Goal: Task Accomplishment & Management: Manage account settings

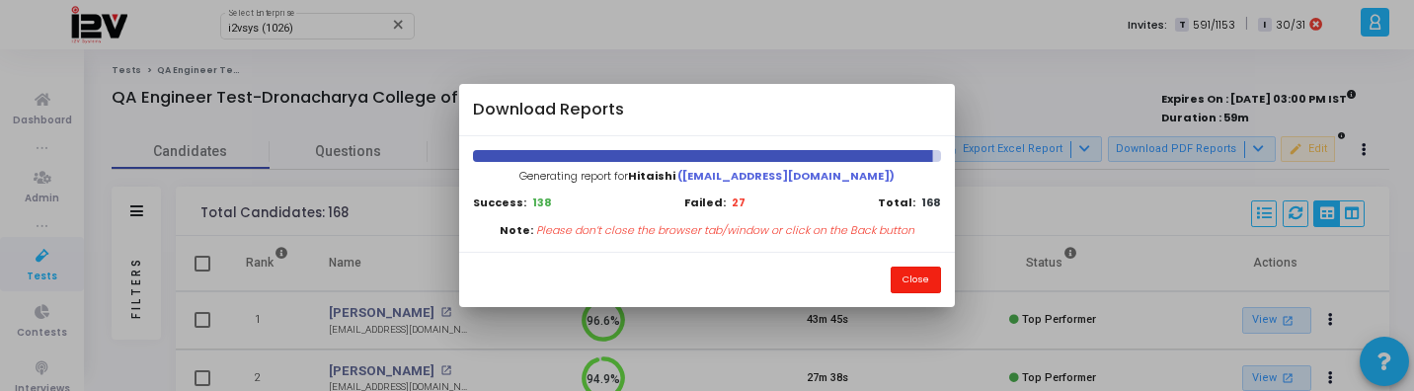
click at [929, 281] on button "Close" at bounding box center [916, 280] width 50 height 27
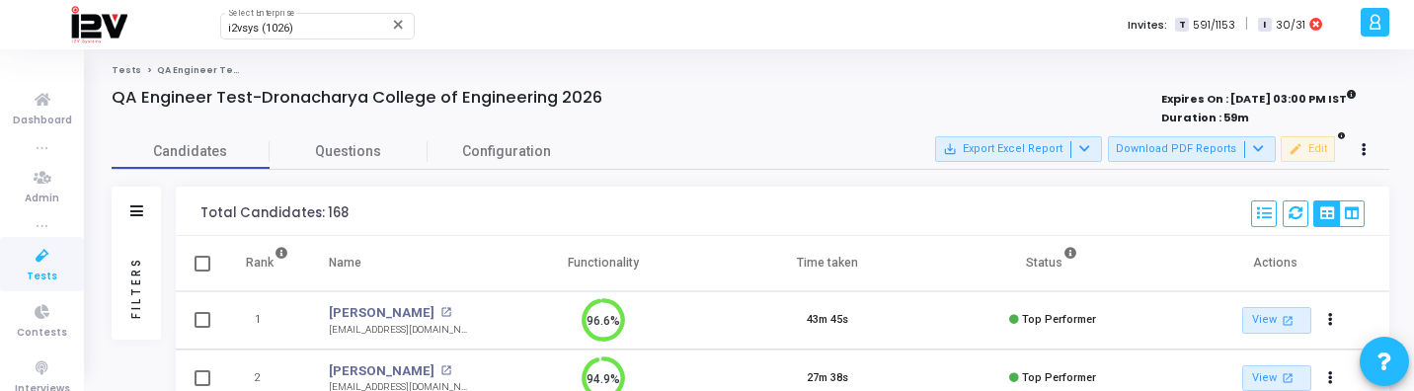
click at [130, 278] on div "Filters" at bounding box center [136, 287] width 18 height 217
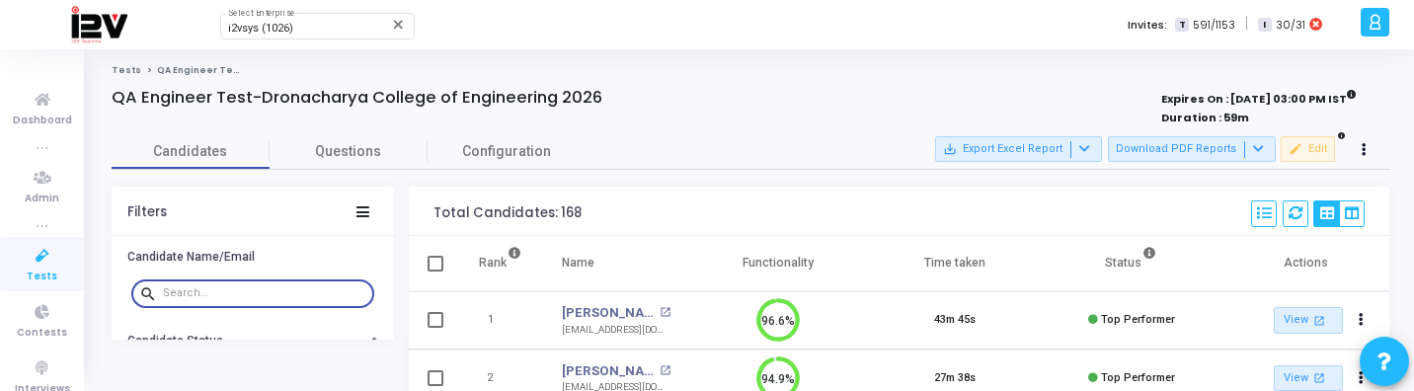
click at [247, 297] on input "text" at bounding box center [264, 293] width 203 height 12
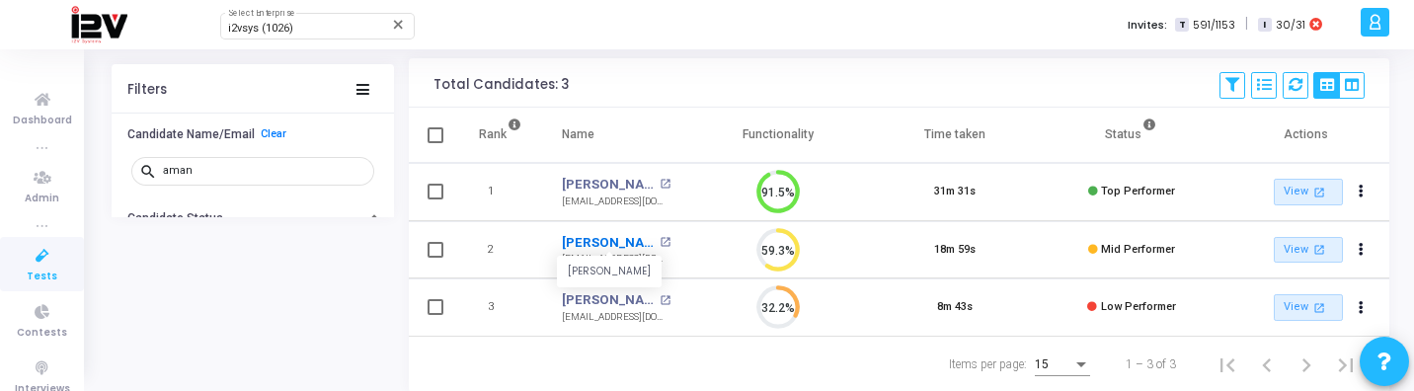
click at [617, 245] on link "Aman Asthana" at bounding box center [608, 243] width 93 height 20
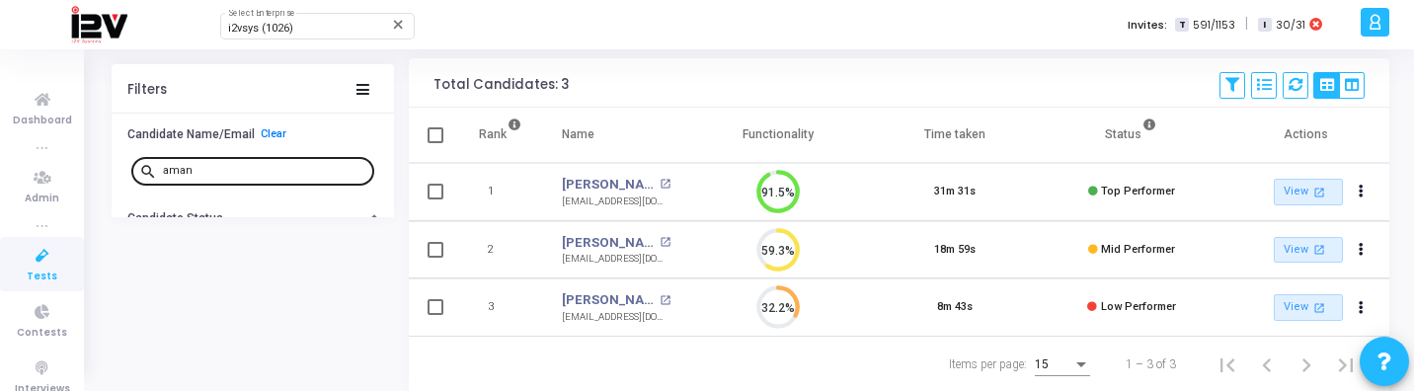
click at [217, 169] on input "aman" at bounding box center [264, 171] width 203 height 12
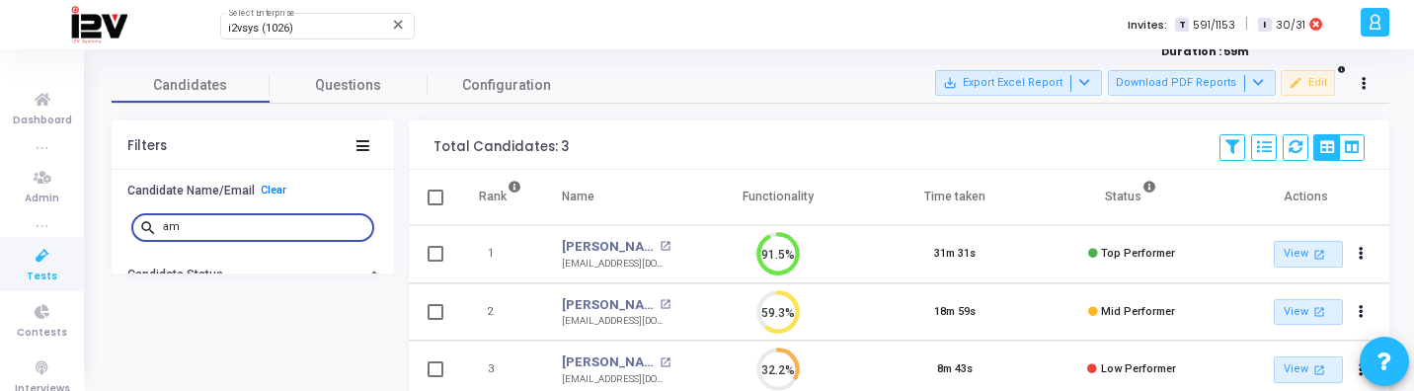
type input "a"
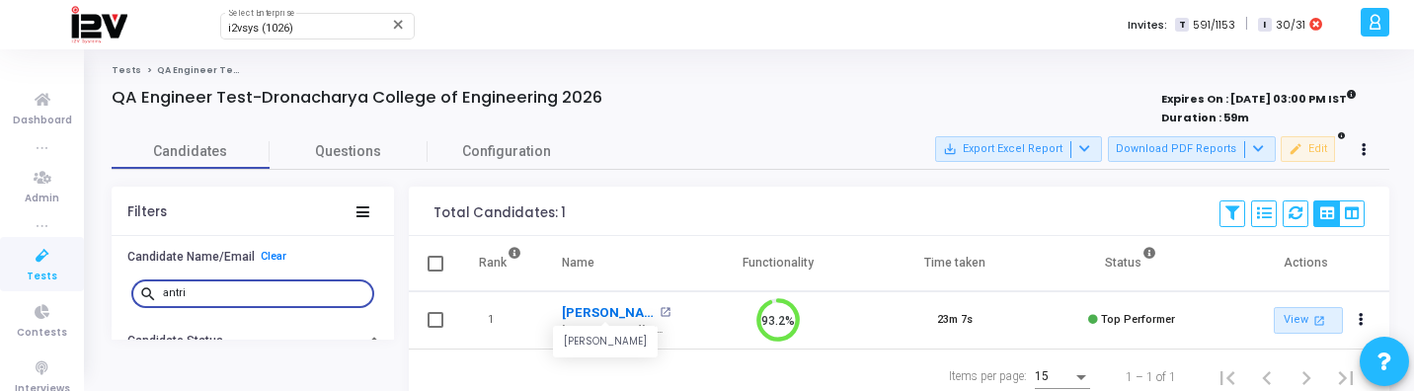
click at [606, 310] on link "Antriksha Nautiyal" at bounding box center [608, 313] width 93 height 20
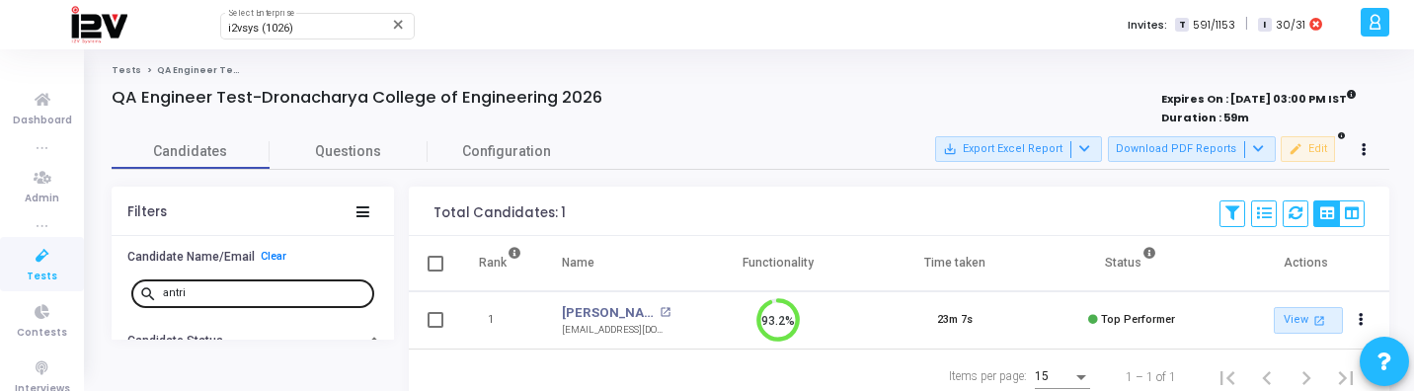
click at [232, 294] on input "antri" at bounding box center [264, 293] width 203 height 12
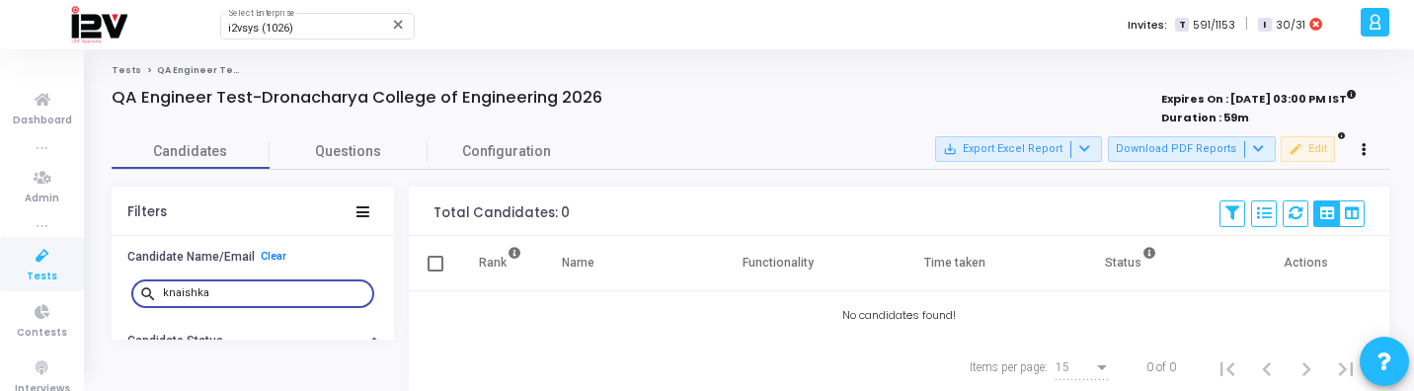
click at [180, 293] on input "knaishka" at bounding box center [264, 293] width 203 height 12
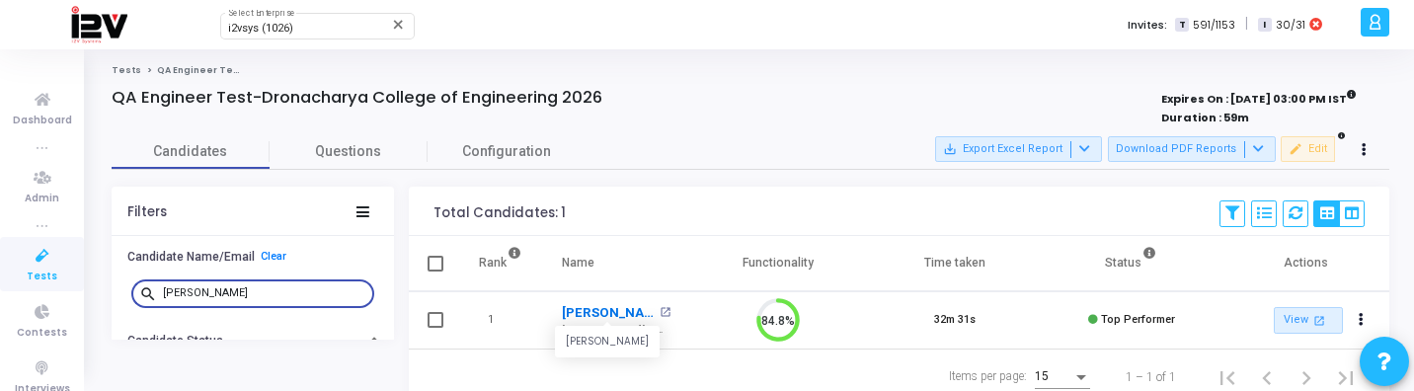
click at [605, 309] on link "Kanishka Sharma" at bounding box center [608, 313] width 93 height 20
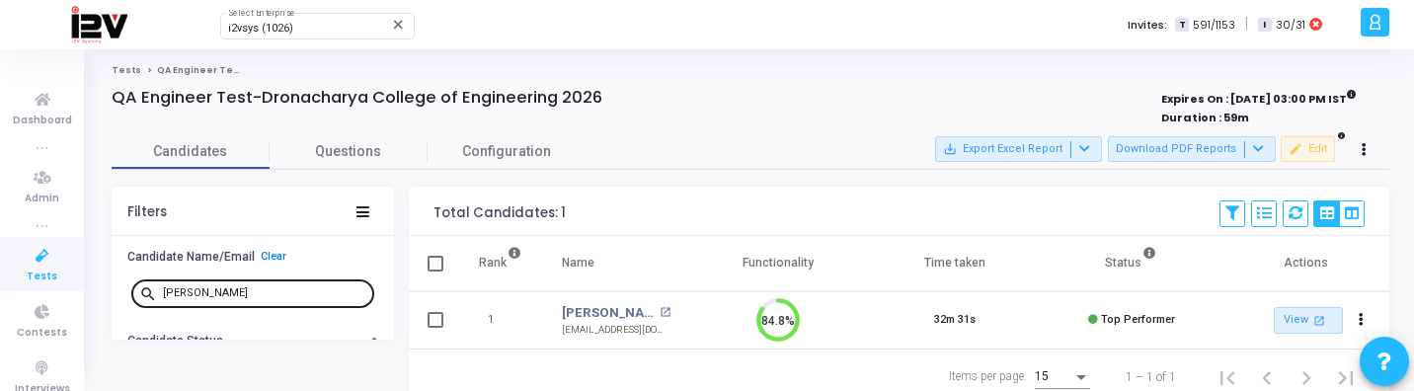
click at [190, 291] on input "kanishka" at bounding box center [264, 293] width 203 height 12
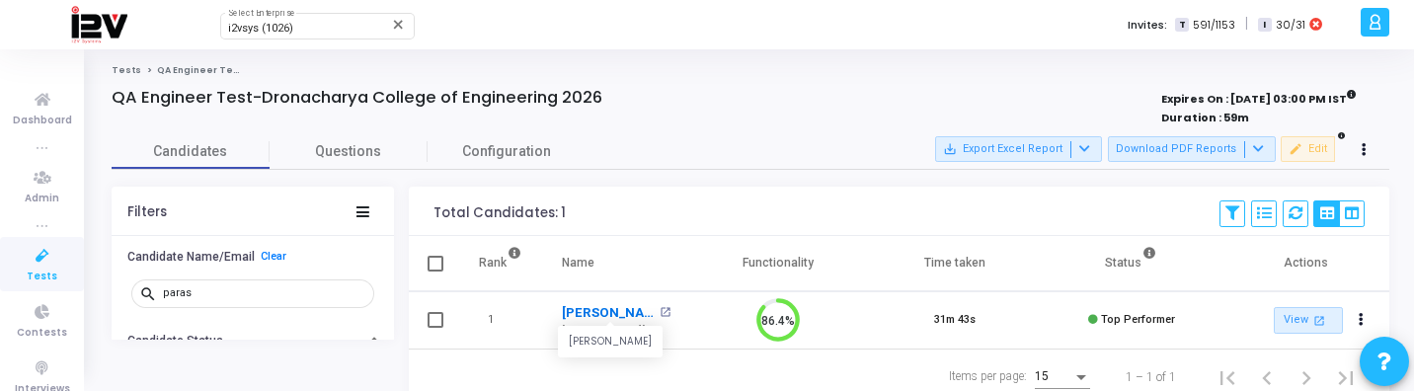
click at [610, 308] on link "Paras Rathour" at bounding box center [608, 313] width 93 height 20
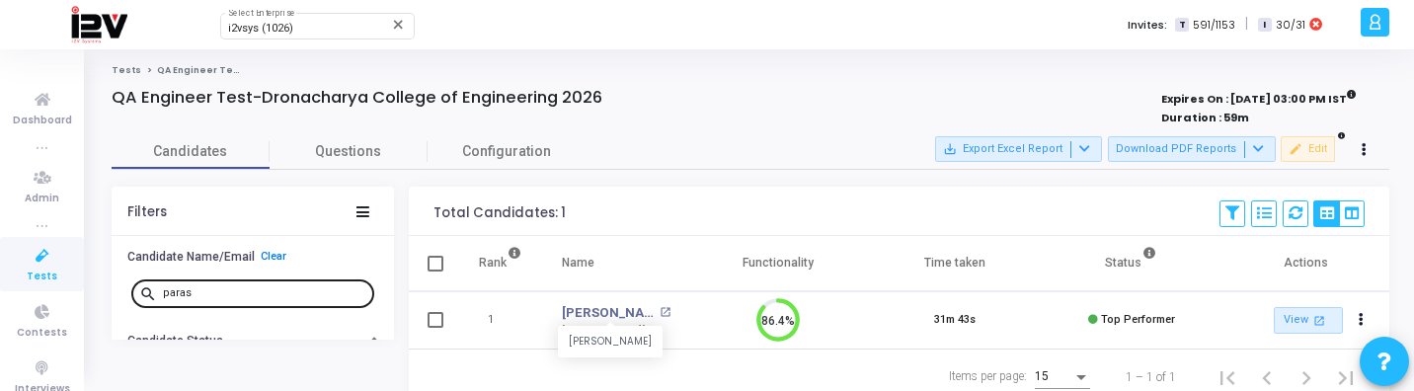
click at [301, 290] on input "paras" at bounding box center [264, 293] width 203 height 12
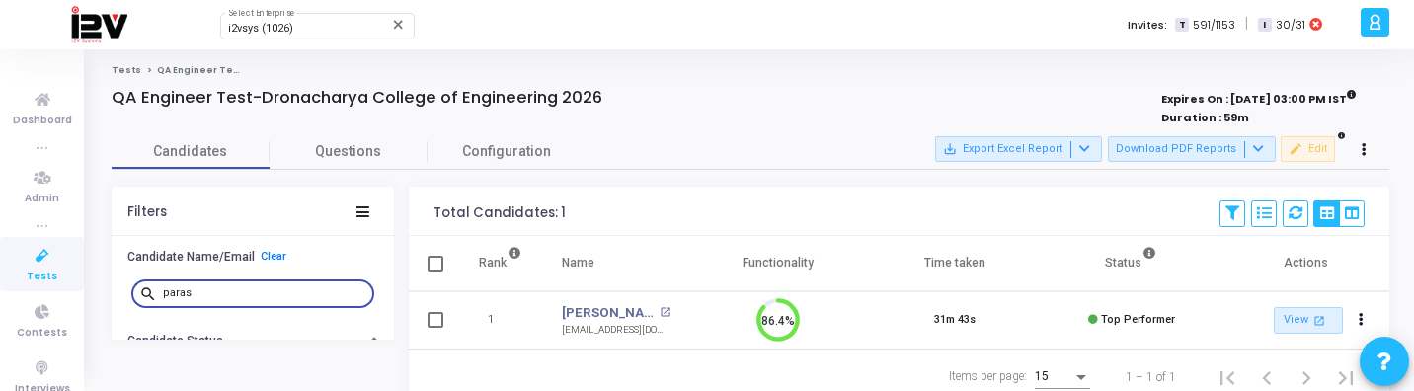
click at [301, 290] on input "paras" at bounding box center [264, 293] width 203 height 12
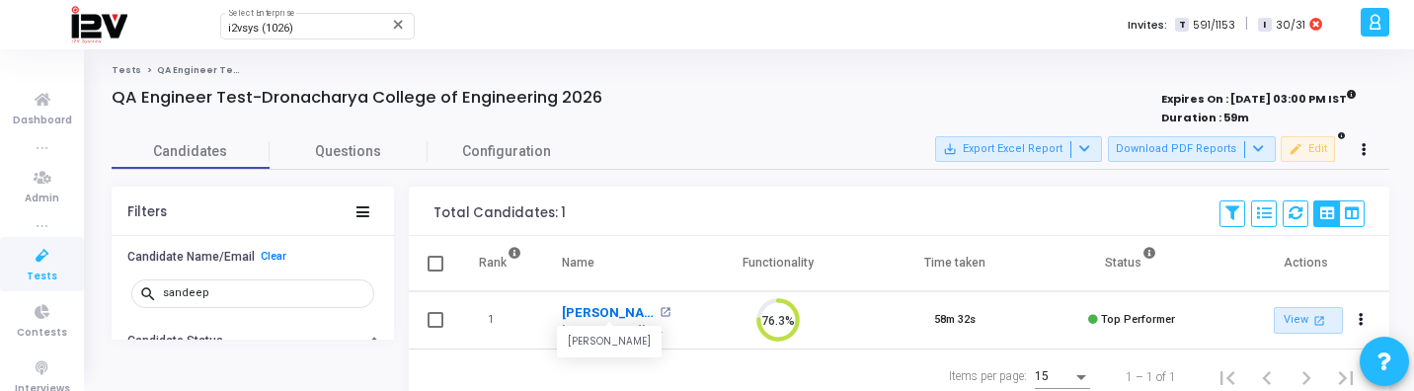
click at [608, 317] on link "Sandeep Yadav" at bounding box center [608, 313] width 93 height 20
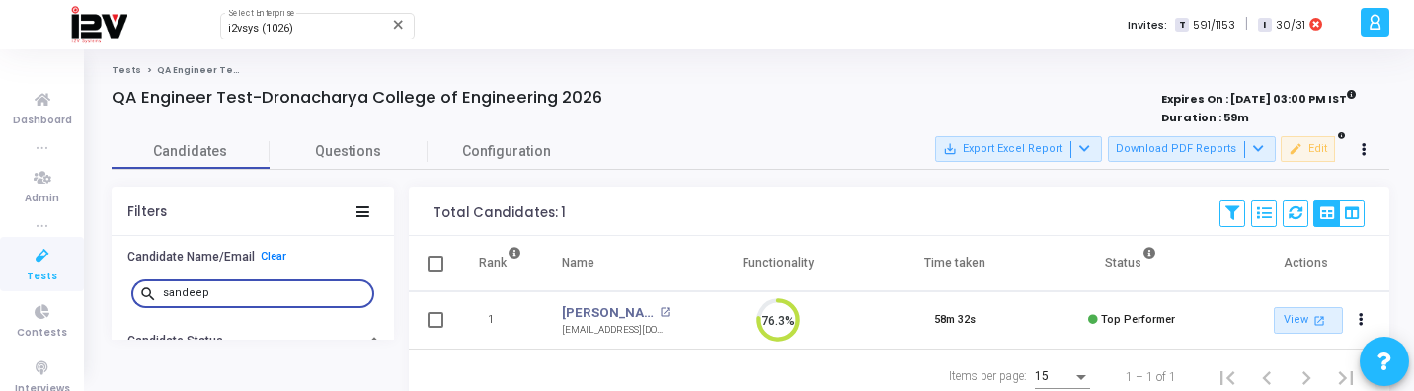
click at [230, 295] on input "sandeep" at bounding box center [264, 293] width 203 height 12
click at [601, 319] on link "Shreyas Pandey" at bounding box center [608, 313] width 93 height 20
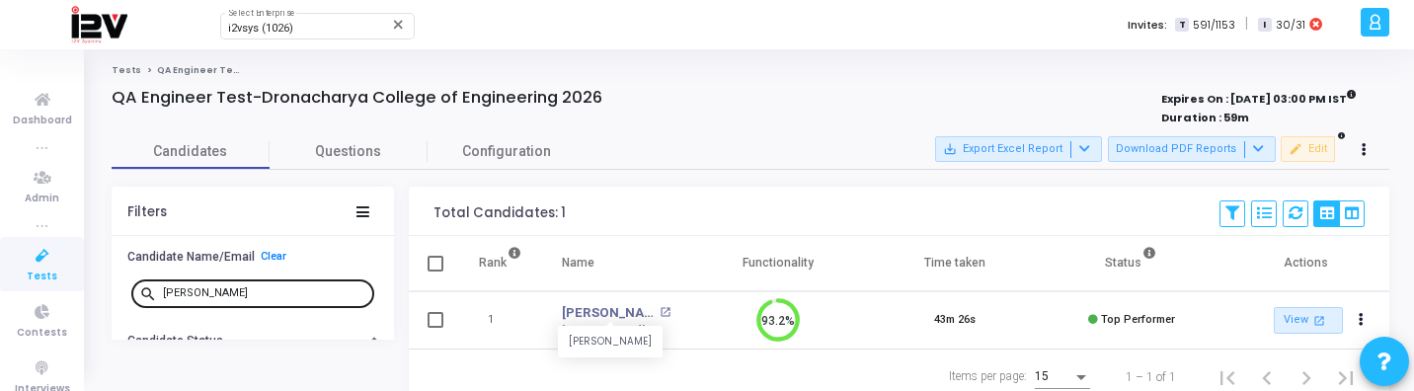
click at [216, 293] on input "shreyas" at bounding box center [264, 293] width 203 height 12
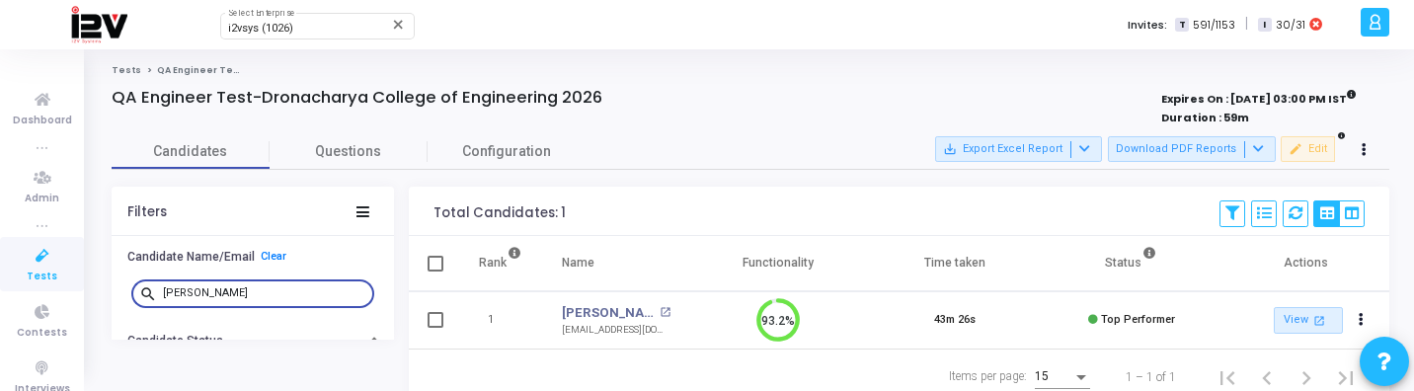
click at [216, 293] on input "shreyas" at bounding box center [264, 293] width 203 height 12
click at [604, 309] on link "Sakshi Jha" at bounding box center [608, 313] width 93 height 20
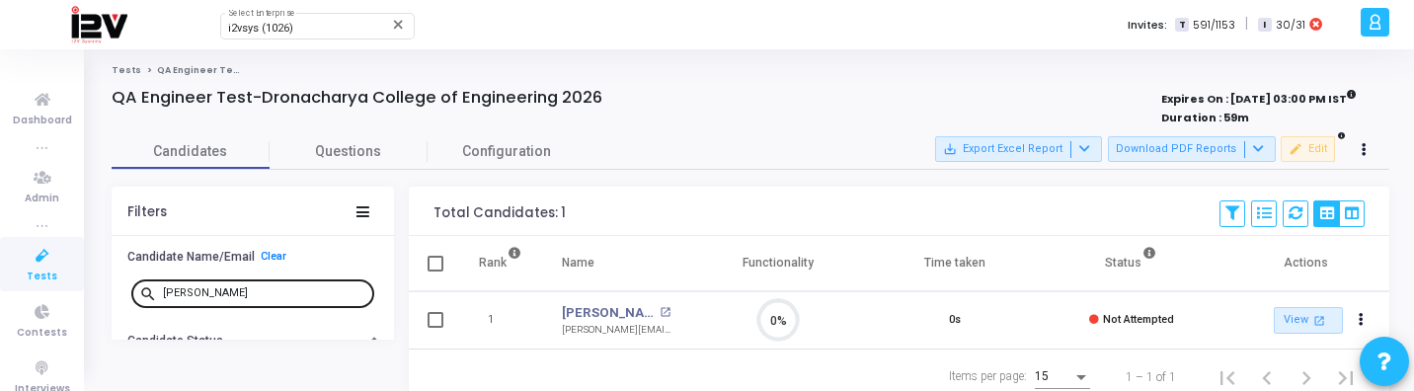
click at [245, 295] on input "sakshi" at bounding box center [264, 293] width 203 height 12
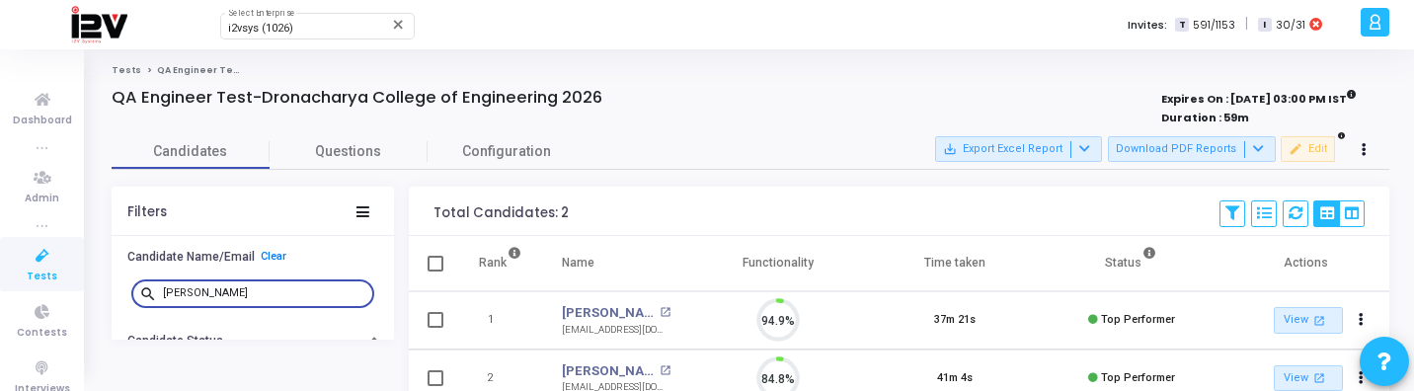
scroll to position [41, 50]
click at [578, 368] on link "Tanisha Tayal" at bounding box center [608, 371] width 93 height 20
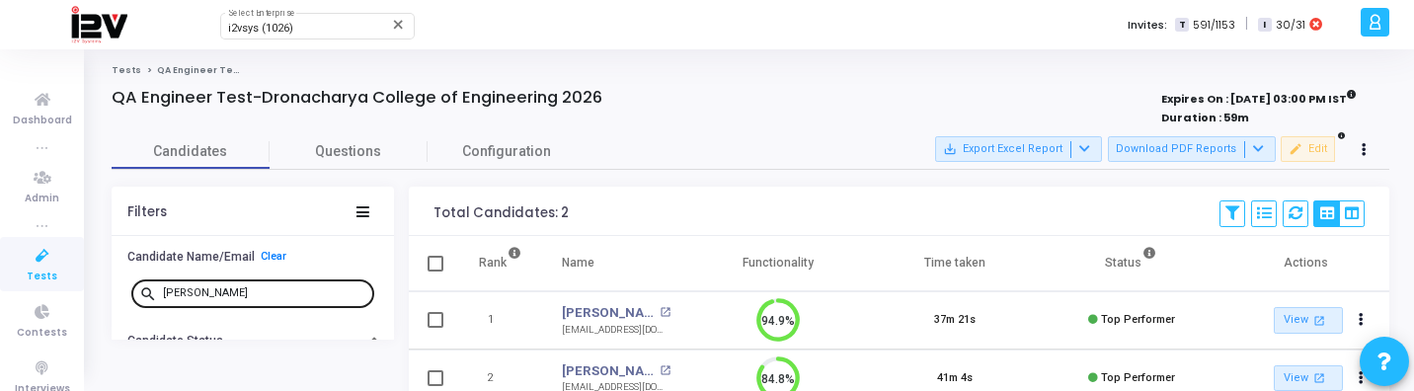
click at [270, 292] on input "tanisha" at bounding box center [264, 293] width 203 height 12
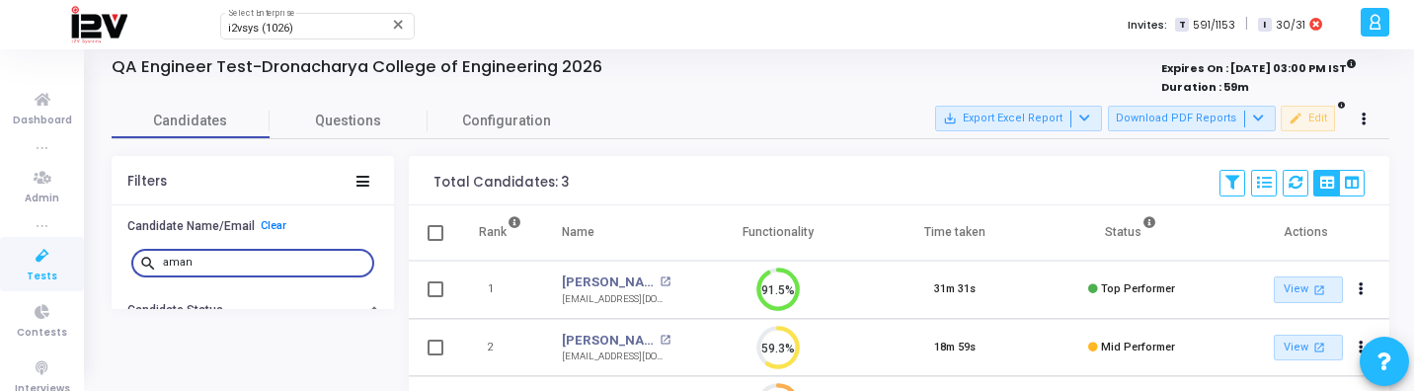
scroll to position [36, 0]
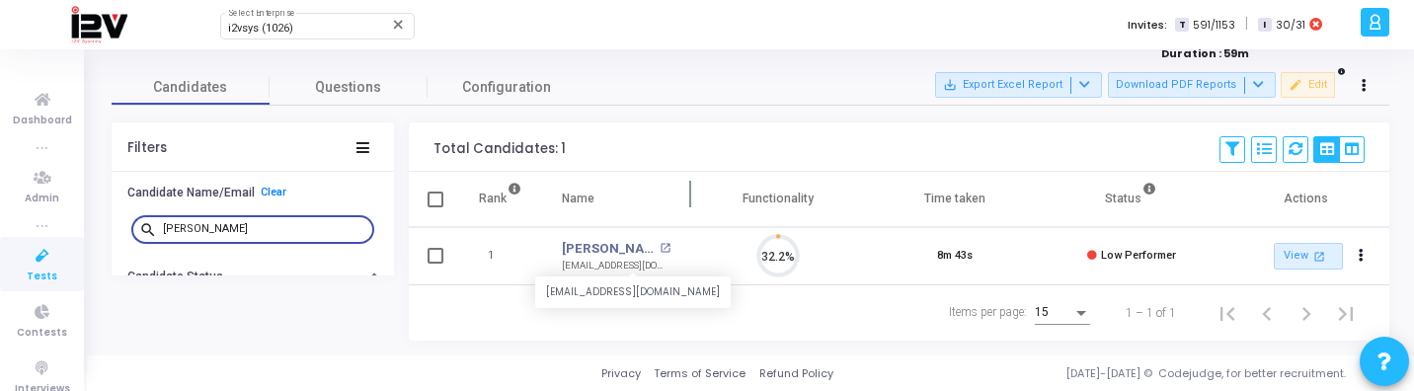
scroll to position [41, 50]
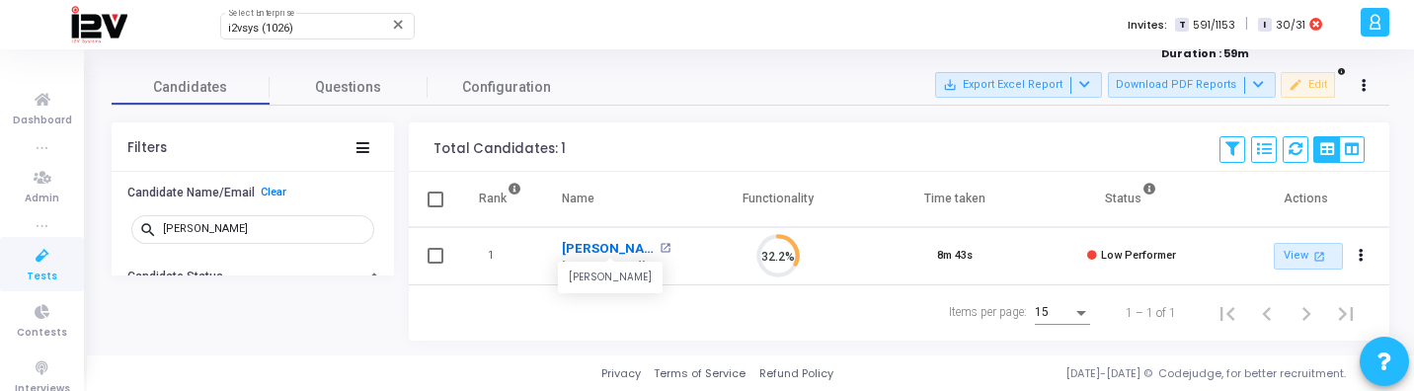
click at [616, 242] on link "Aman Shukla" at bounding box center [608, 249] width 93 height 20
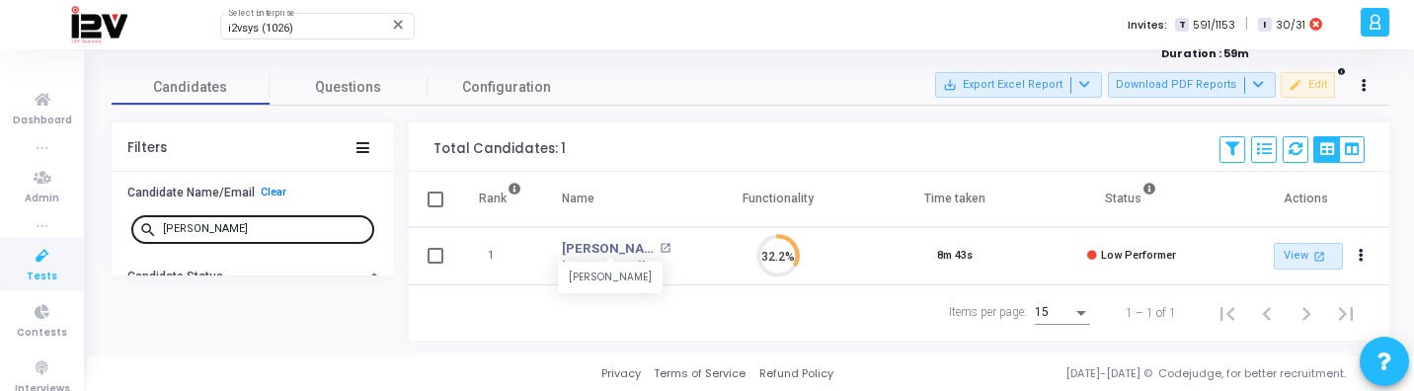
click at [223, 223] on input "aman s" at bounding box center [264, 229] width 203 height 12
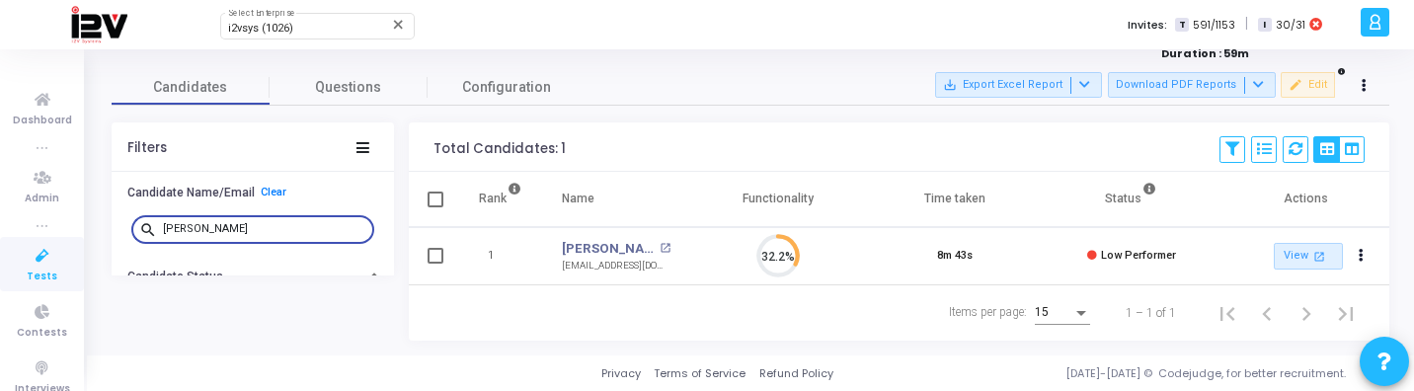
click at [223, 223] on input "aman s" at bounding box center [264, 229] width 203 height 12
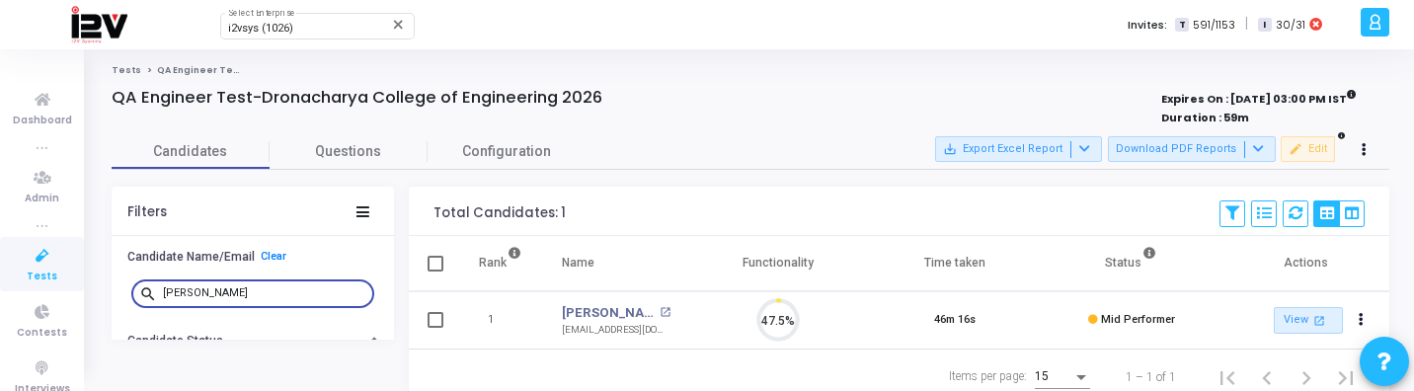
scroll to position [41, 50]
click at [606, 312] on link "Suhel Ansari" at bounding box center [608, 313] width 93 height 20
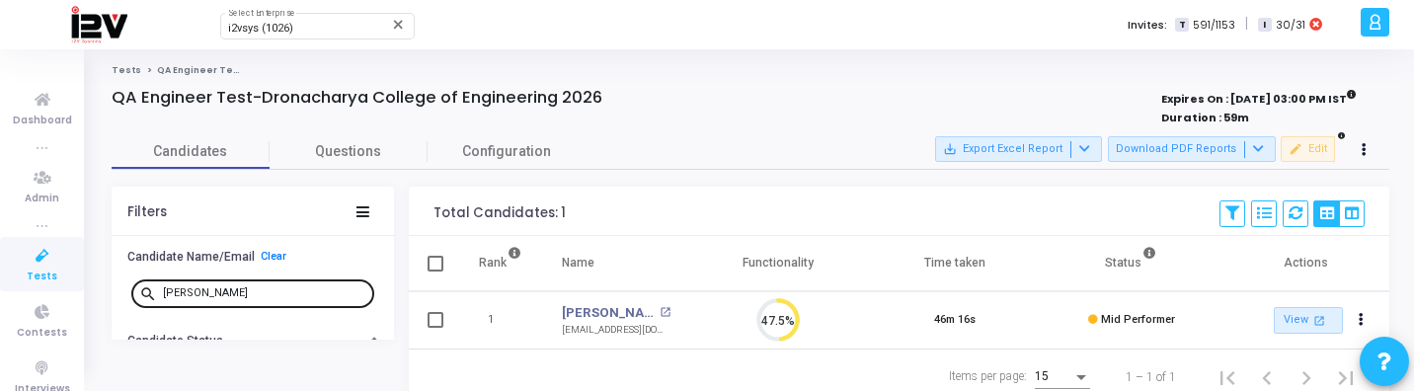
click at [261, 284] on div "suhel" at bounding box center [264, 293] width 203 height 32
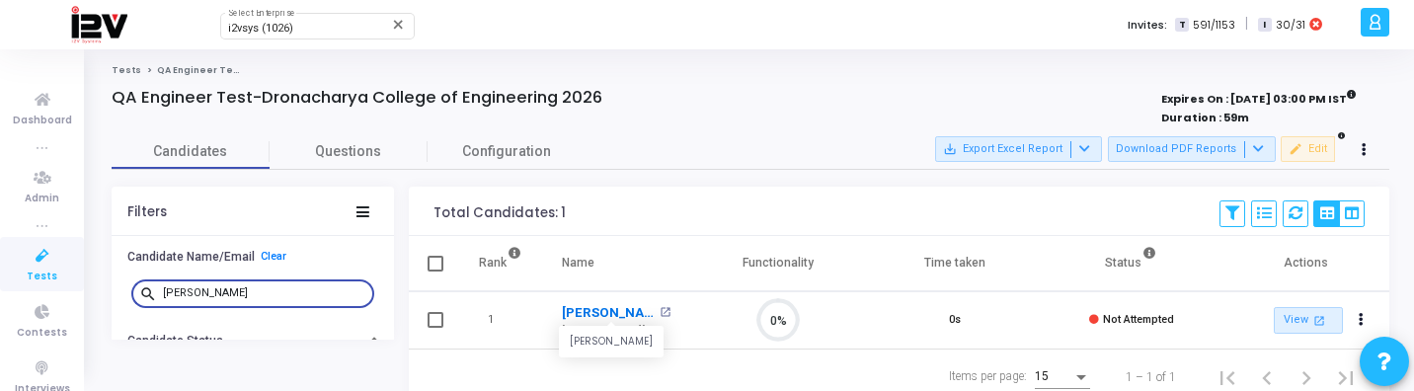
scroll to position [41, 50]
click at [616, 313] on link "Monika Singh" at bounding box center [608, 313] width 93 height 20
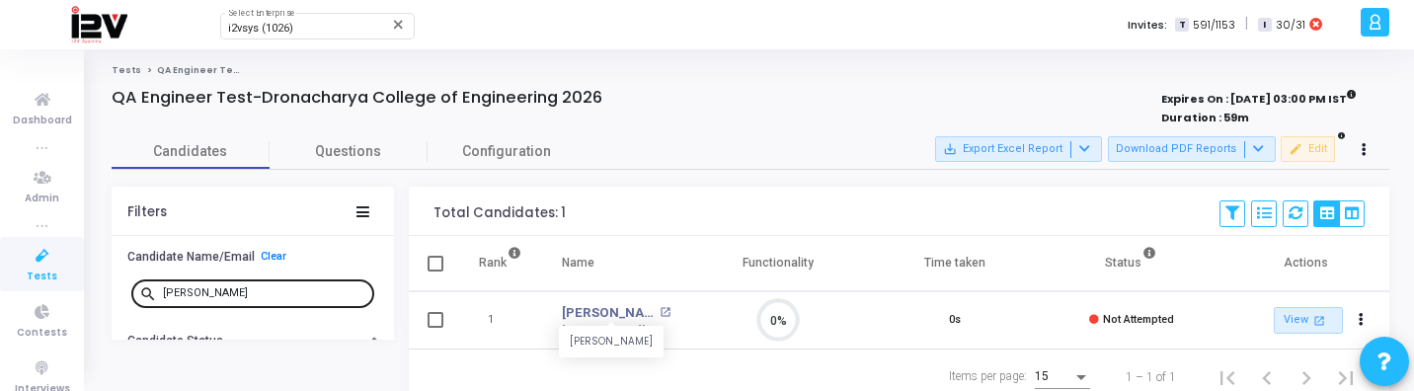
click at [224, 290] on input "monika" at bounding box center [264, 293] width 203 height 12
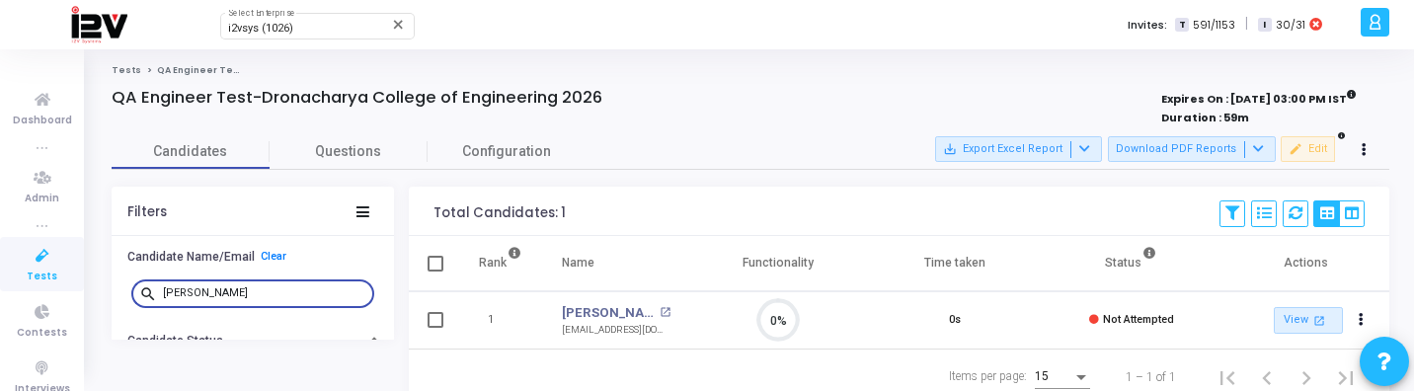
click at [224, 290] on input "monika" at bounding box center [264, 293] width 203 height 12
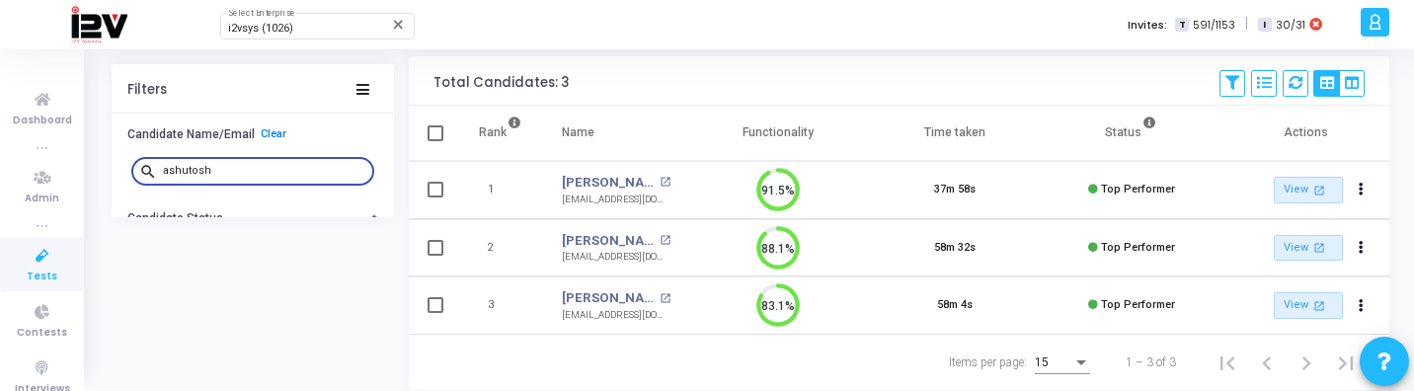
scroll to position [137, 0]
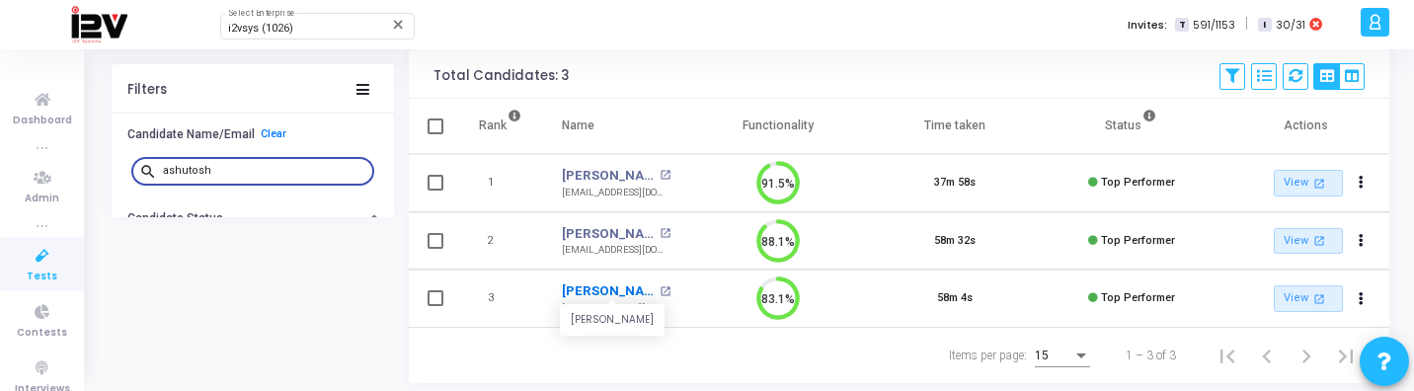
click at [626, 285] on link "Ashutosh Karn" at bounding box center [608, 291] width 93 height 20
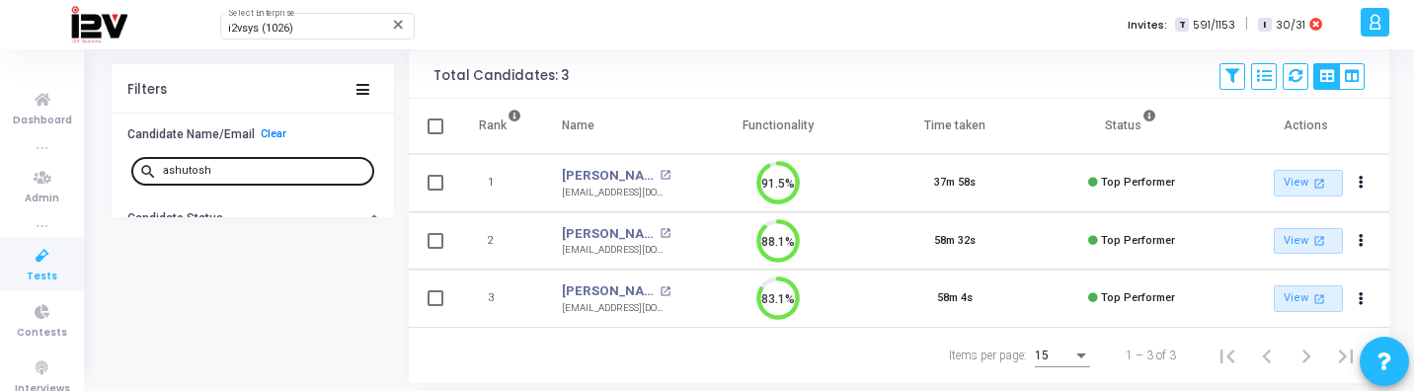
click at [236, 165] on input "ashutosh" at bounding box center [264, 171] width 203 height 12
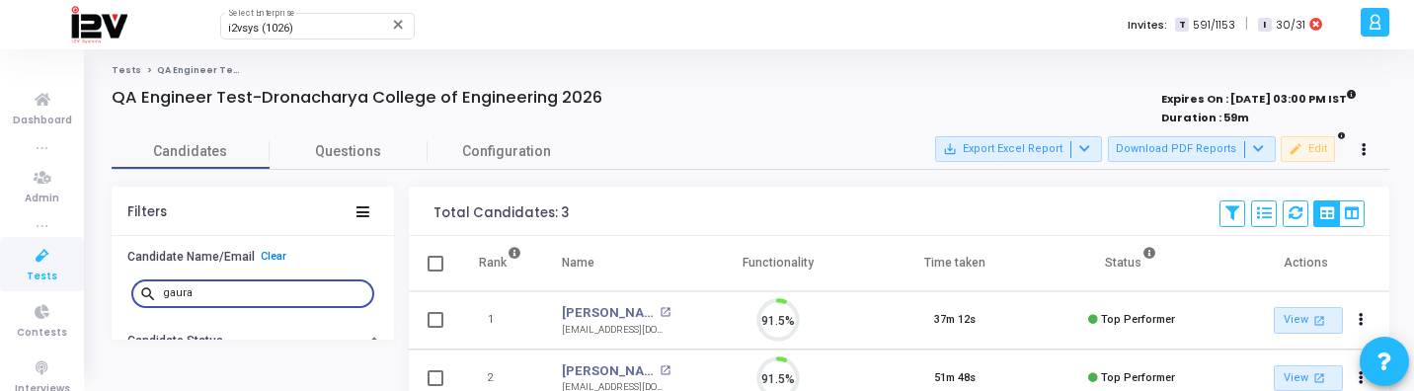
scroll to position [41, 50]
click at [588, 369] on link "Gaurav Gupta" at bounding box center [608, 371] width 93 height 20
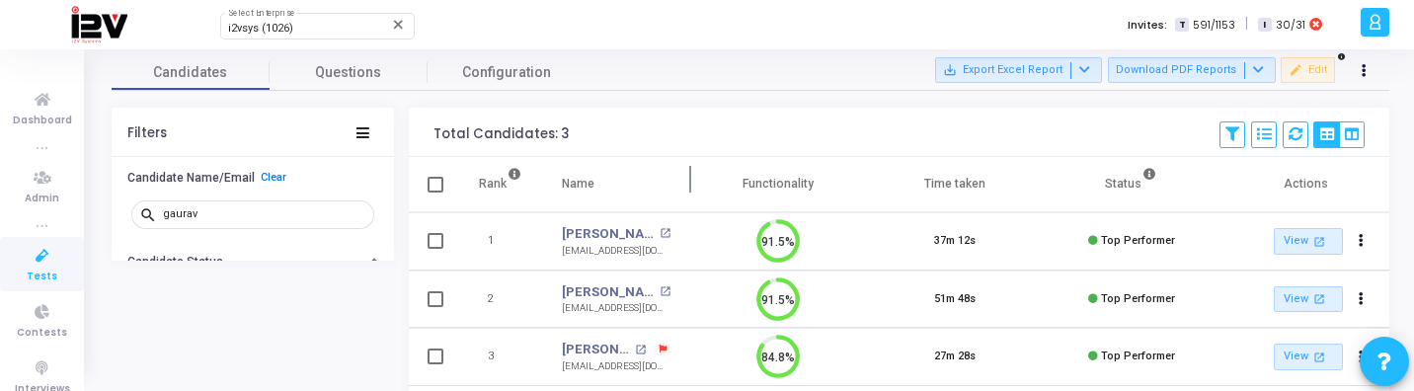
scroll to position [85, 0]
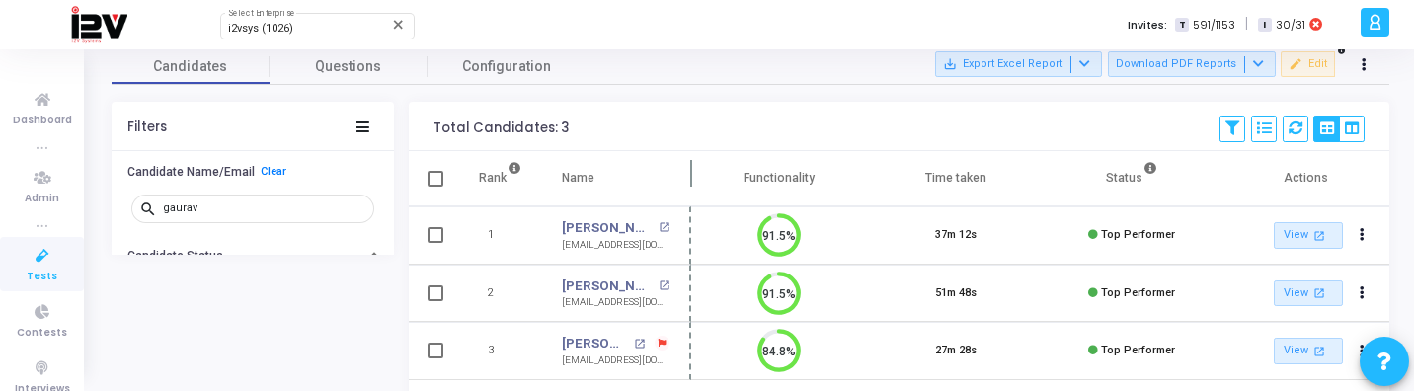
drag, startPoint x: 690, startPoint y: 183, endPoint x: 740, endPoint y: 183, distance: 49.4
click at [701, 183] on span at bounding box center [691, 178] width 20 height 54
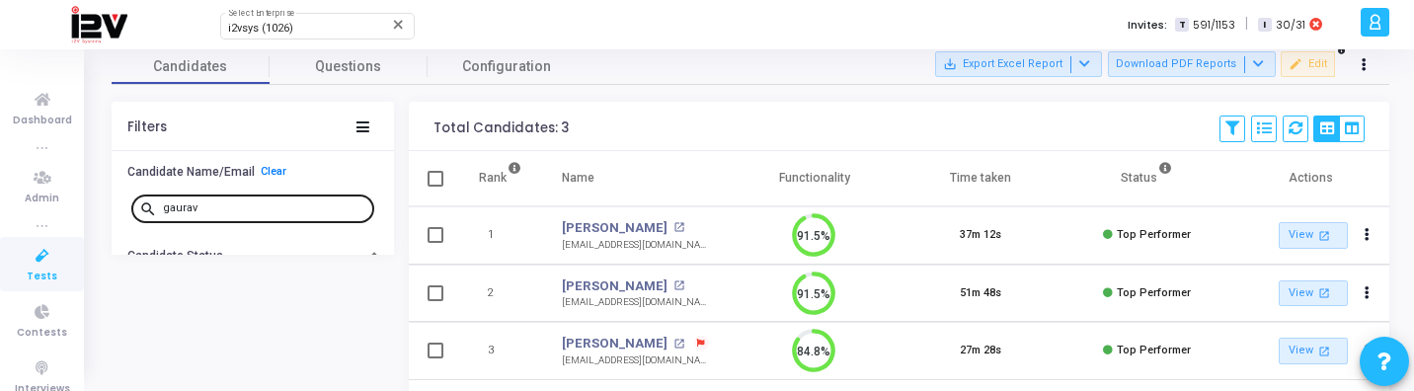
click at [214, 210] on input "gaurav" at bounding box center [264, 208] width 203 height 12
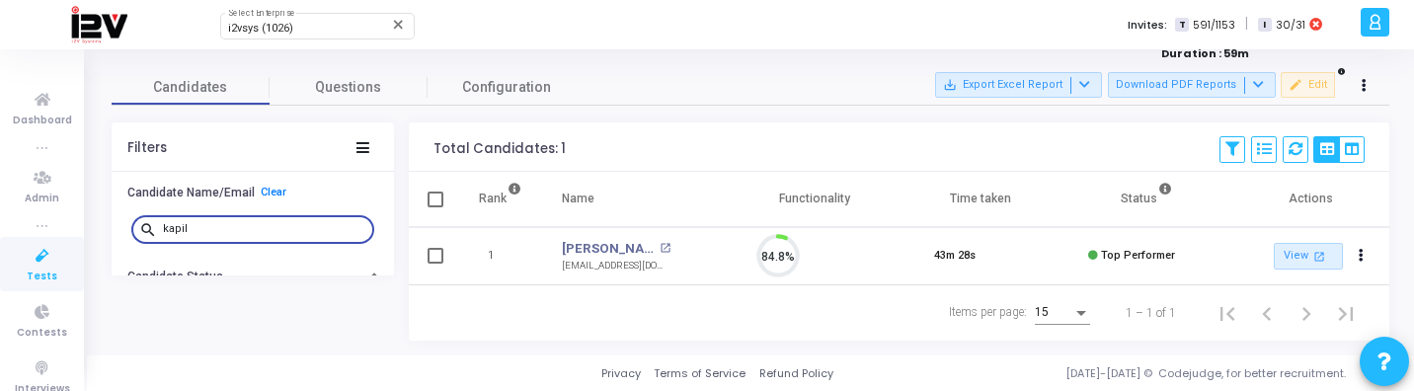
scroll to position [41, 50]
click at [606, 239] on link "Kapil Chaudhary" at bounding box center [608, 249] width 93 height 20
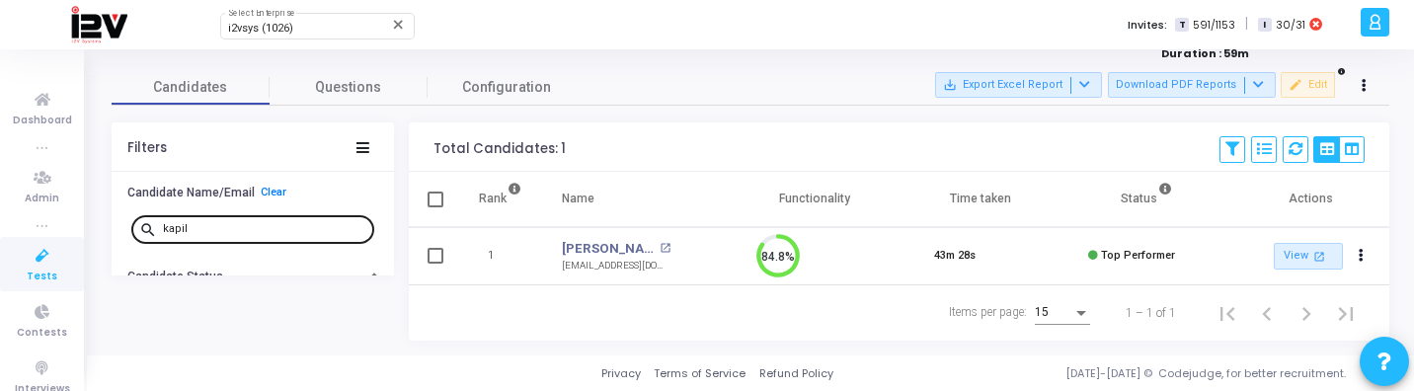
click at [250, 218] on div "kapil" at bounding box center [264, 228] width 203 height 32
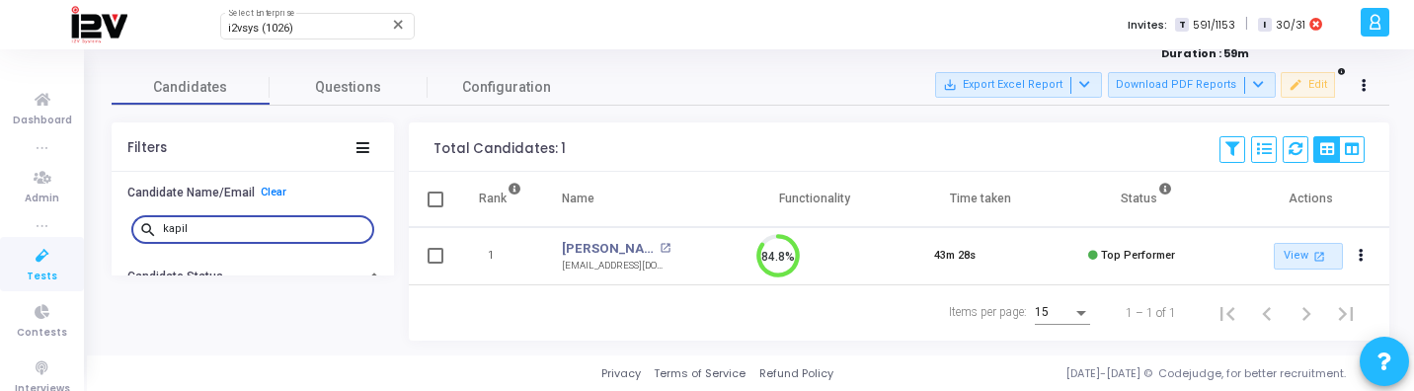
click at [250, 224] on input "kapil" at bounding box center [264, 229] width 203 height 12
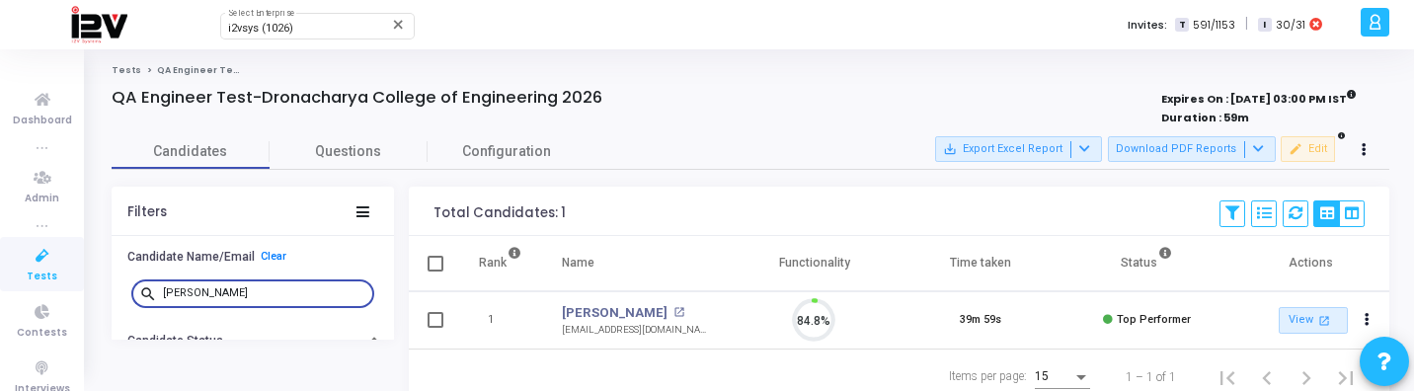
scroll to position [41, 50]
click at [593, 308] on link "[PERSON_NAME]" at bounding box center [615, 313] width 106 height 20
click at [264, 299] on input "komal" at bounding box center [264, 293] width 203 height 12
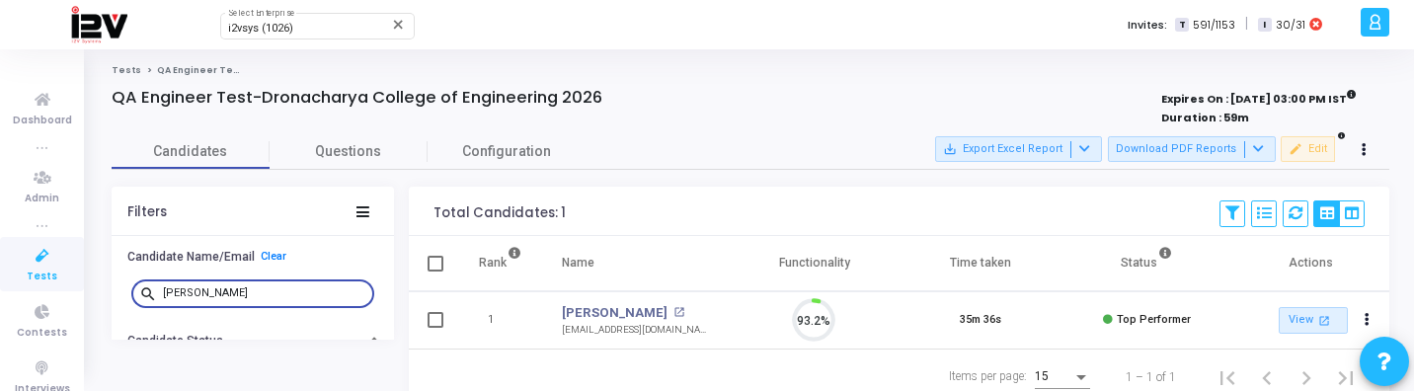
scroll to position [41, 50]
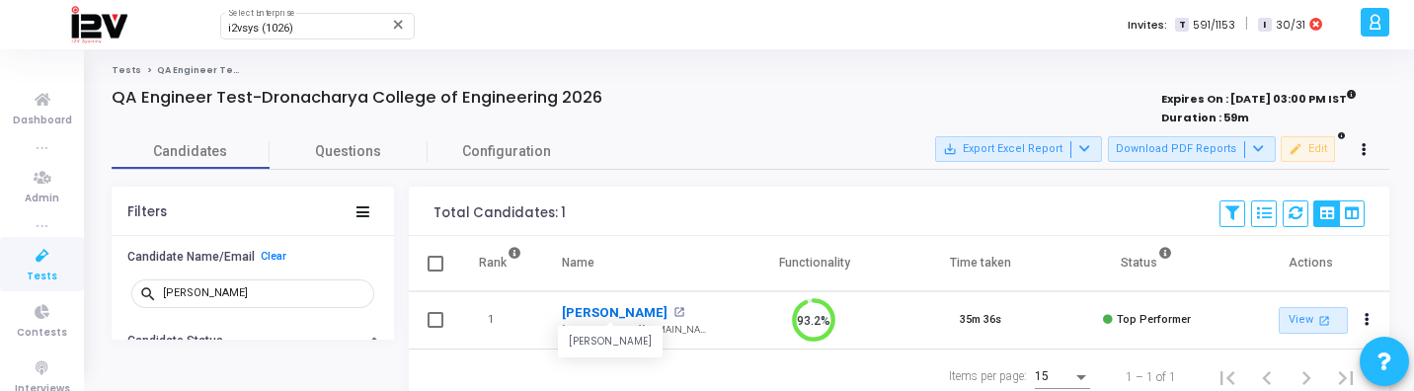
click at [613, 316] on link "Sourabh Dubey" at bounding box center [615, 313] width 106 height 20
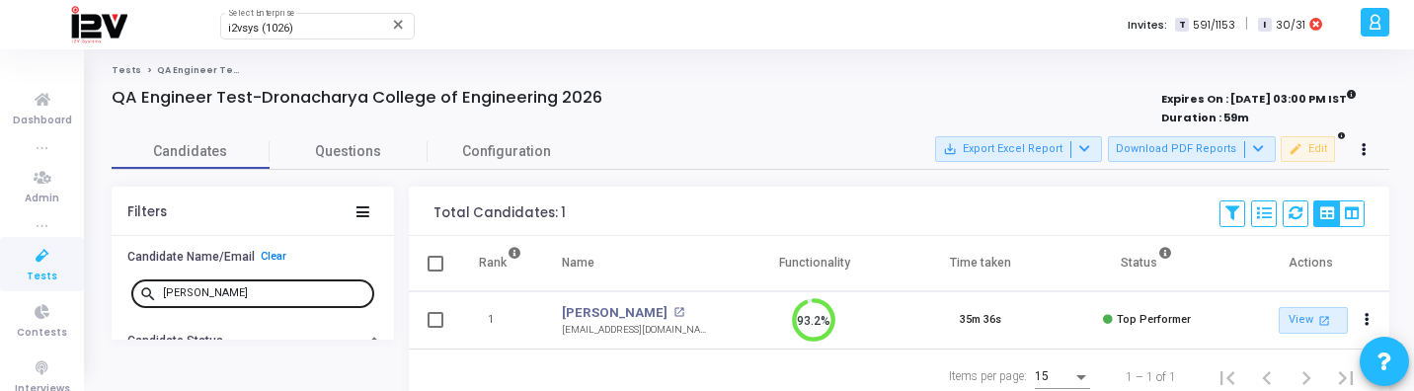
click at [233, 291] on input "sourabh" at bounding box center [264, 293] width 203 height 12
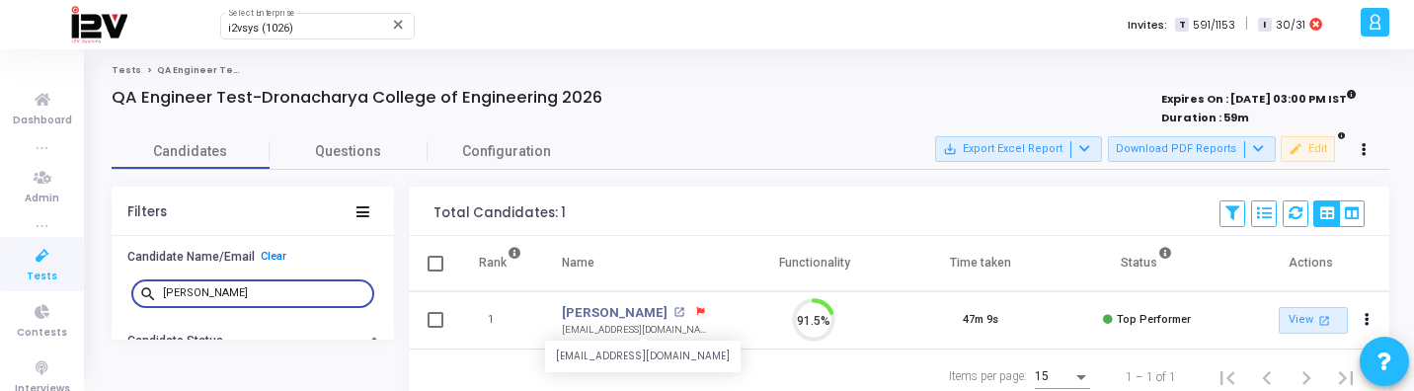
scroll to position [41, 50]
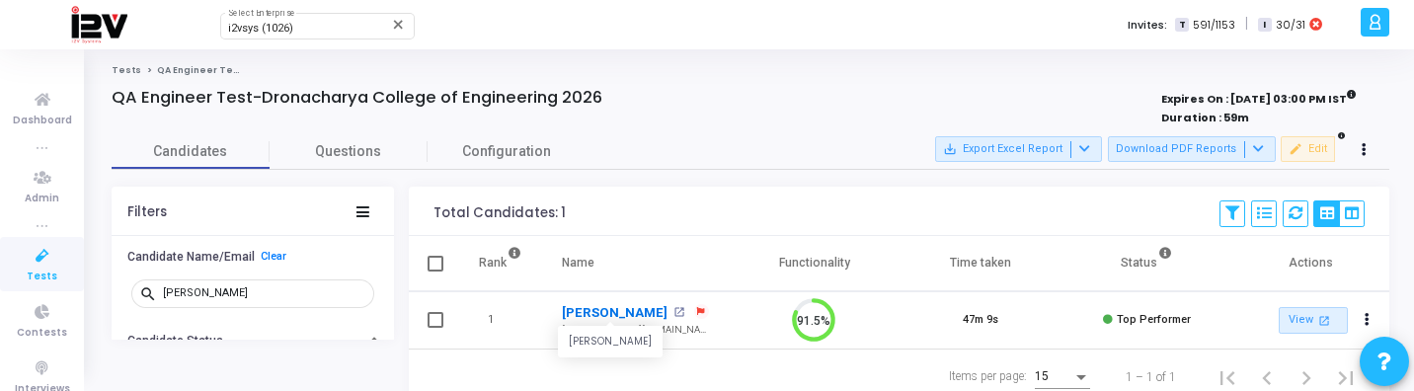
click at [616, 320] on link "Suyash Kumar" at bounding box center [615, 313] width 106 height 20
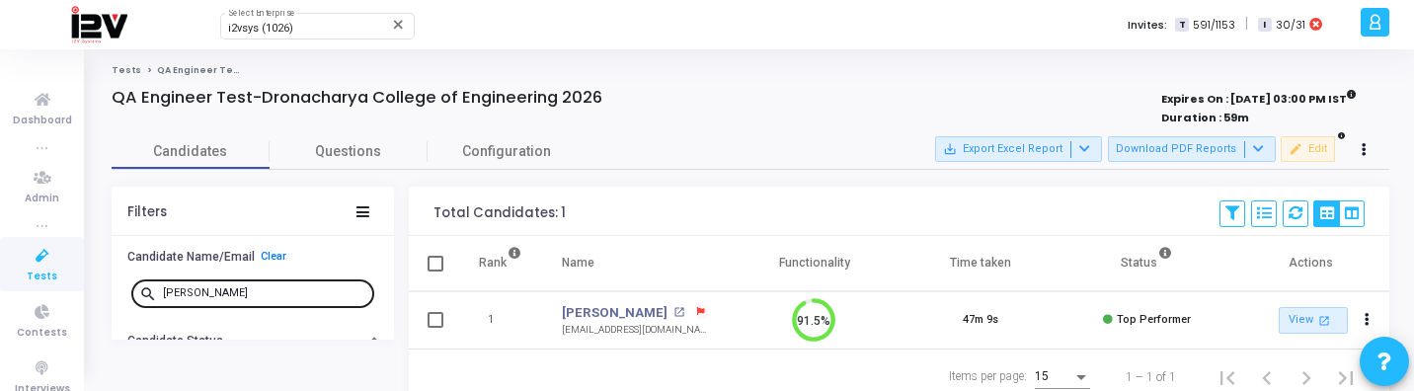
click at [258, 284] on div "suyash" at bounding box center [264, 293] width 203 height 32
click at [258, 286] on div "suyash" at bounding box center [264, 293] width 203 height 32
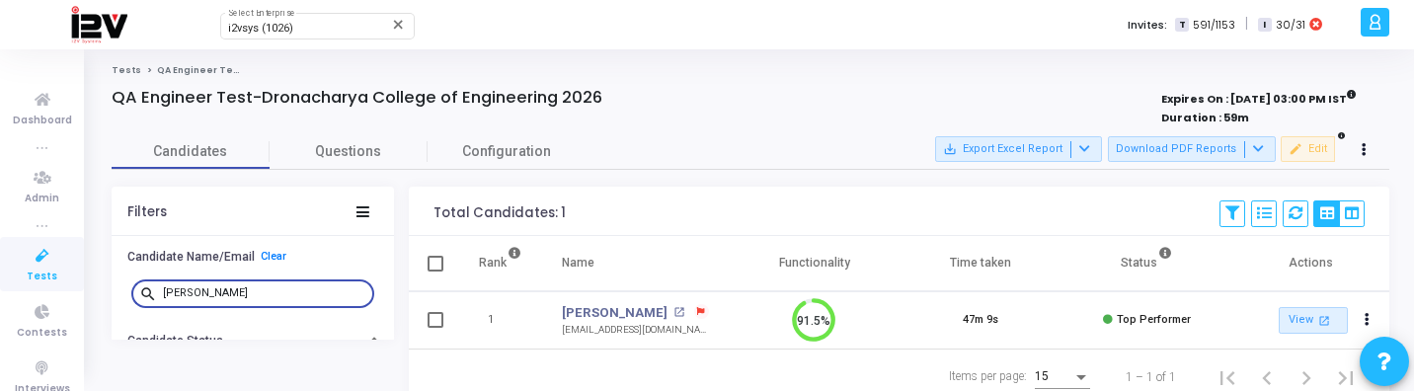
click at [240, 288] on input "suyash" at bounding box center [264, 293] width 203 height 12
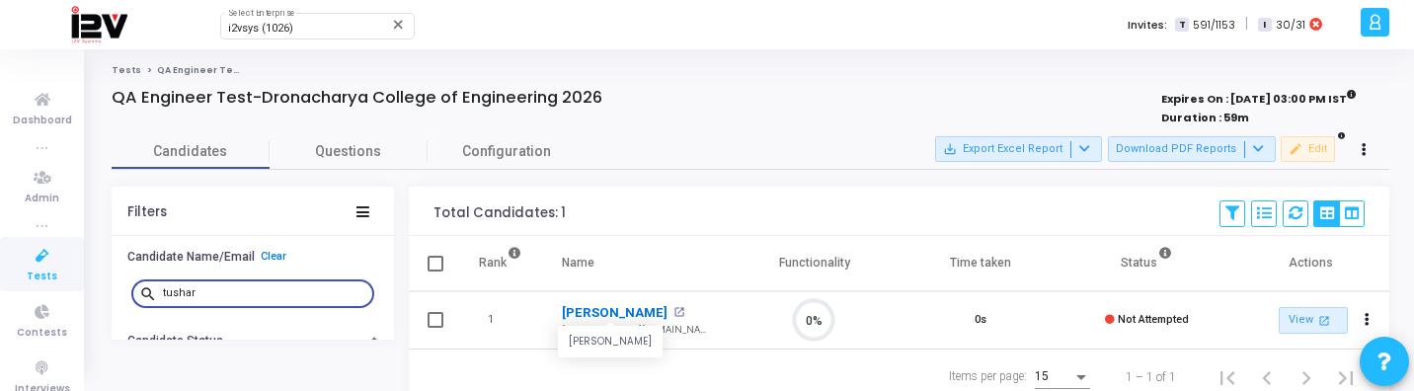
click at [638, 307] on link "Tushar Sharma" at bounding box center [615, 313] width 106 height 20
click at [273, 289] on input "tushar" at bounding box center [264, 293] width 203 height 12
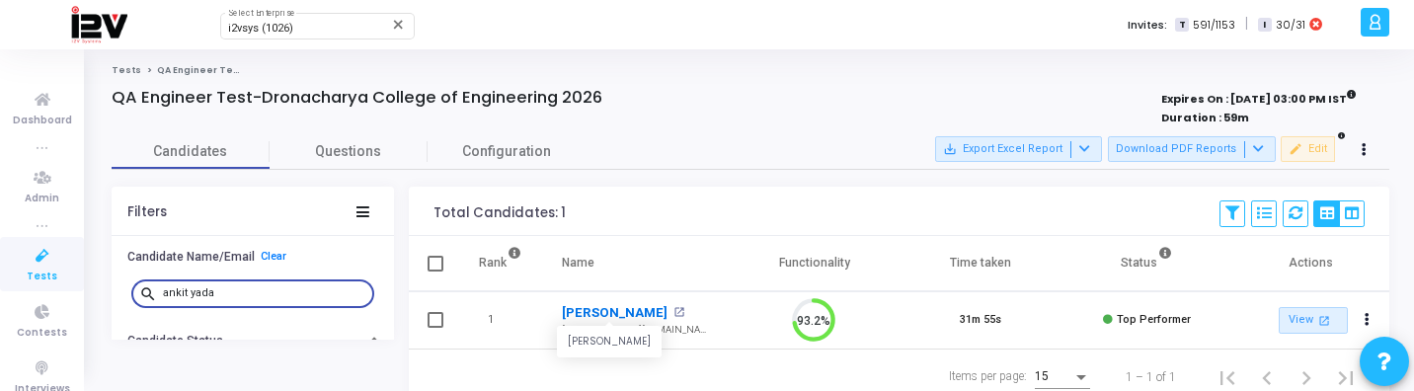
type input "ankit yada"
click at [607, 312] on link "Ankit Yadav" at bounding box center [615, 313] width 106 height 20
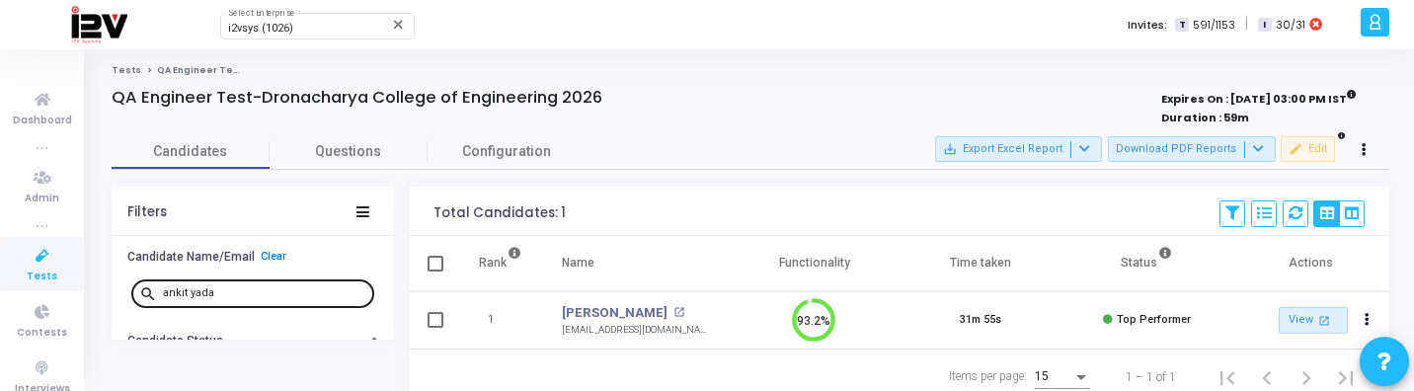
click at [270, 292] on input "ankit yada" at bounding box center [264, 293] width 203 height 12
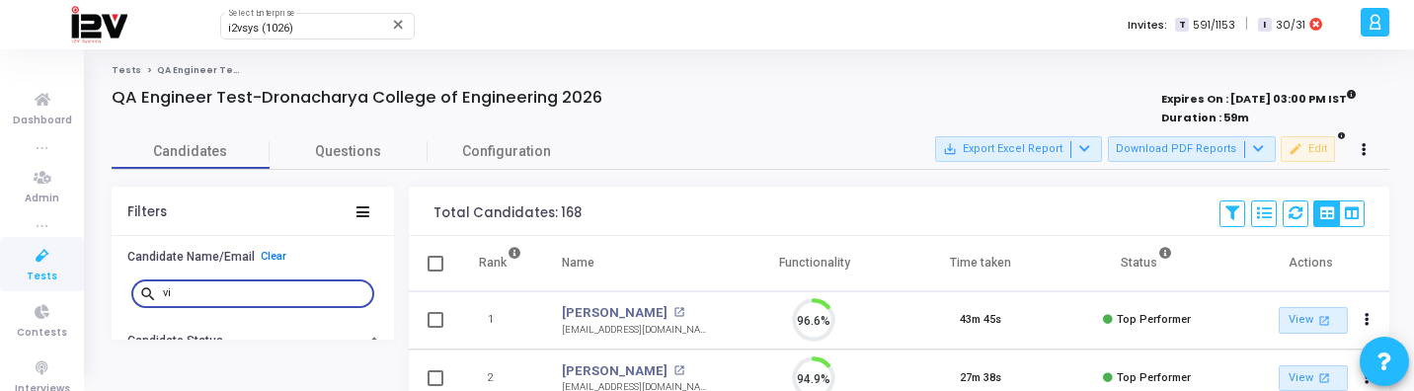
scroll to position [41, 50]
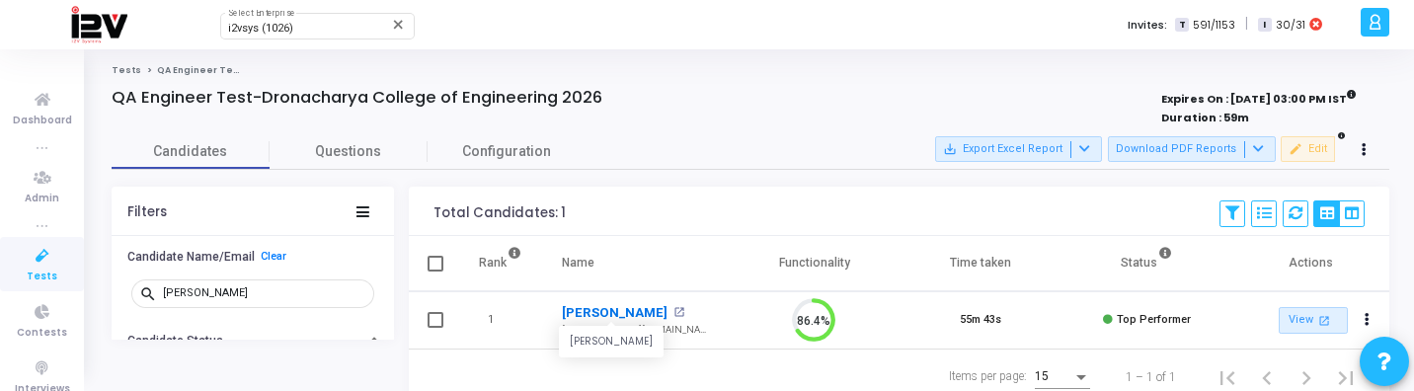
click at [593, 310] on link "Vivek Kumar" at bounding box center [615, 313] width 106 height 20
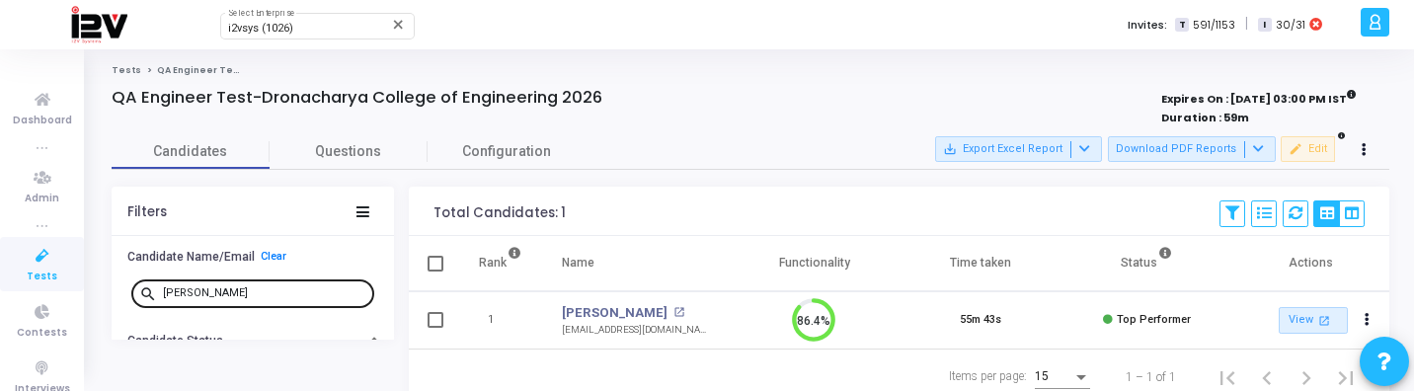
click at [213, 295] on input "vivek k" at bounding box center [264, 293] width 203 height 12
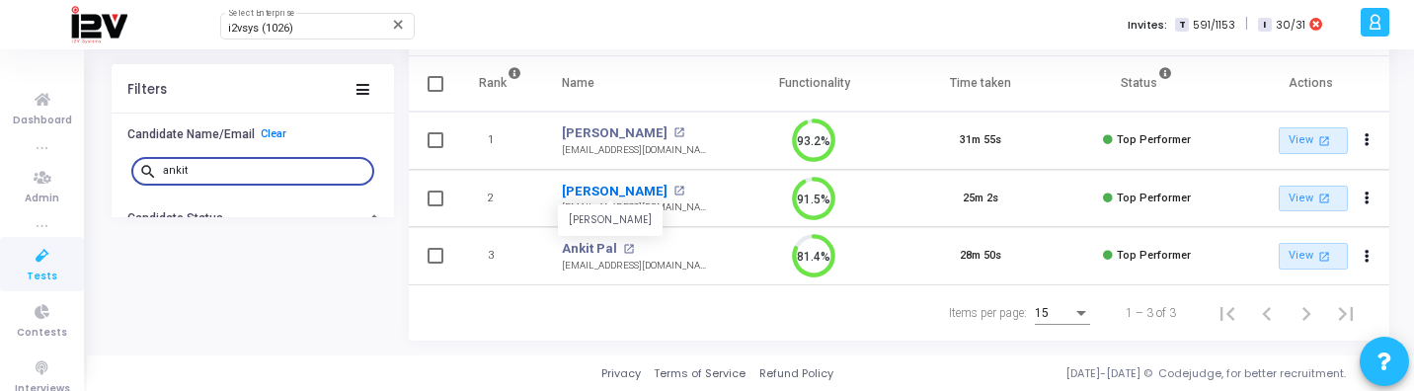
click at [594, 182] on link "Ankit Anand" at bounding box center [615, 192] width 106 height 20
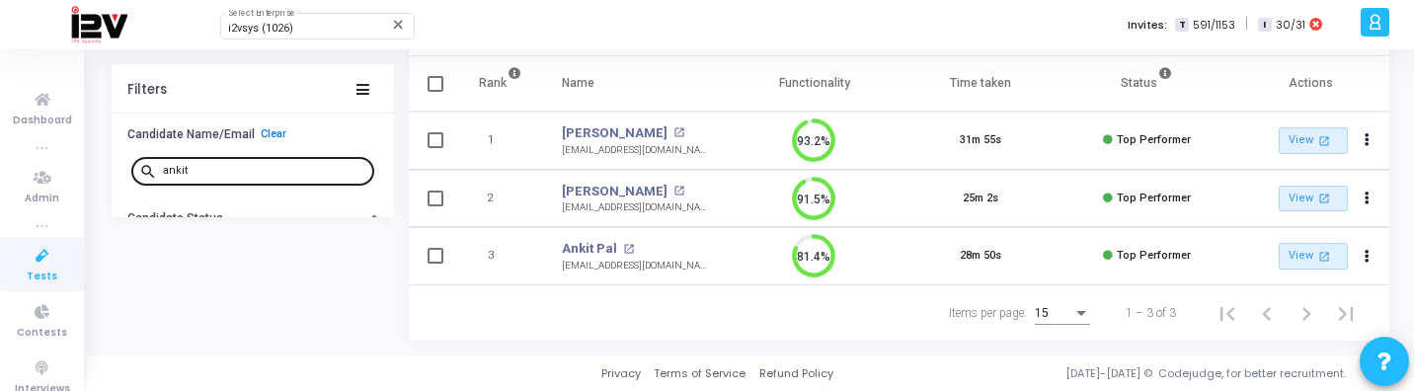
click at [259, 165] on input "ankit" at bounding box center [264, 171] width 203 height 12
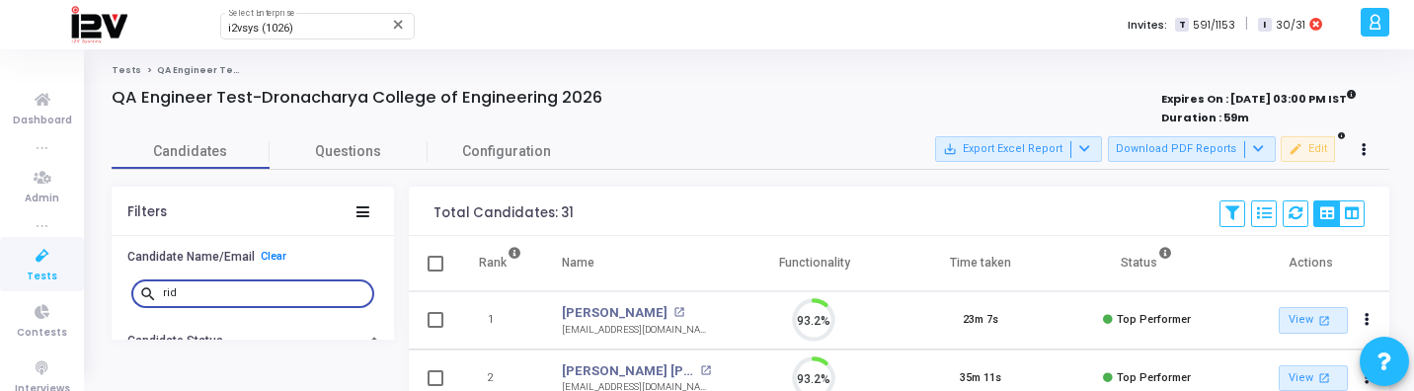
scroll to position [9, 9]
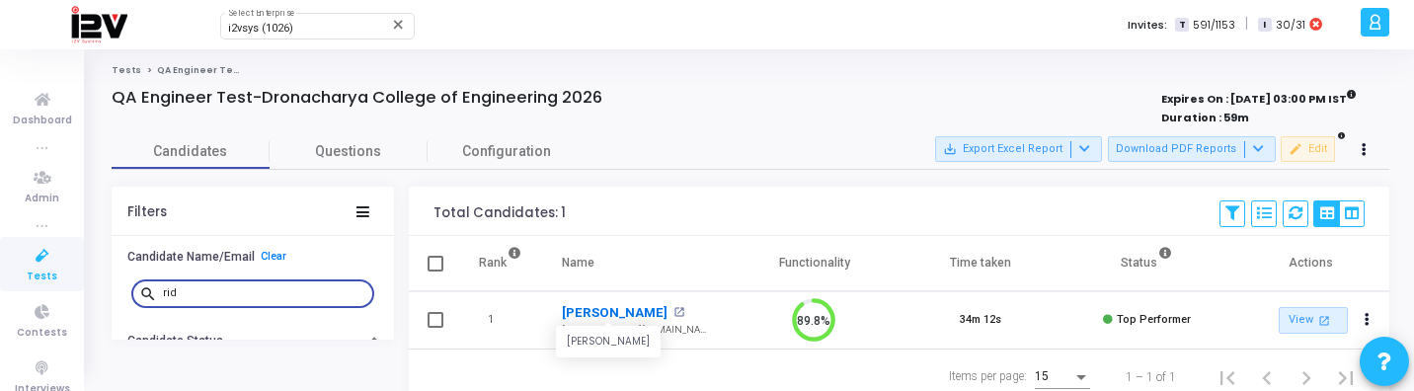
click at [585, 310] on link "Ridhi Raj" at bounding box center [615, 313] width 106 height 20
click at [219, 293] on input "rid" at bounding box center [264, 293] width 203 height 12
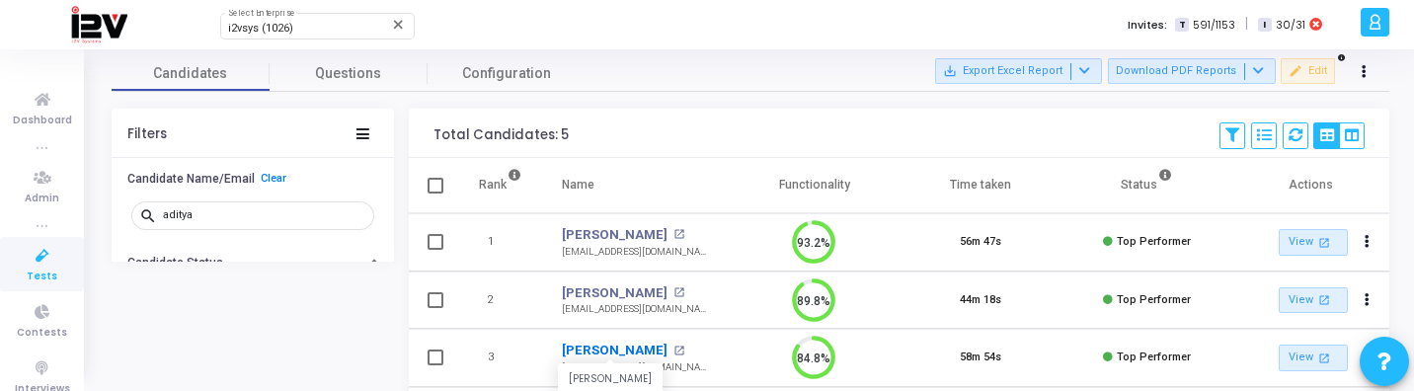
click at [618, 350] on link "Aditya Agarwal" at bounding box center [615, 351] width 106 height 20
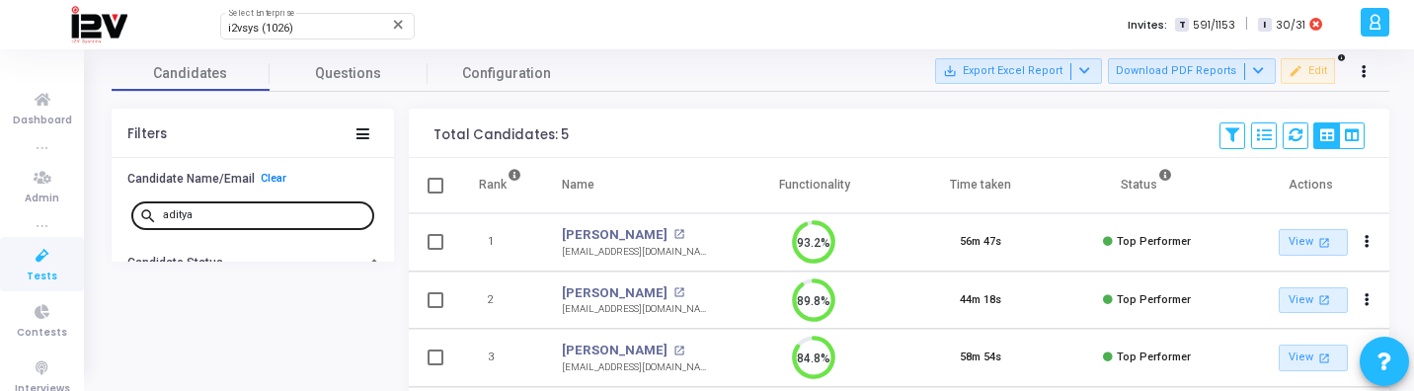
click at [286, 211] on input "aditya" at bounding box center [264, 215] width 203 height 12
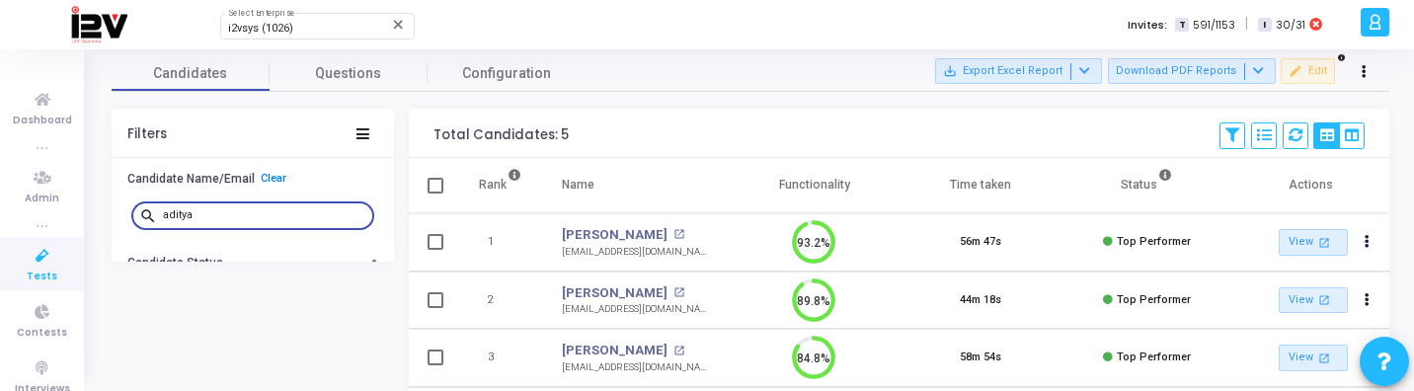
click at [286, 211] on input "aditya" at bounding box center [264, 215] width 203 height 12
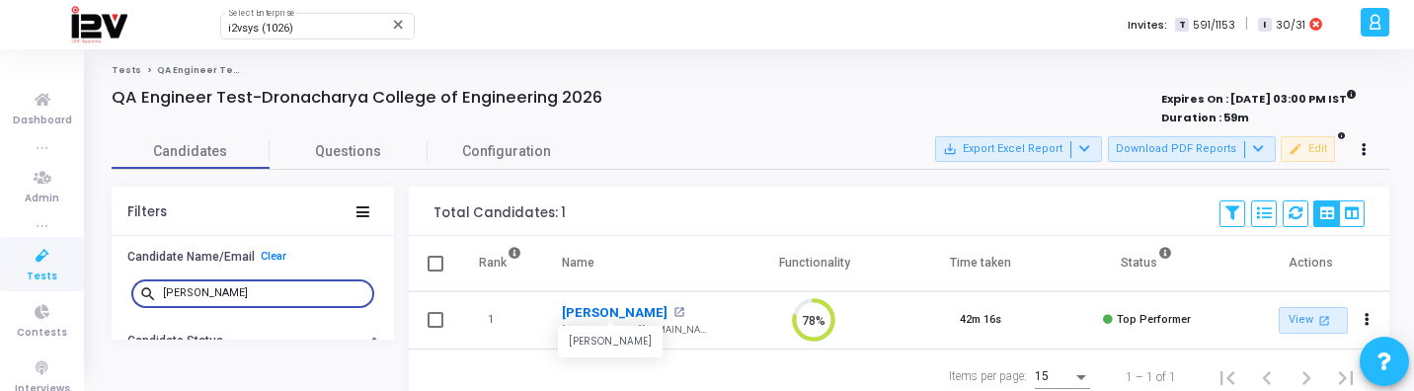
click at [636, 313] on link "Chhavi Deswal" at bounding box center [615, 313] width 106 height 20
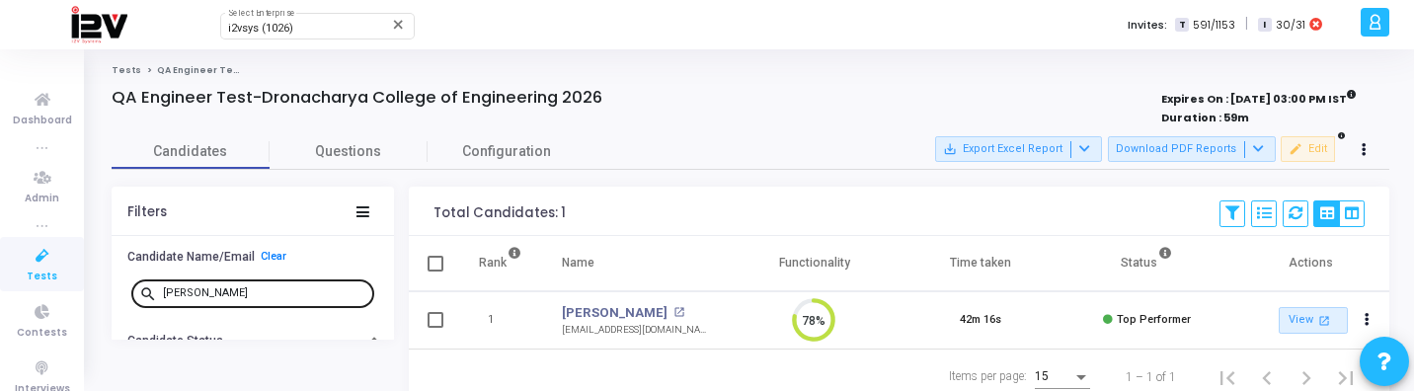
click at [291, 295] on input "chhavi" at bounding box center [264, 293] width 203 height 12
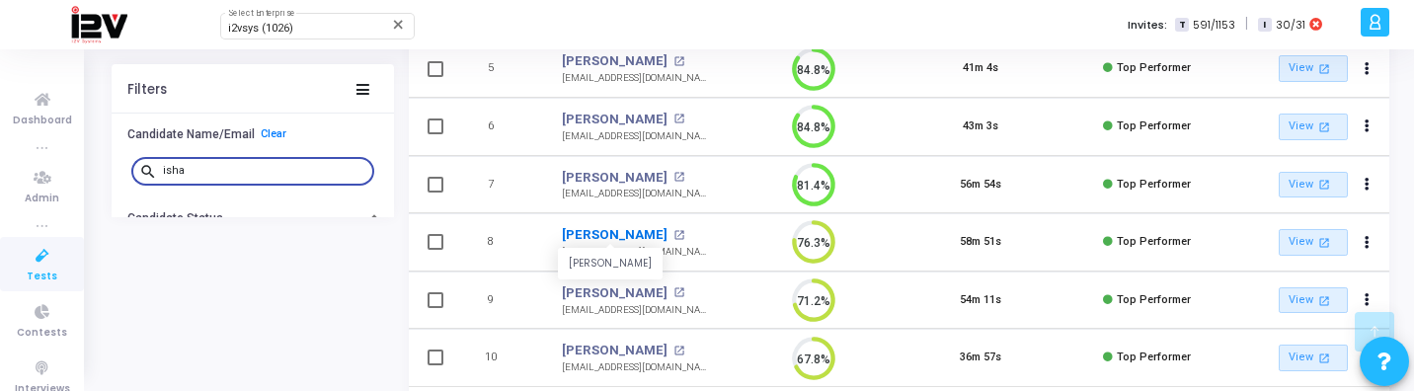
click at [621, 232] on link "Isha Motsara" at bounding box center [615, 235] width 106 height 20
click at [243, 176] on input "isha" at bounding box center [264, 171] width 203 height 12
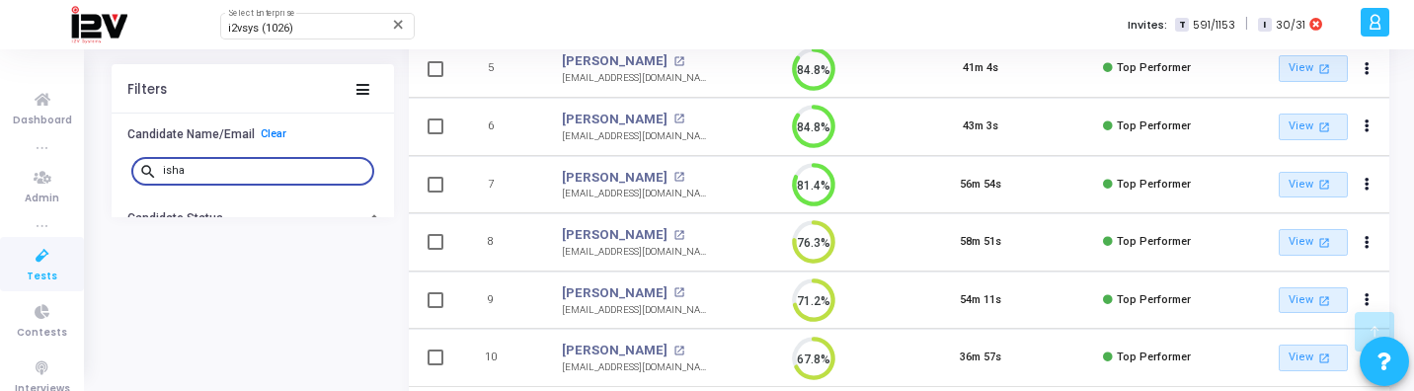
click at [243, 176] on input "isha" at bounding box center [264, 171] width 203 height 12
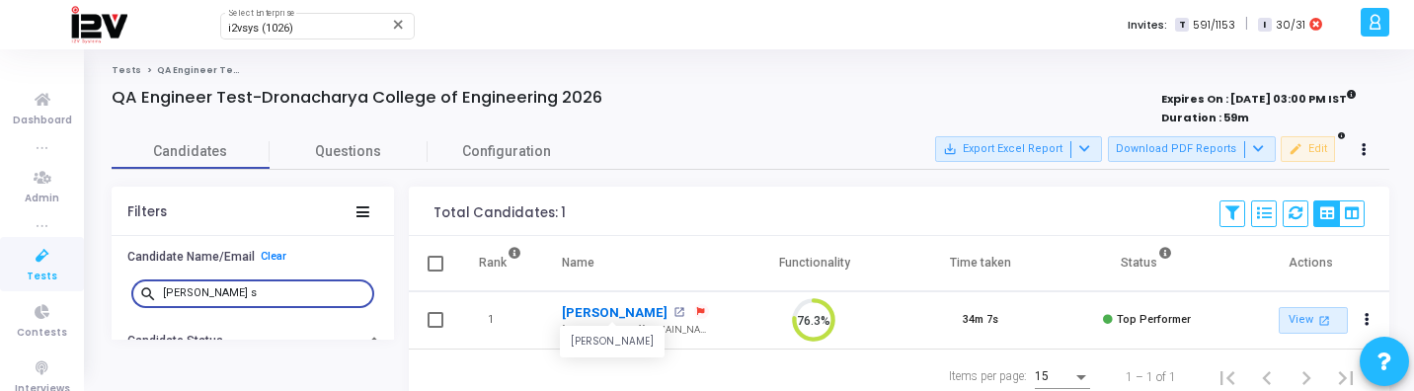
type input "punit s"
click at [625, 304] on link "Punit Singh Yadav" at bounding box center [615, 313] width 106 height 20
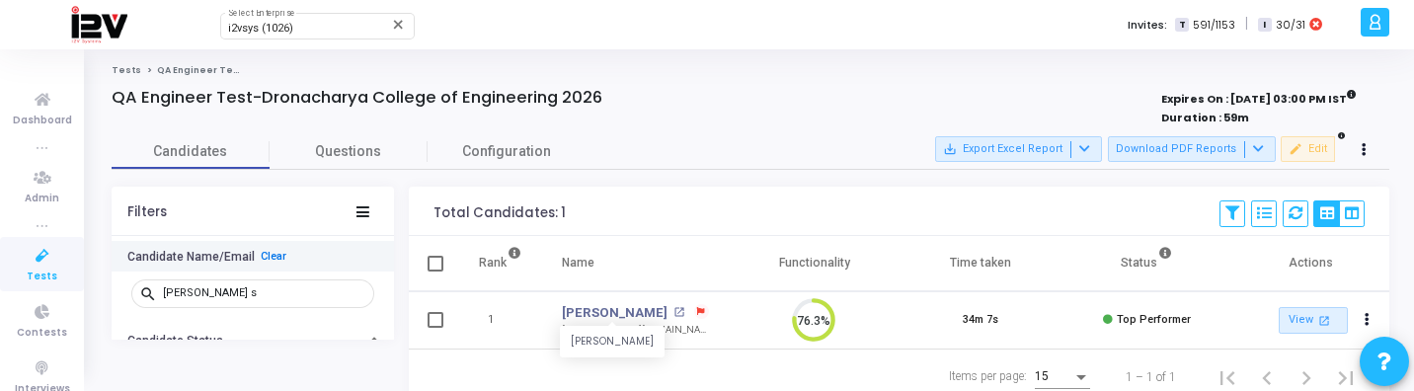
click at [262, 254] on link "Clear" at bounding box center [274, 256] width 26 height 13
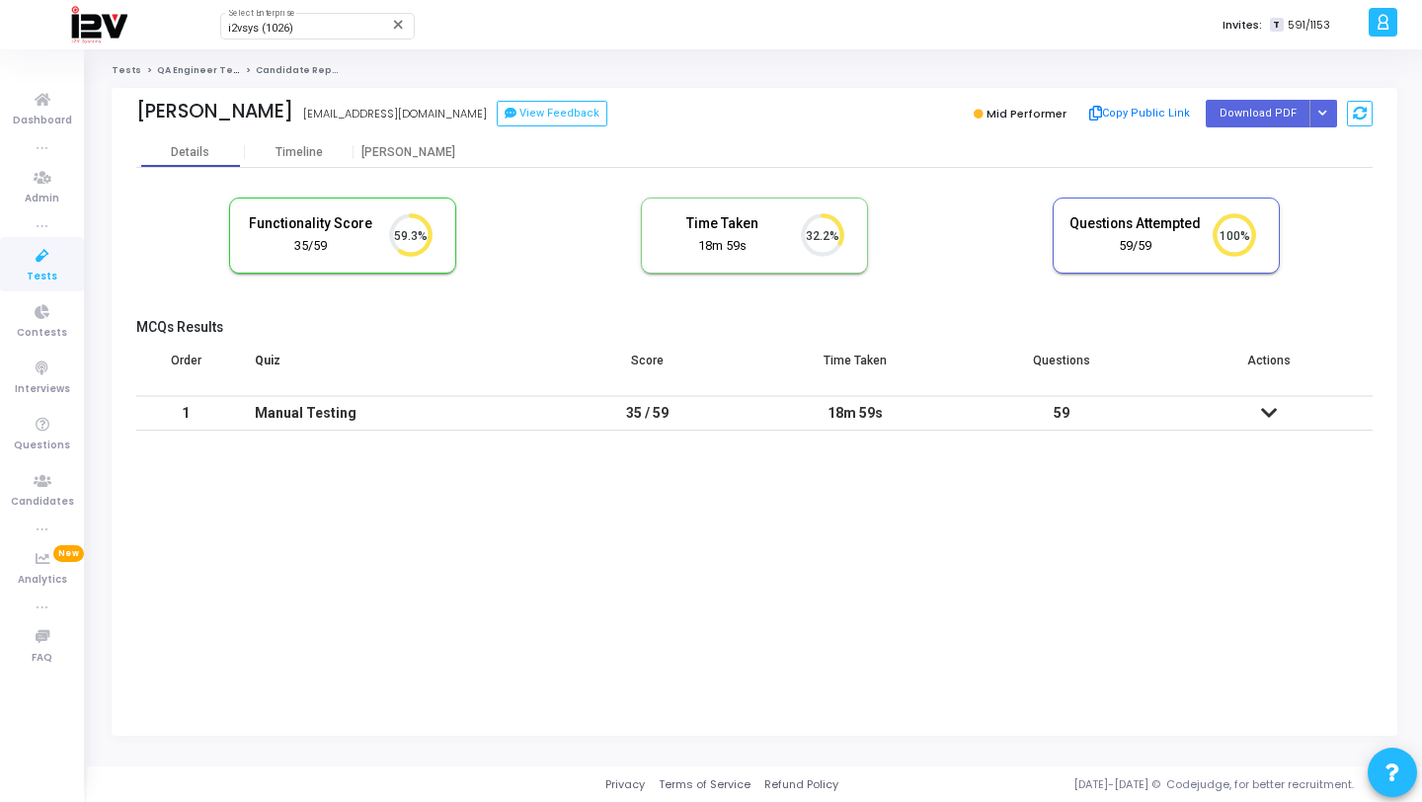
scroll to position [9, 9]
click at [1325, 112] on icon "Button group with nested dropdown" at bounding box center [1322, 114] width 9 height 10
click at [1255, 149] on button "Regenerate PDF" at bounding box center [1260, 153] width 152 height 32
click at [1328, 110] on button "Button group with nested dropdown" at bounding box center [1323, 113] width 28 height 27
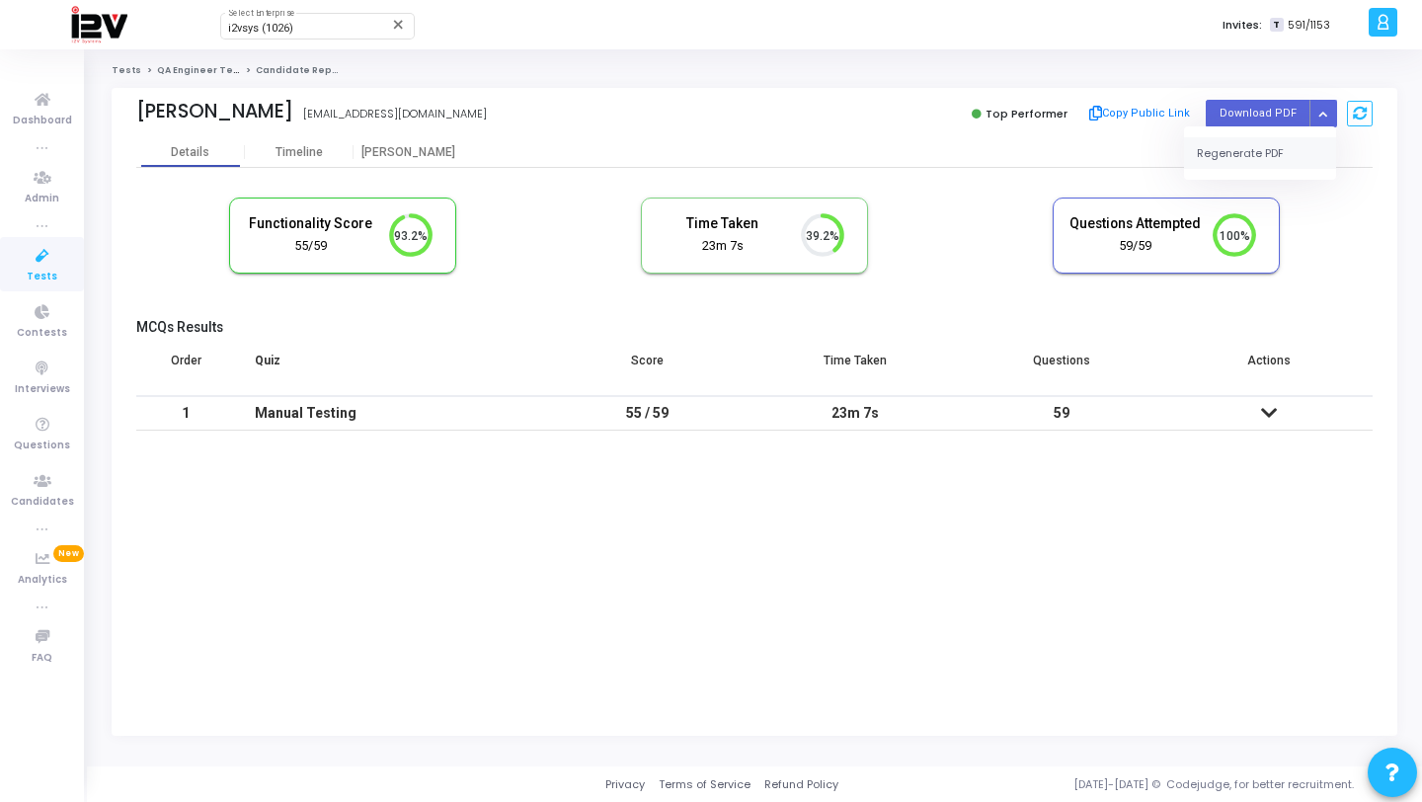
click at [1277, 153] on button "Regenerate PDF" at bounding box center [1260, 153] width 152 height 32
click at [1322, 118] on icon "Button group with nested dropdown" at bounding box center [1322, 114] width 9 height 10
click at [1293, 154] on button "Regenerate PDF" at bounding box center [1260, 153] width 152 height 32
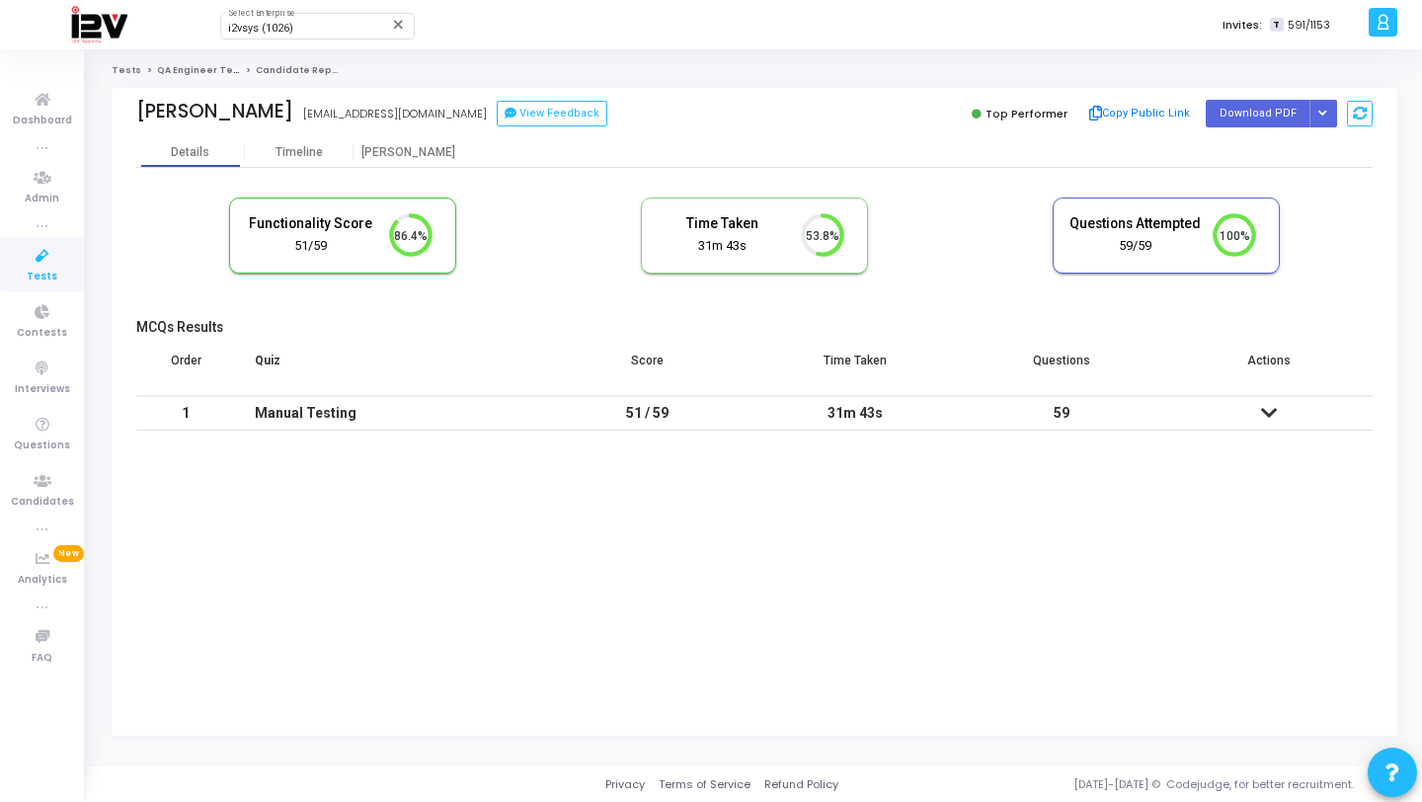
drag, startPoint x: 1320, startPoint y: 112, endPoint x: 1304, endPoint y: 134, distance: 28.2
click at [1320, 112] on icon "Button group with nested dropdown" at bounding box center [1322, 114] width 9 height 10
click at [1287, 146] on button "Regenerate PDF" at bounding box center [1260, 153] width 152 height 32
click at [1328, 112] on button "Button group with nested dropdown" at bounding box center [1323, 113] width 28 height 27
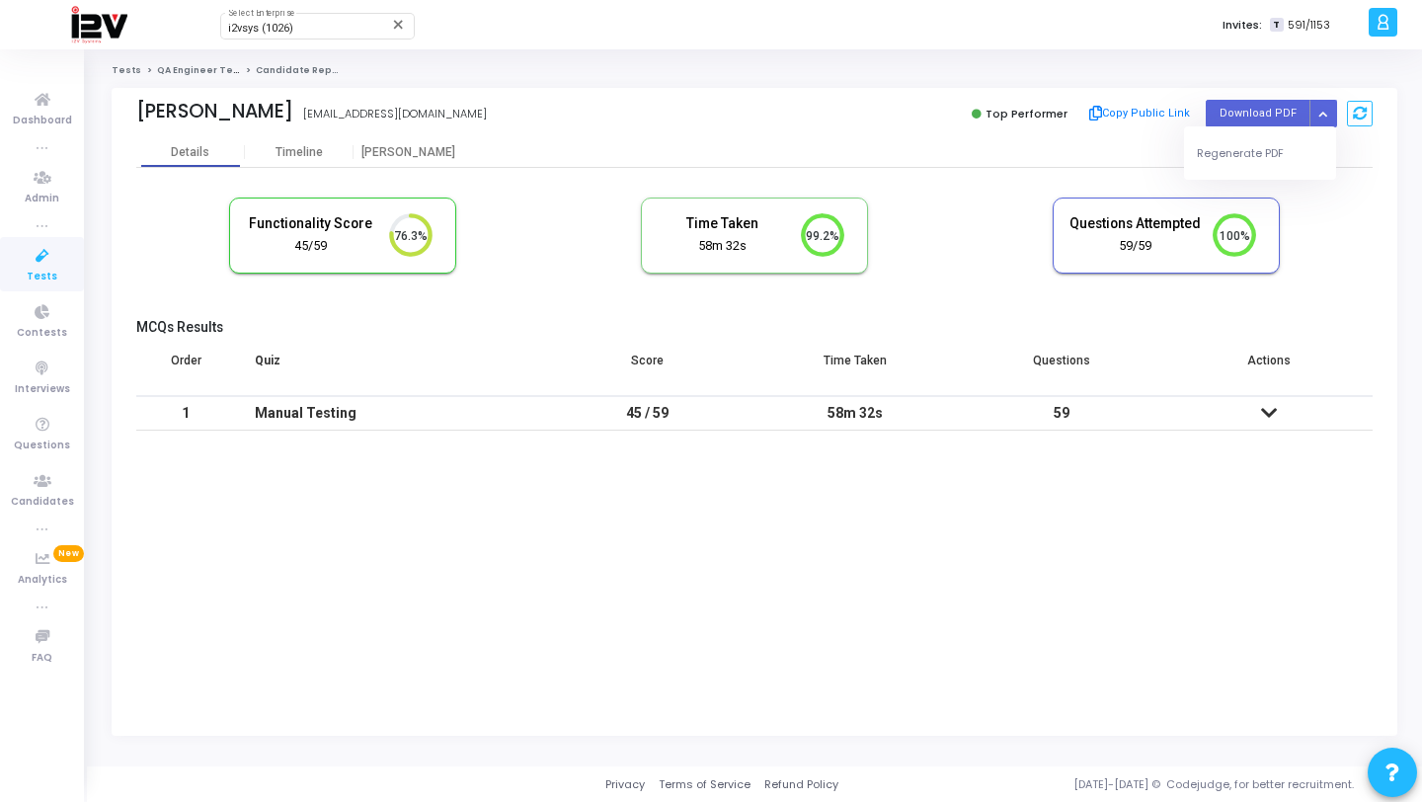
click at [1269, 134] on div "Regenerate PDF" at bounding box center [1260, 152] width 152 height 53
click at [1259, 152] on button "Regenerate PDF" at bounding box center [1260, 153] width 152 height 32
click at [1322, 120] on button "Button group with nested dropdown" at bounding box center [1323, 113] width 28 height 27
click at [1274, 170] on div "Regenerate PDF" at bounding box center [1260, 152] width 152 height 53
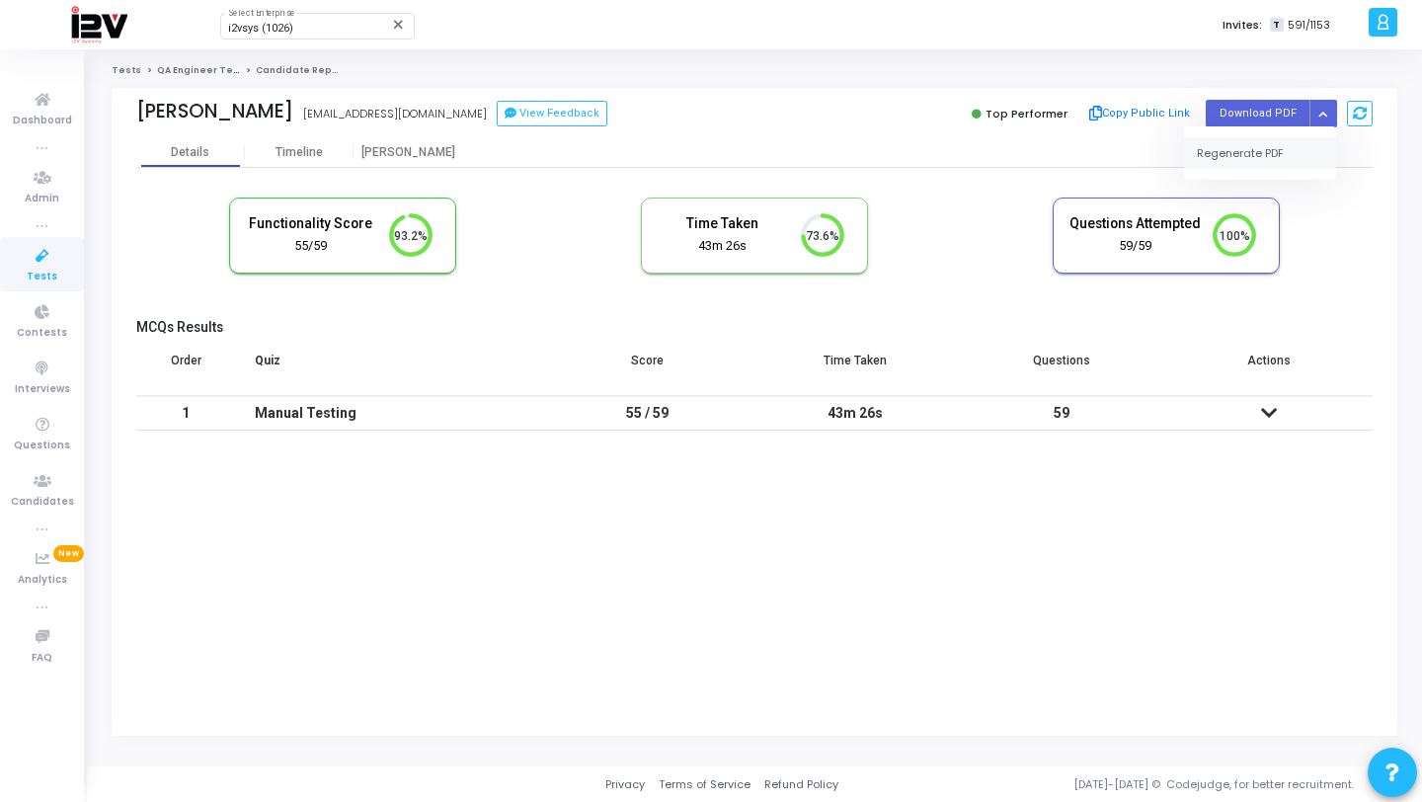
click at [1271, 159] on button "Regenerate PDF" at bounding box center [1260, 153] width 152 height 32
click at [766, 116] on div "Top Performer Copy Public Link Download PDF Regenerate PDF" at bounding box center [1068, 114] width 608 height 30
click at [1326, 110] on icon "Button group with nested dropdown" at bounding box center [1322, 114] width 9 height 10
click at [1256, 159] on button "Regenerate PDF" at bounding box center [1260, 153] width 152 height 32
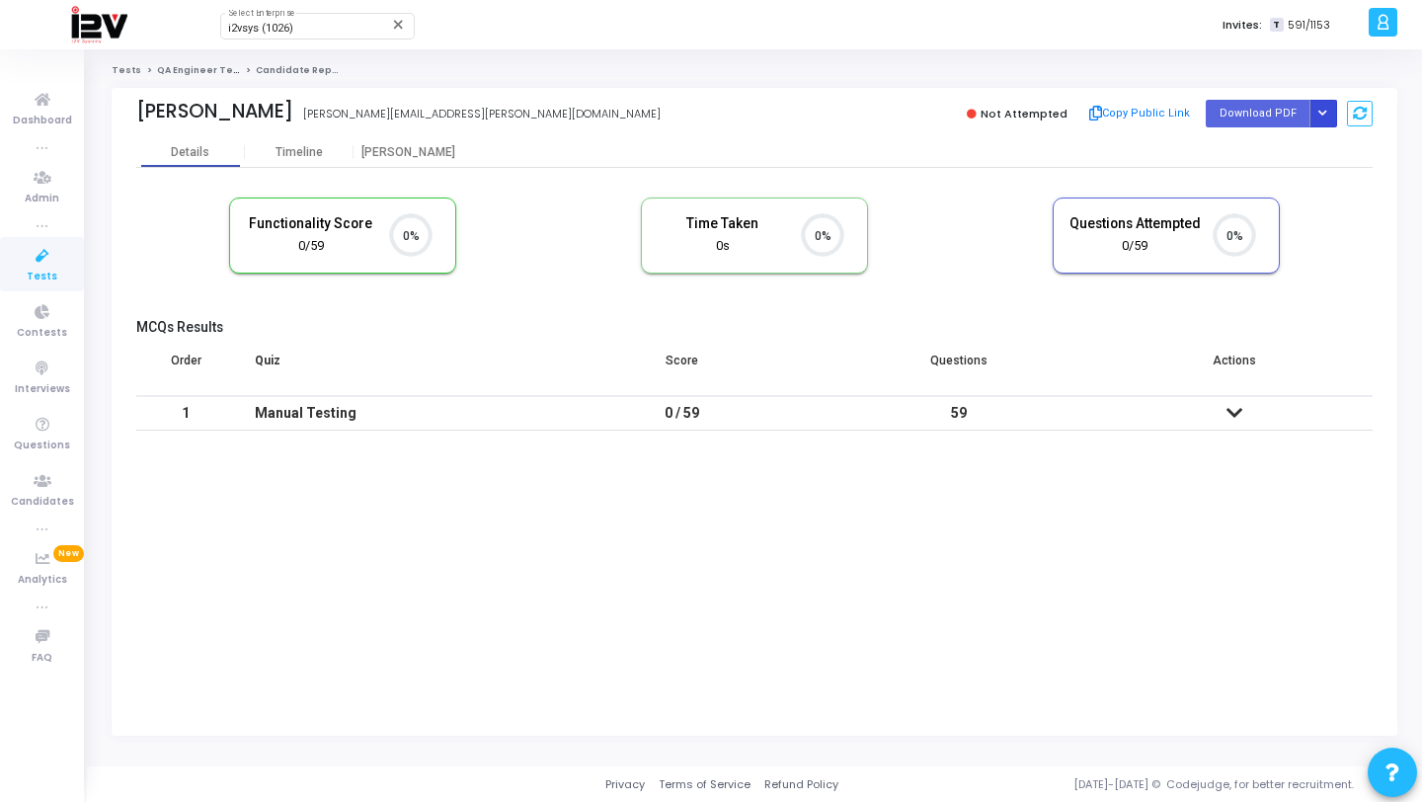
scroll to position [41, 50]
click at [1323, 115] on icon "Button group with nested dropdown" at bounding box center [1322, 114] width 9 height 10
click at [1283, 154] on button "Regenerate PDF" at bounding box center [1260, 153] width 152 height 32
click at [1332, 125] on button "Button group with nested dropdown" at bounding box center [1323, 113] width 28 height 27
click at [1272, 147] on button "Regenerate PDF" at bounding box center [1260, 153] width 152 height 32
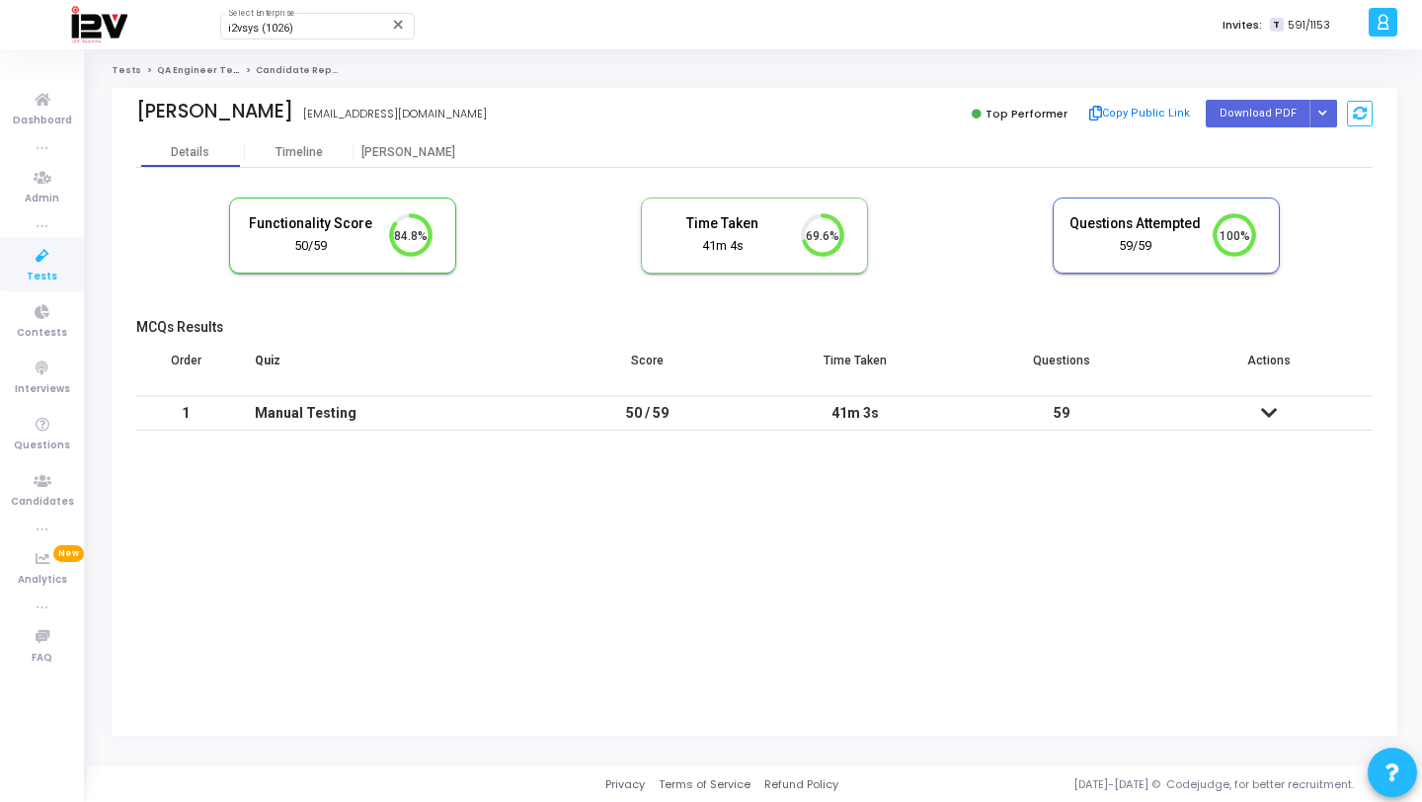
scroll to position [9, 9]
click at [1327, 110] on button "Button group with nested dropdown" at bounding box center [1323, 113] width 28 height 27
click at [1265, 144] on button "Regenerate PDF" at bounding box center [1260, 153] width 152 height 32
click at [1326, 107] on button "Button group with nested dropdown" at bounding box center [1323, 113] width 28 height 27
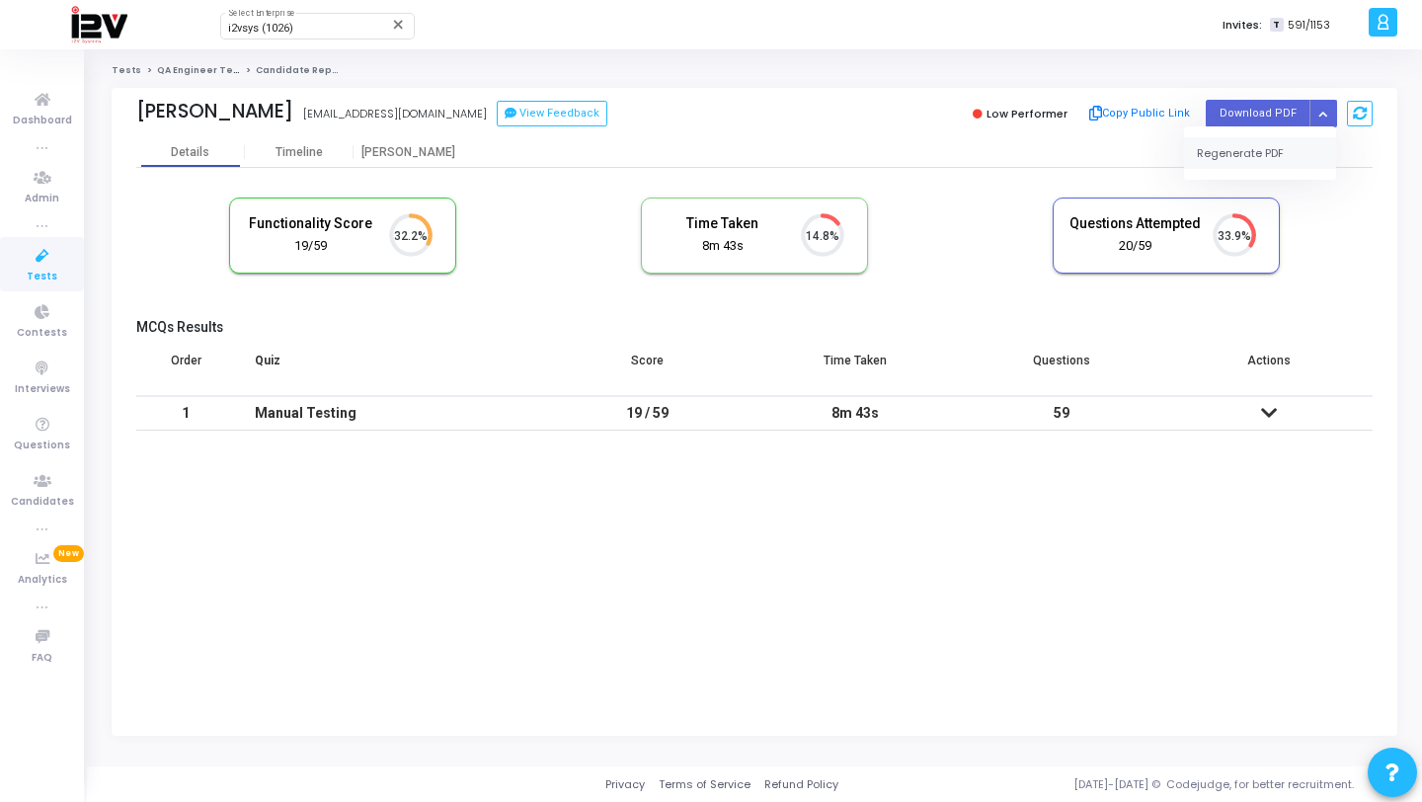
click at [1279, 167] on button "Regenerate PDF" at bounding box center [1260, 153] width 152 height 32
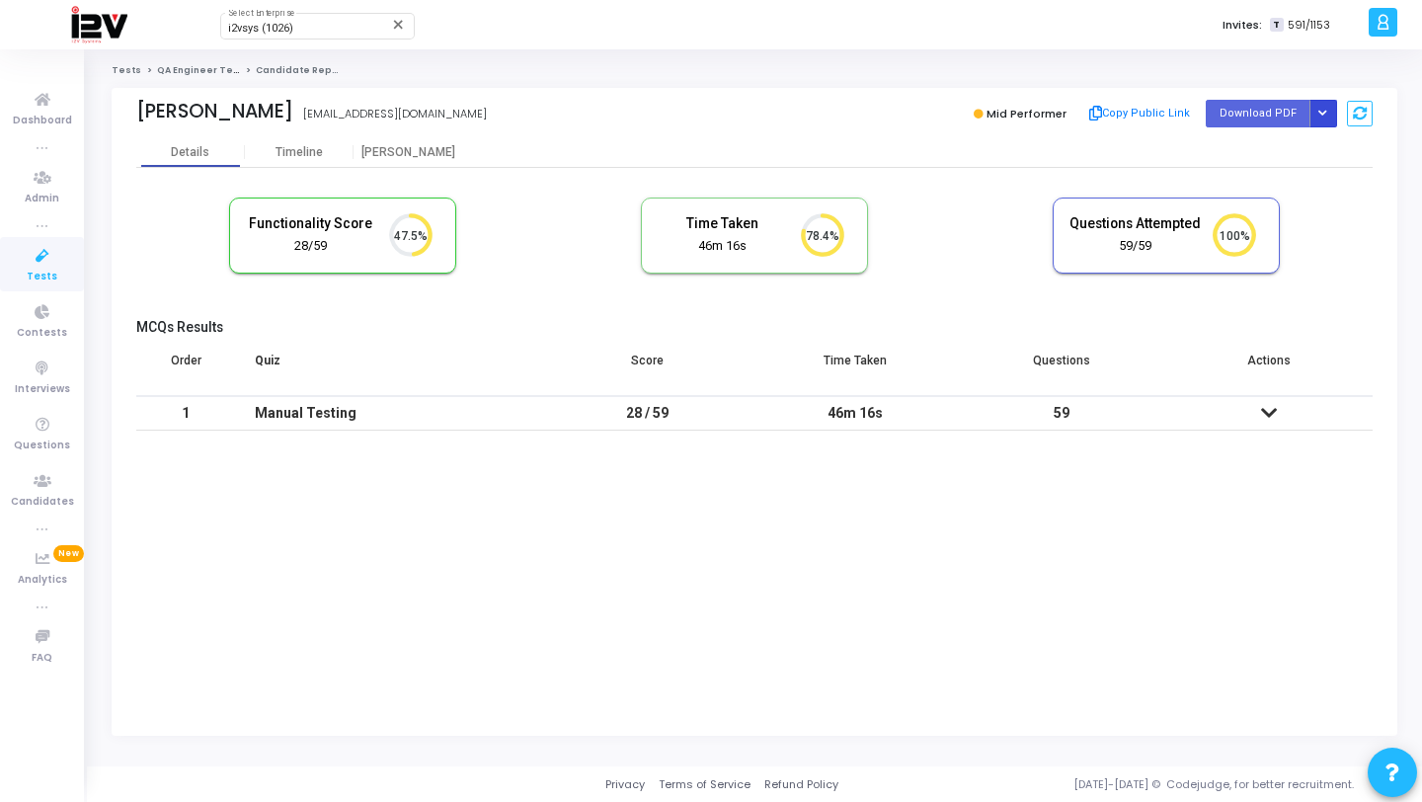
click at [1321, 111] on icon "Button group with nested dropdown" at bounding box center [1322, 114] width 9 height 10
click at [1290, 133] on div "Regenerate PDF" at bounding box center [1260, 152] width 152 height 53
click at [1285, 150] on button "Regenerate PDF" at bounding box center [1260, 153] width 152 height 32
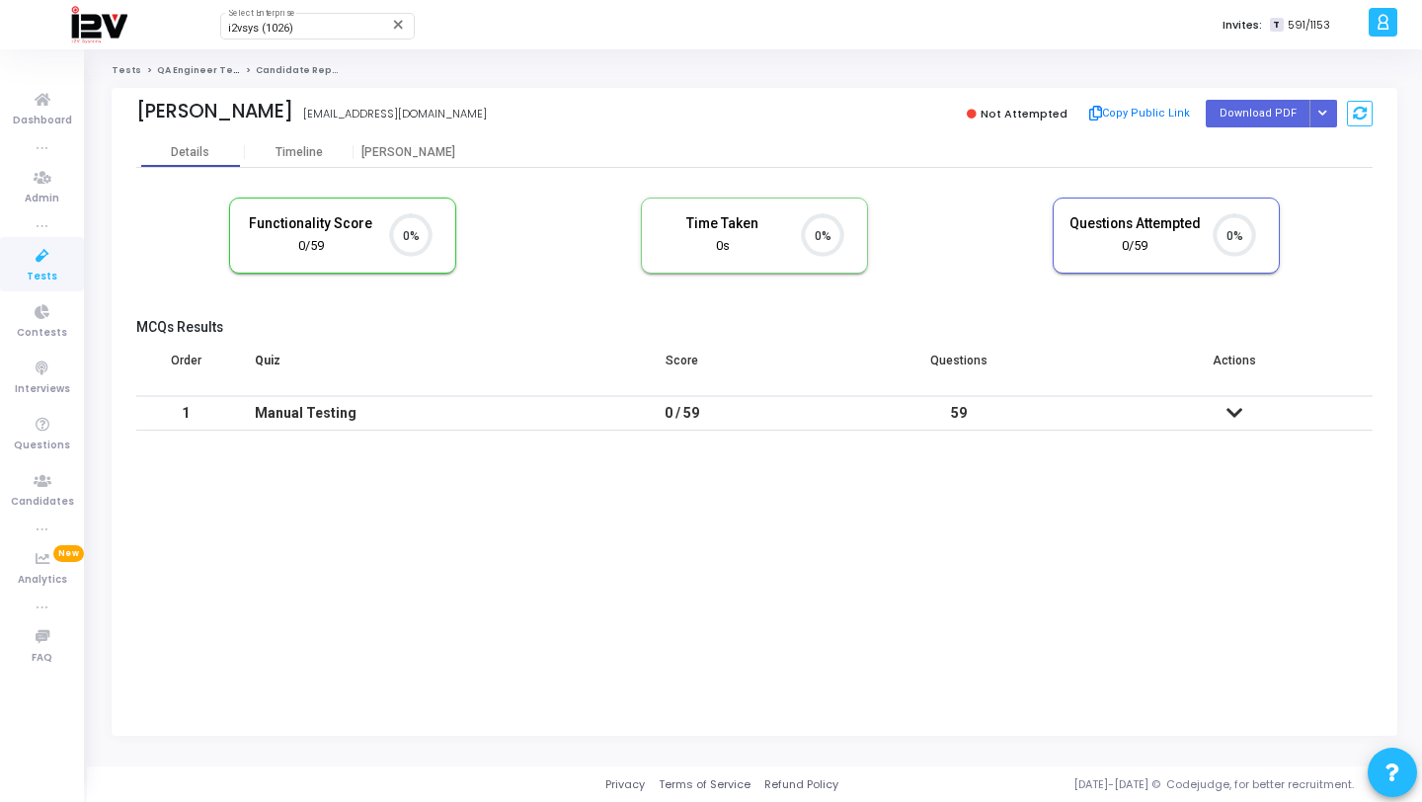
scroll to position [9, 9]
click at [1314, 114] on button "Button group with nested dropdown" at bounding box center [1323, 113] width 28 height 27
click at [1268, 147] on button "Regenerate PDF" at bounding box center [1260, 153] width 152 height 32
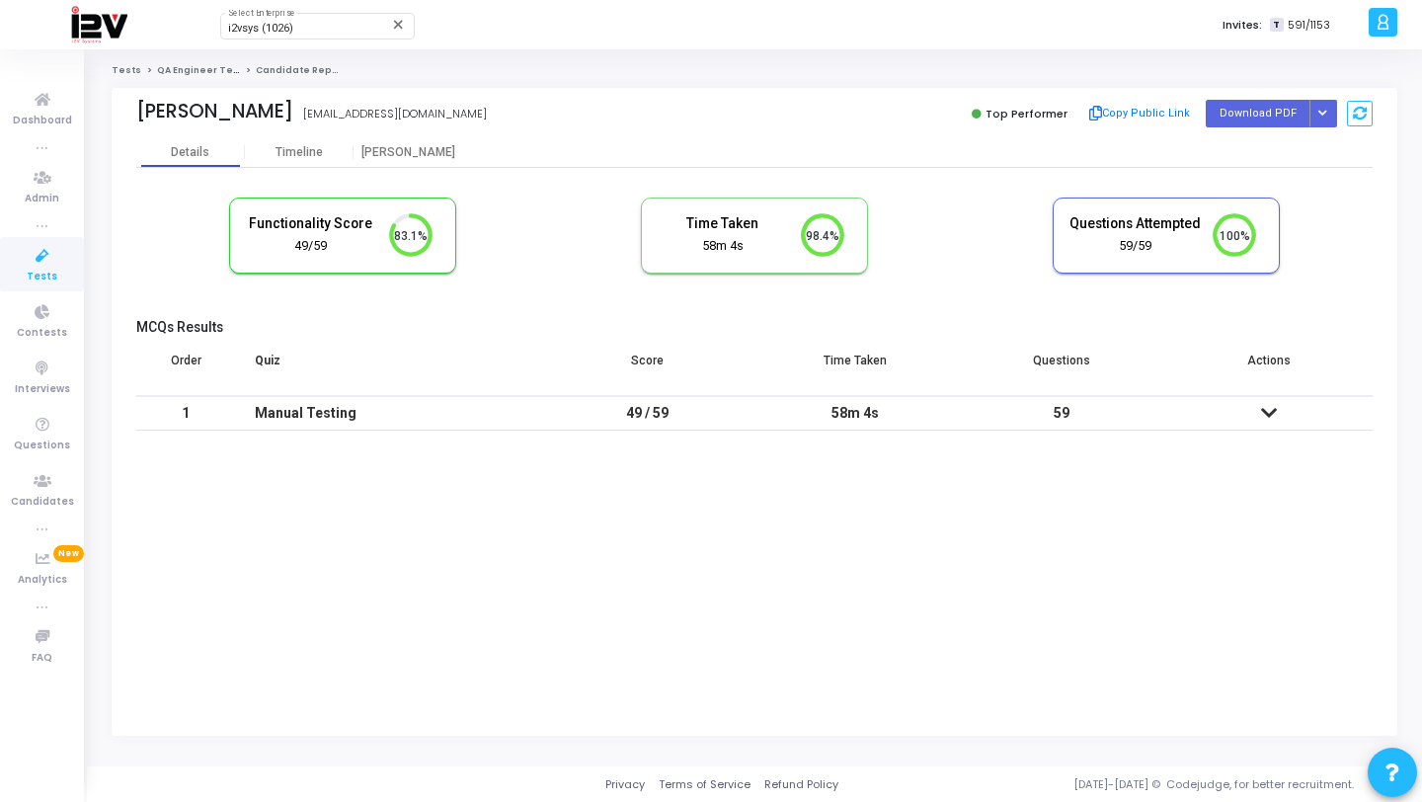
scroll to position [9, 9]
click at [1324, 110] on icon "Button group with nested dropdown" at bounding box center [1322, 114] width 9 height 10
click at [1255, 164] on button "Regenerate PDF" at bounding box center [1260, 153] width 152 height 32
click at [1322, 110] on icon "Button group with nested dropdown" at bounding box center [1322, 114] width 9 height 10
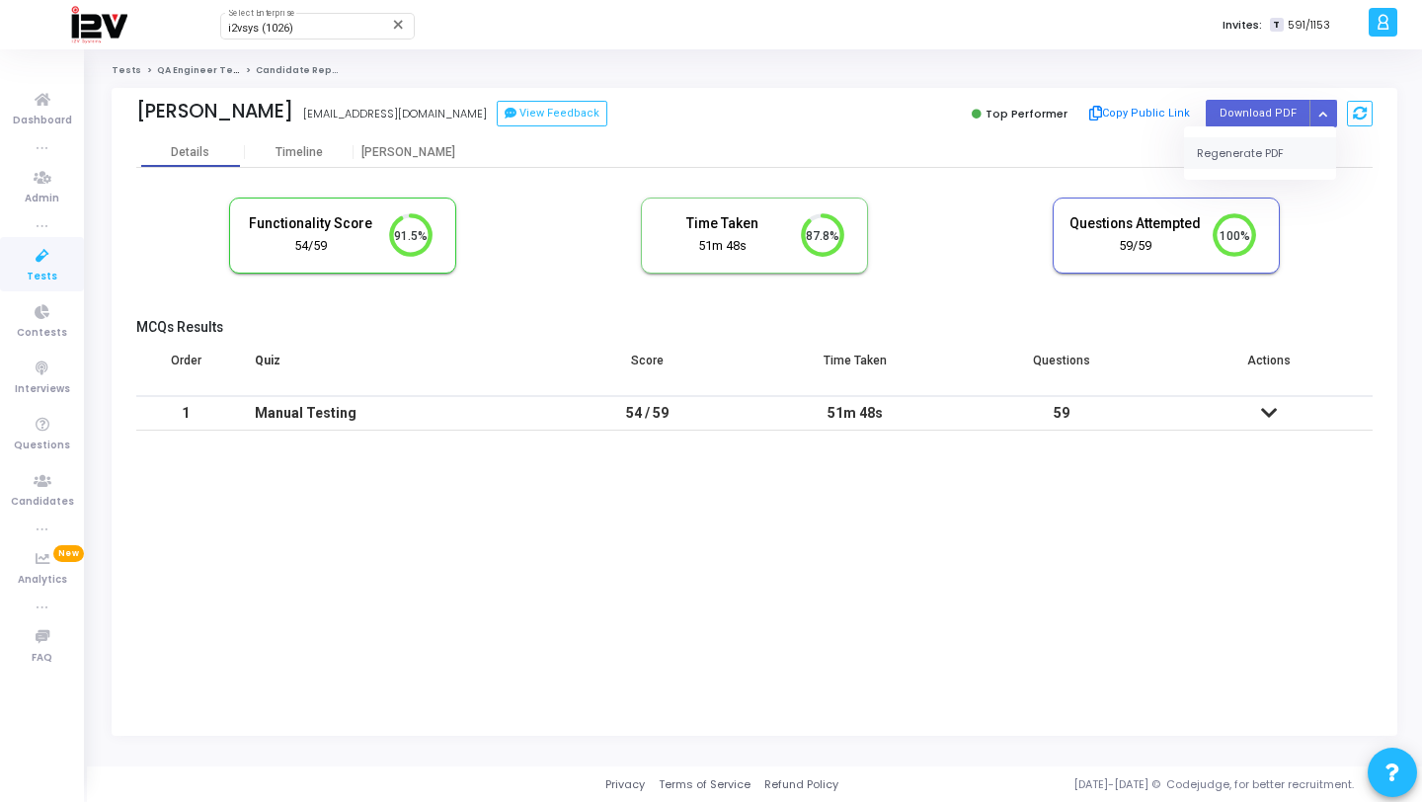
click at [1259, 165] on button "Regenerate PDF" at bounding box center [1260, 153] width 152 height 32
click at [1318, 114] on icon "Button group with nested dropdown" at bounding box center [1322, 114] width 9 height 10
click at [1257, 148] on button "Regenerate PDF" at bounding box center [1260, 153] width 152 height 32
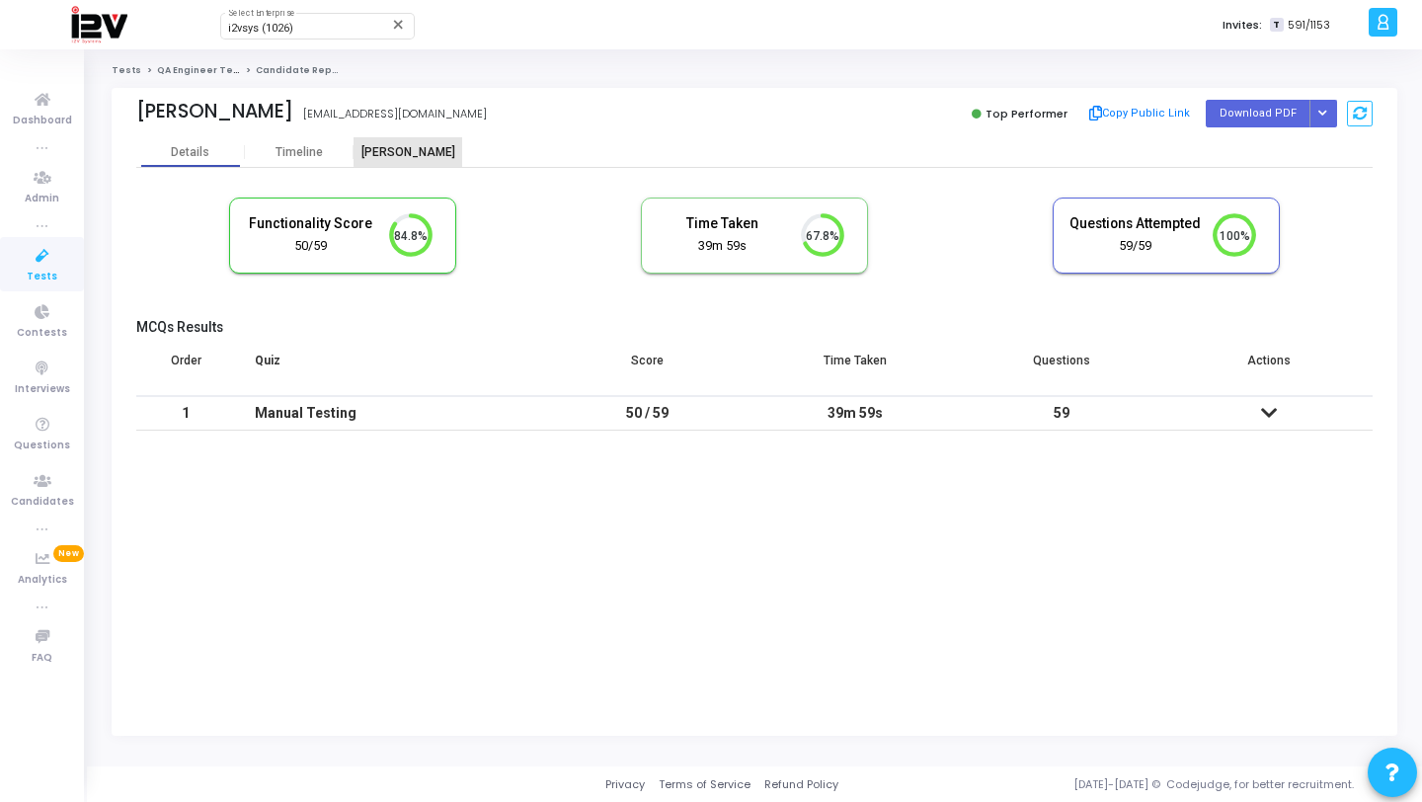
click at [439, 140] on div "[PERSON_NAME]" at bounding box center [408, 152] width 109 height 30
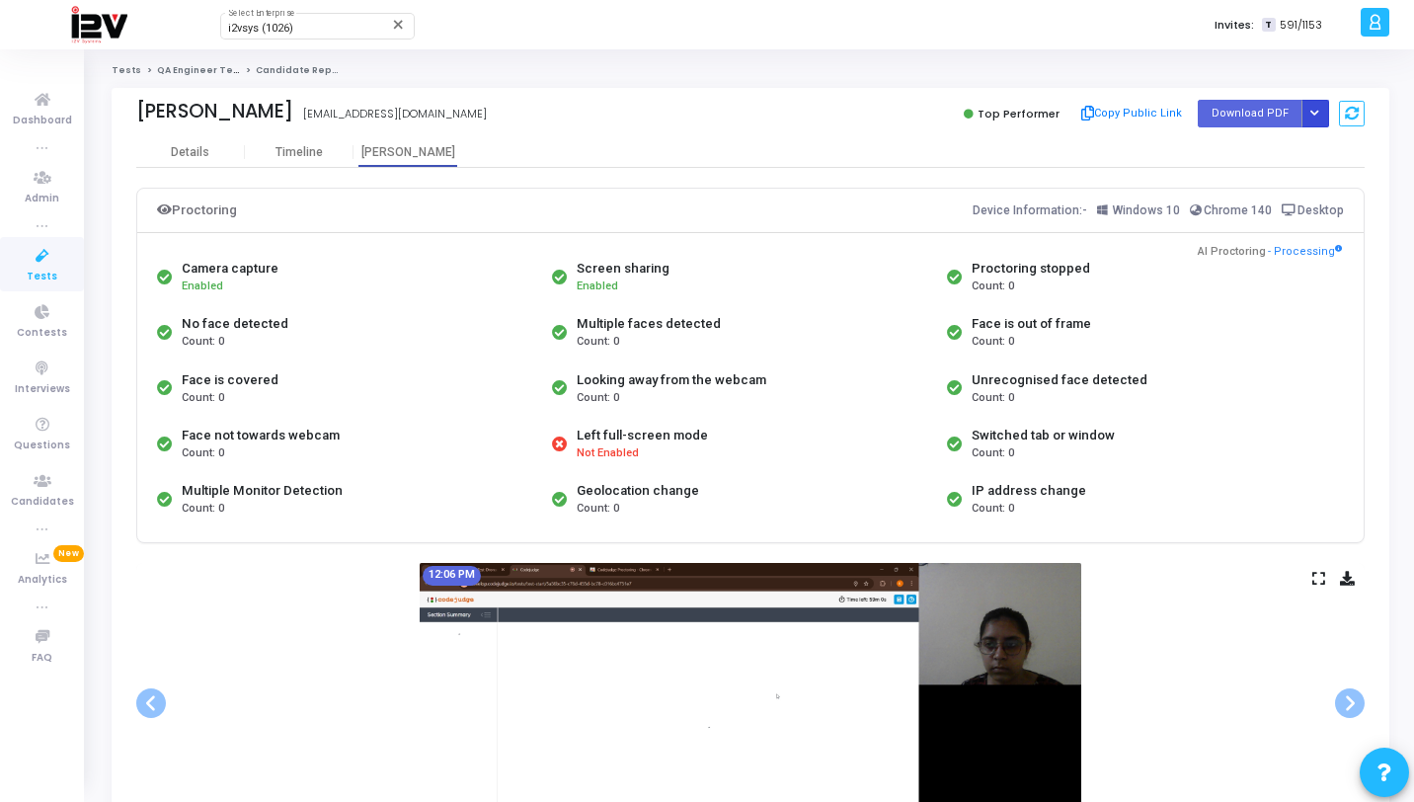
click at [1318, 111] on icon "Button group with nested dropdown" at bounding box center [1314, 114] width 9 height 10
click at [1273, 157] on button "Regenerate PDF" at bounding box center [1252, 153] width 152 height 32
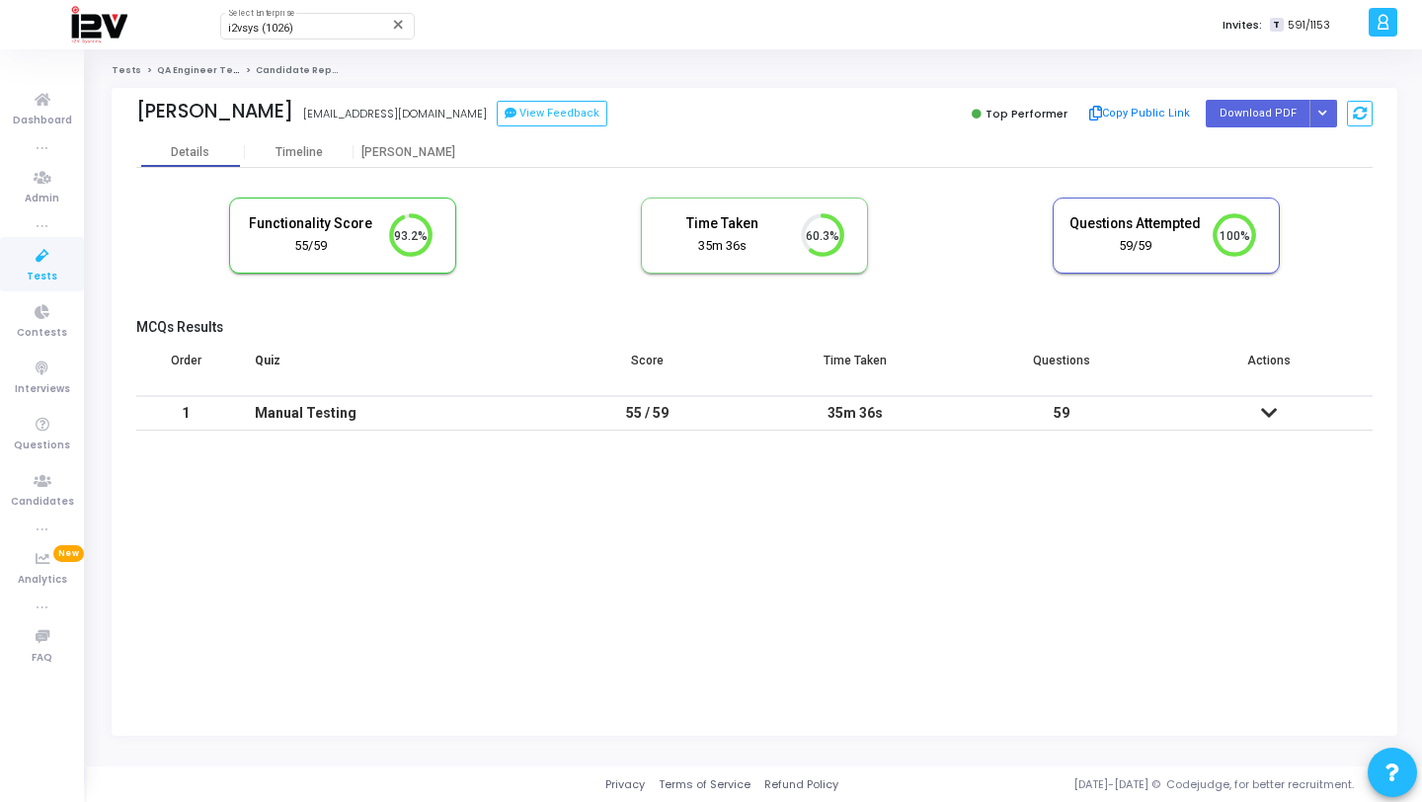
scroll to position [9, 9]
click at [1318, 107] on button "Button group with nested dropdown" at bounding box center [1323, 113] width 28 height 27
click at [1246, 149] on button "Regenerate PDF" at bounding box center [1260, 153] width 152 height 32
click at [1328, 110] on button "Button group with nested dropdown" at bounding box center [1323, 113] width 28 height 27
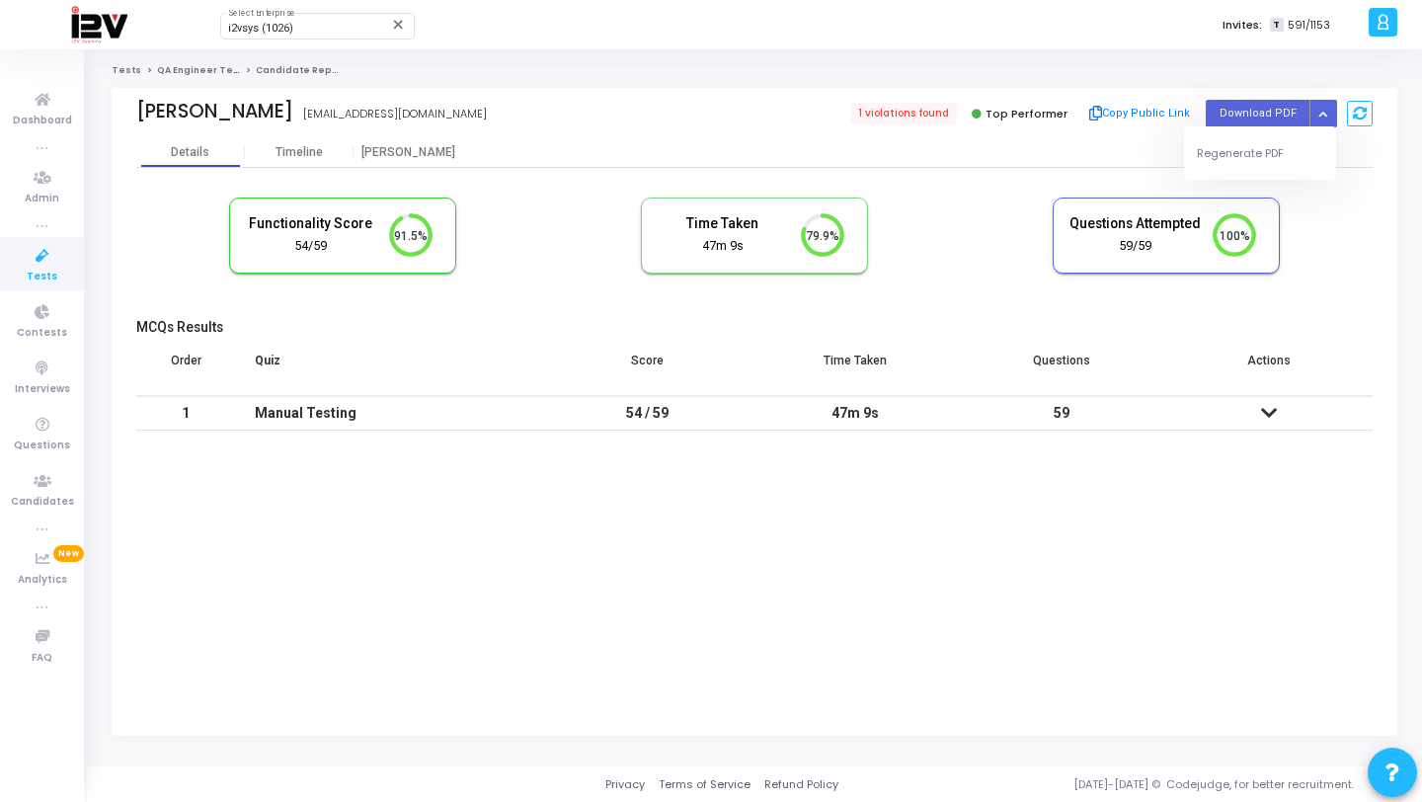
click at [1286, 134] on div "Regenerate PDF" at bounding box center [1260, 152] width 152 height 53
click at [1281, 144] on button "Regenerate PDF" at bounding box center [1260, 153] width 152 height 32
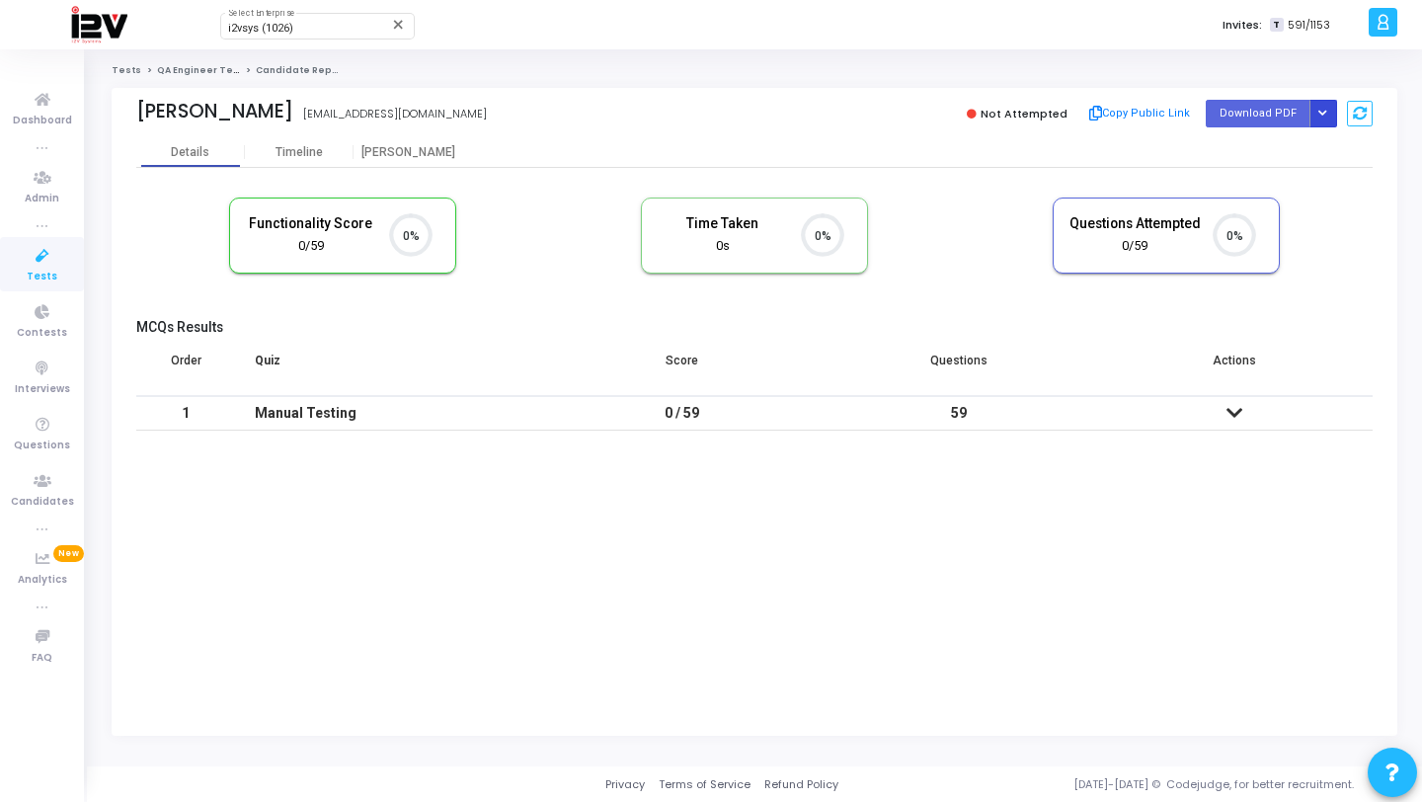
scroll to position [9, 9]
click at [1327, 116] on button "Button group with nested dropdown" at bounding box center [1323, 113] width 28 height 27
click at [1279, 148] on button "Regenerate PDF" at bounding box center [1260, 153] width 152 height 32
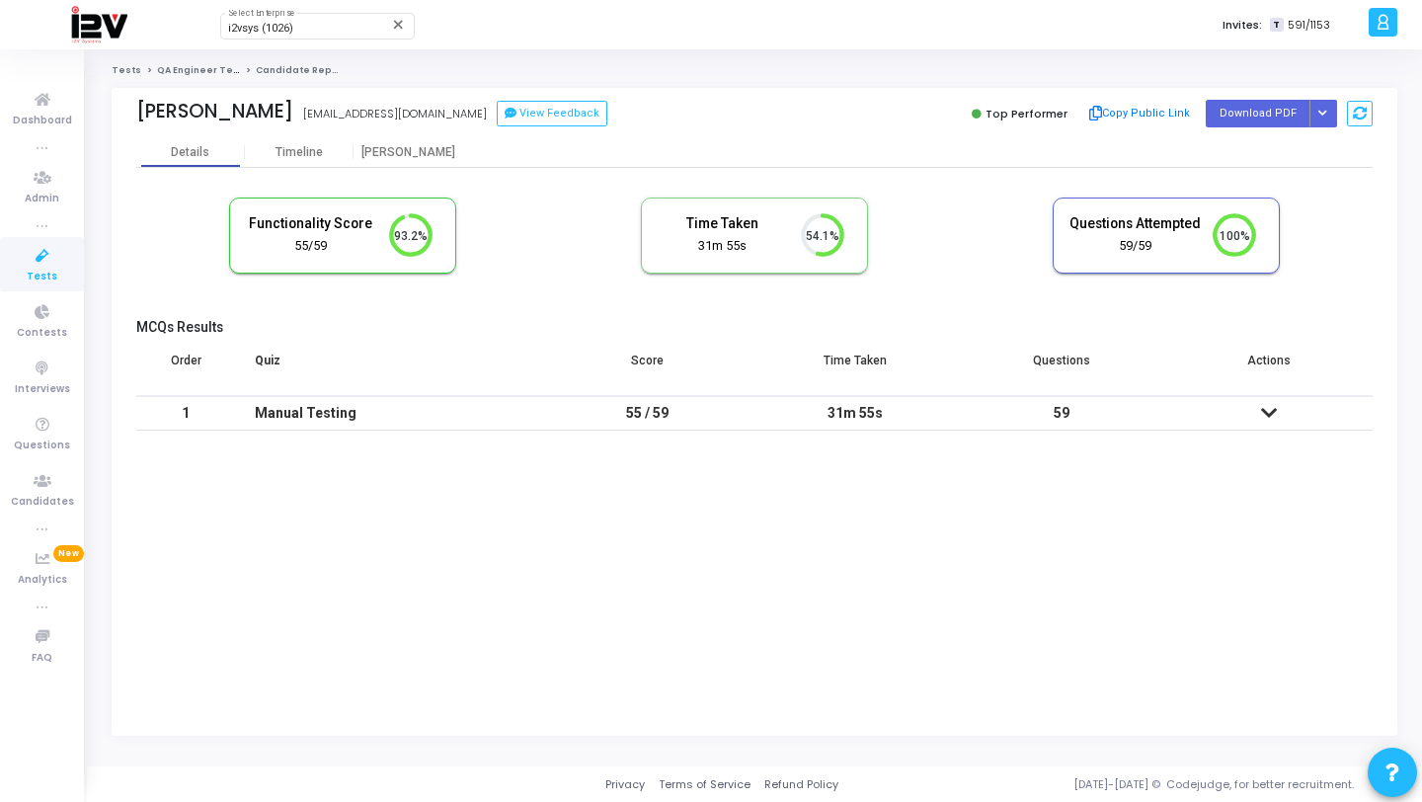
scroll to position [9, 9]
click at [1324, 103] on button "Button group with nested dropdown" at bounding box center [1323, 113] width 28 height 27
click at [1268, 151] on button "Regenerate PDF" at bounding box center [1260, 153] width 152 height 32
click at [1323, 116] on icon "Button group with nested dropdown" at bounding box center [1322, 114] width 9 height 10
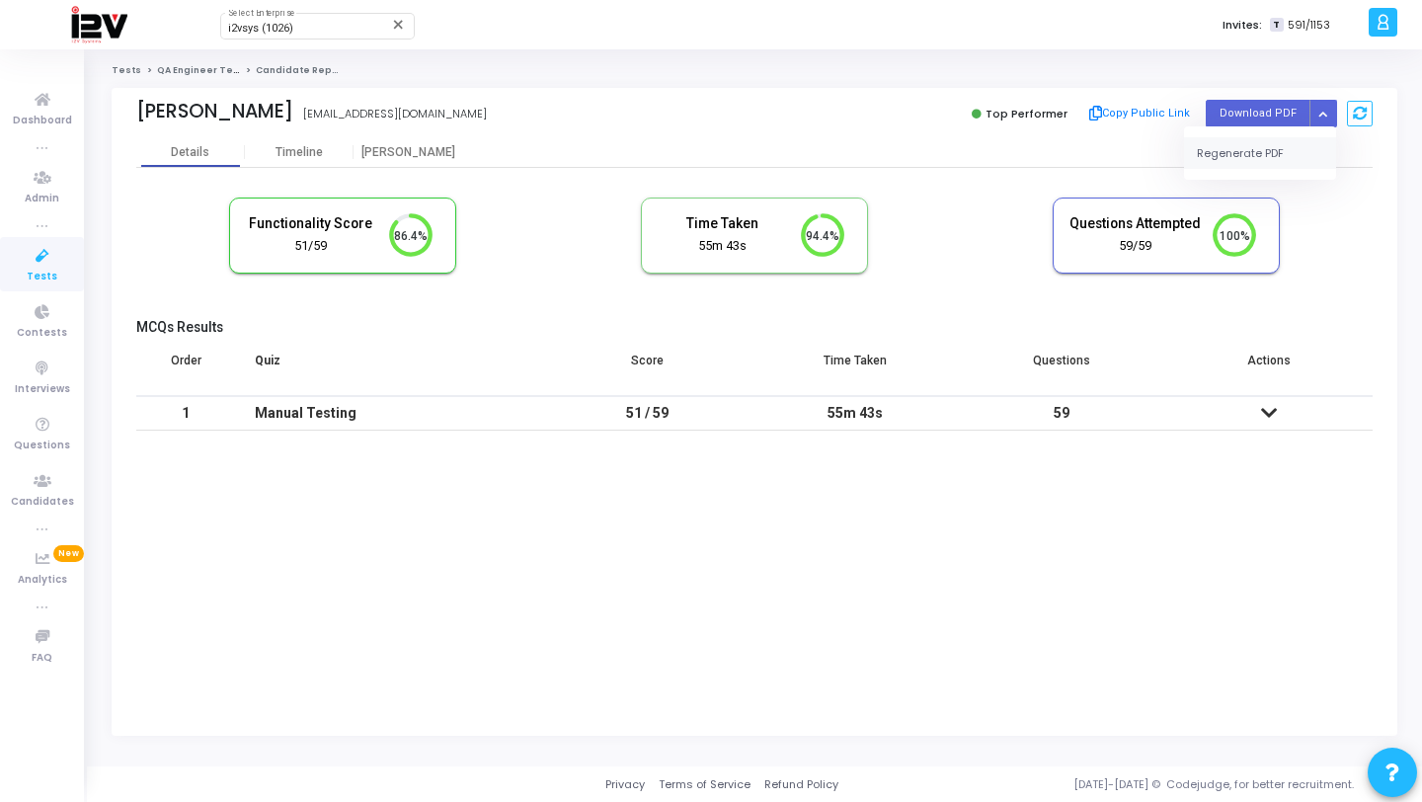
click at [1275, 148] on button "Regenerate PDF" at bounding box center [1260, 153] width 152 height 32
click at [1313, 115] on button "Button group with nested dropdown" at bounding box center [1323, 113] width 28 height 27
click at [1253, 152] on button "Regenerate PDF" at bounding box center [1260, 153] width 152 height 32
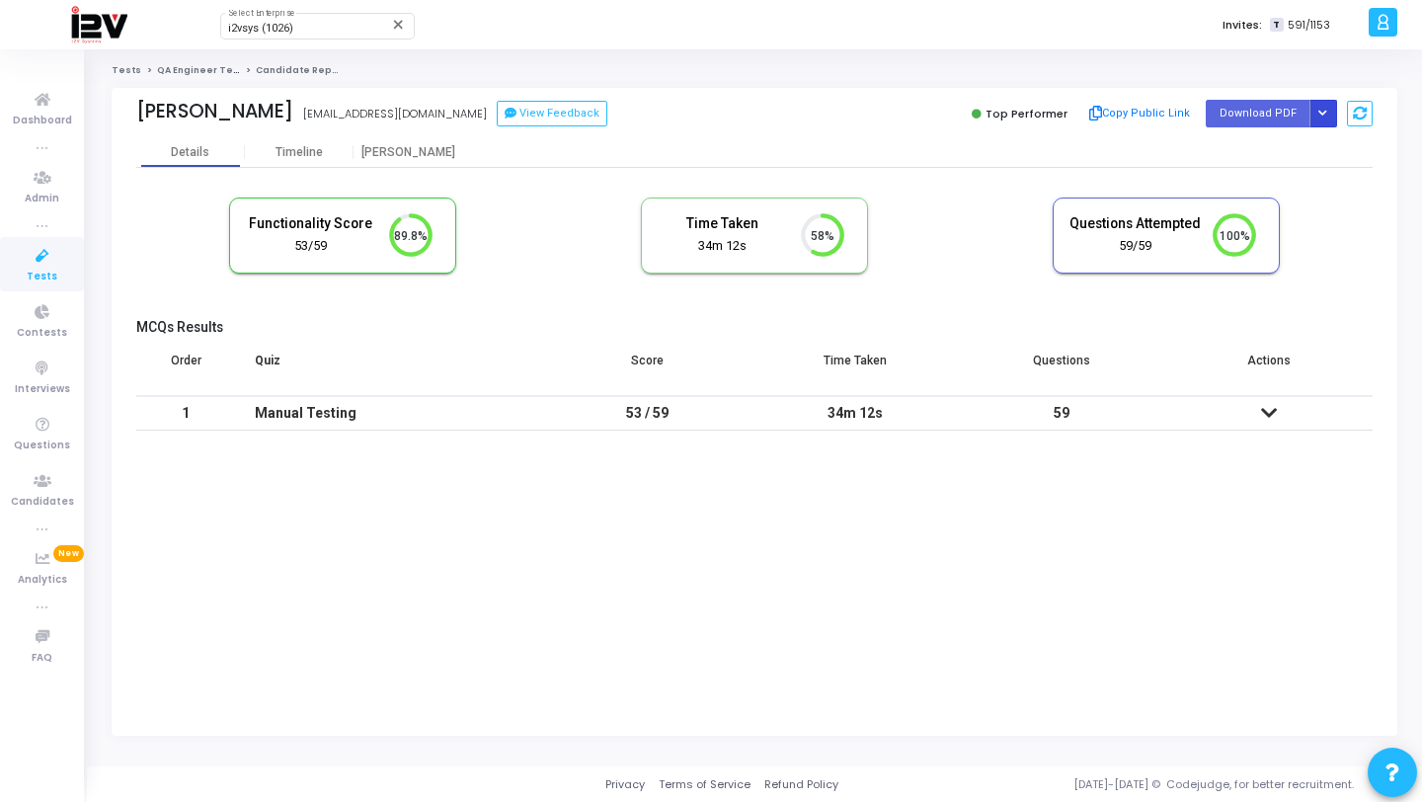
click at [1326, 116] on icon "Button group with nested dropdown" at bounding box center [1322, 114] width 9 height 10
drag, startPoint x: 1266, startPoint y: 156, endPoint x: 1225, endPoint y: 118, distance: 55.9
click at [1266, 156] on button "Regenerate PDF" at bounding box center [1260, 153] width 152 height 32
click at [1331, 118] on button "Button group with nested dropdown" at bounding box center [1323, 113] width 28 height 27
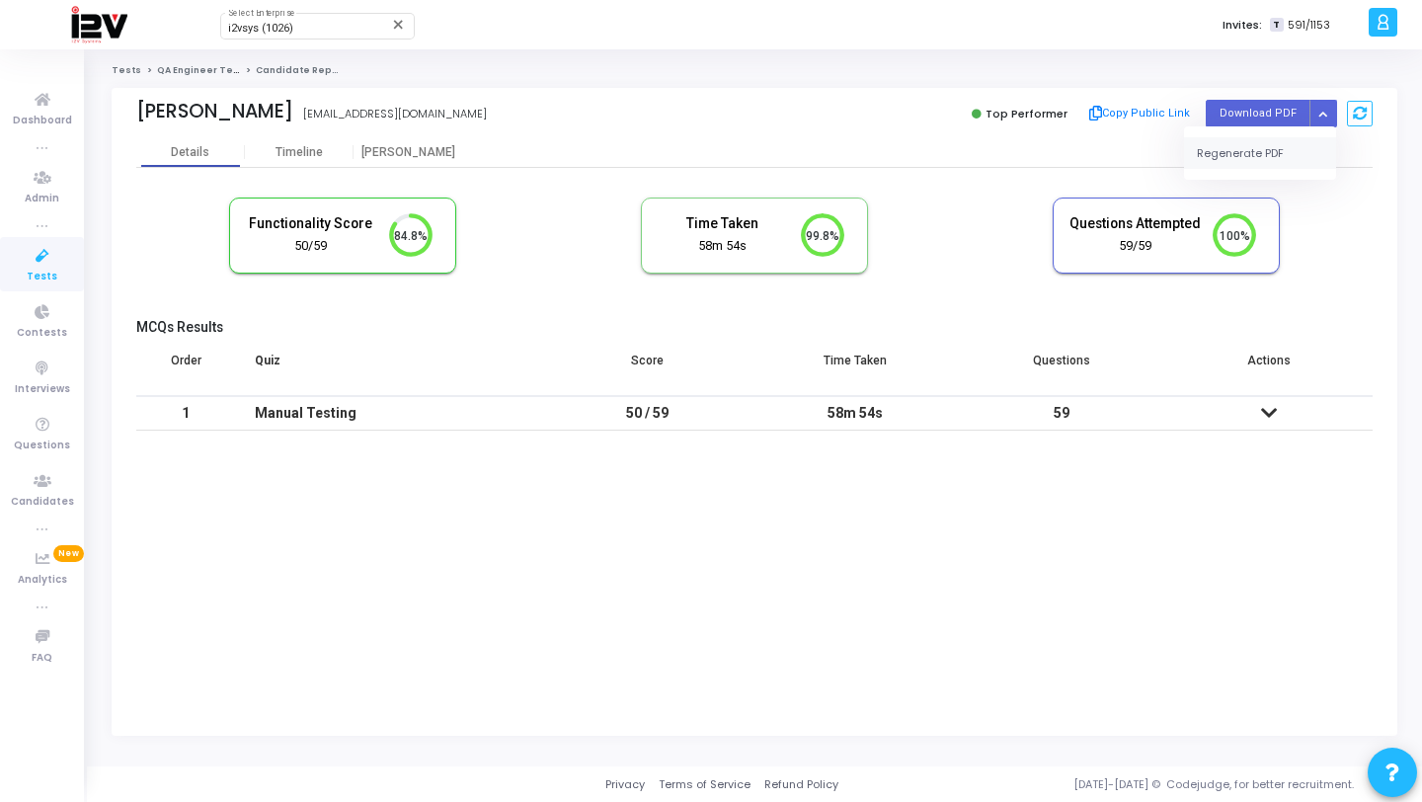
click at [1284, 158] on button "Regenerate PDF" at bounding box center [1260, 153] width 152 height 32
click at [1318, 111] on icon "Button group with nested dropdown" at bounding box center [1322, 114] width 9 height 10
click at [1256, 155] on button "Regenerate PDF" at bounding box center [1260, 153] width 152 height 32
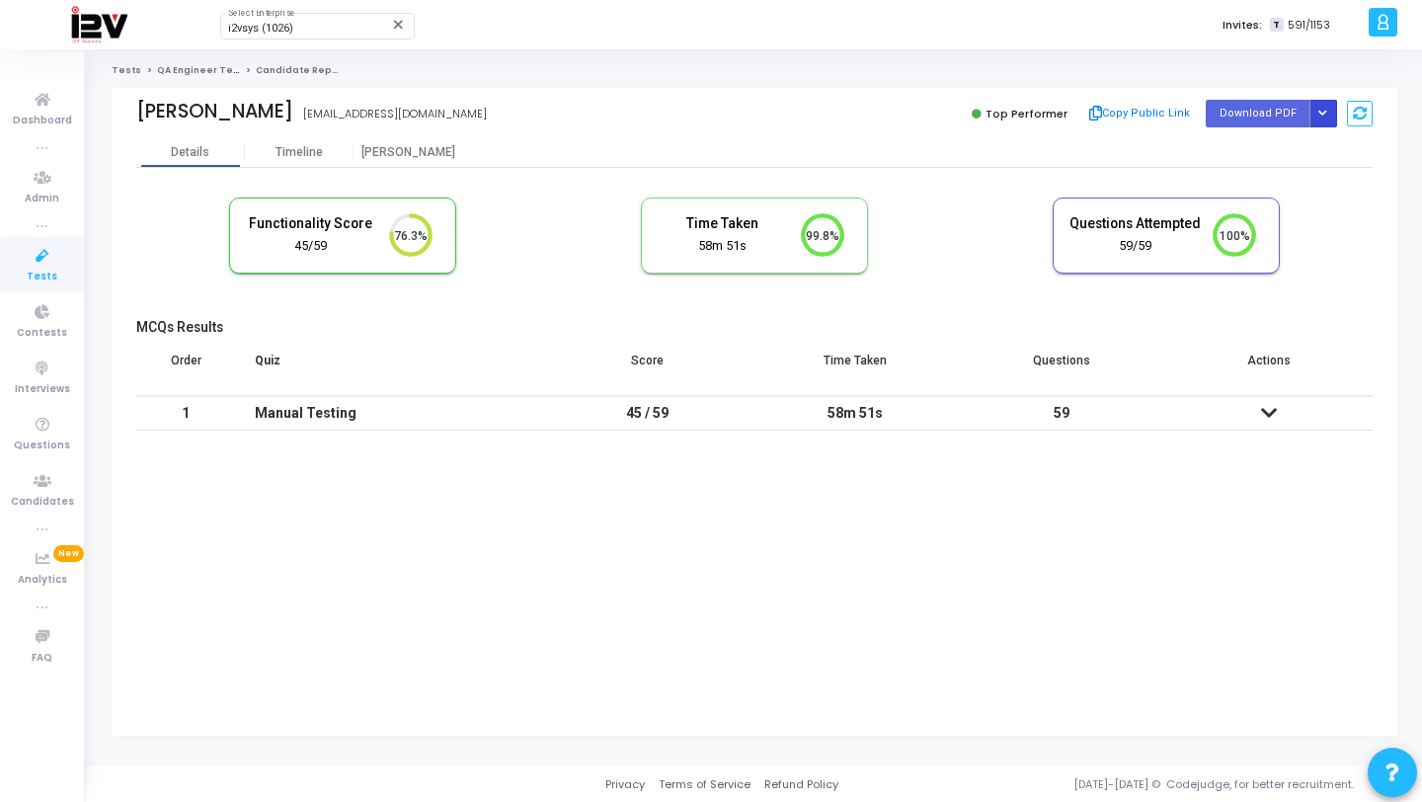
click at [1318, 109] on icon "Button group with nested dropdown" at bounding box center [1322, 114] width 9 height 10
click at [1245, 151] on button "Regenerate PDF" at bounding box center [1260, 153] width 152 height 32
click at [1328, 110] on button "Button group with nested dropdown" at bounding box center [1323, 113] width 28 height 27
click at [1284, 144] on button "Regenerate PDF" at bounding box center [1260, 153] width 152 height 32
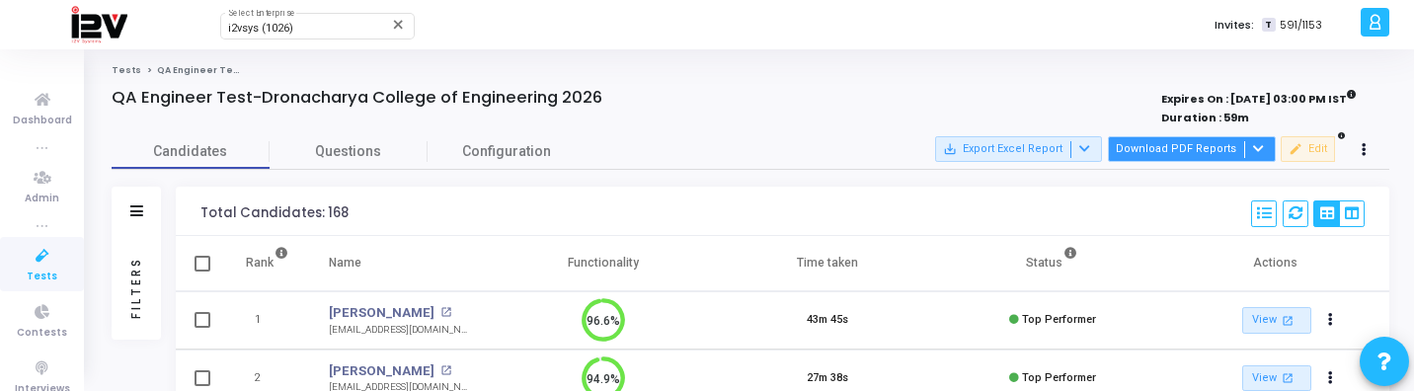
click at [1200, 144] on button "Download PDF Reports" at bounding box center [1192, 149] width 168 height 26
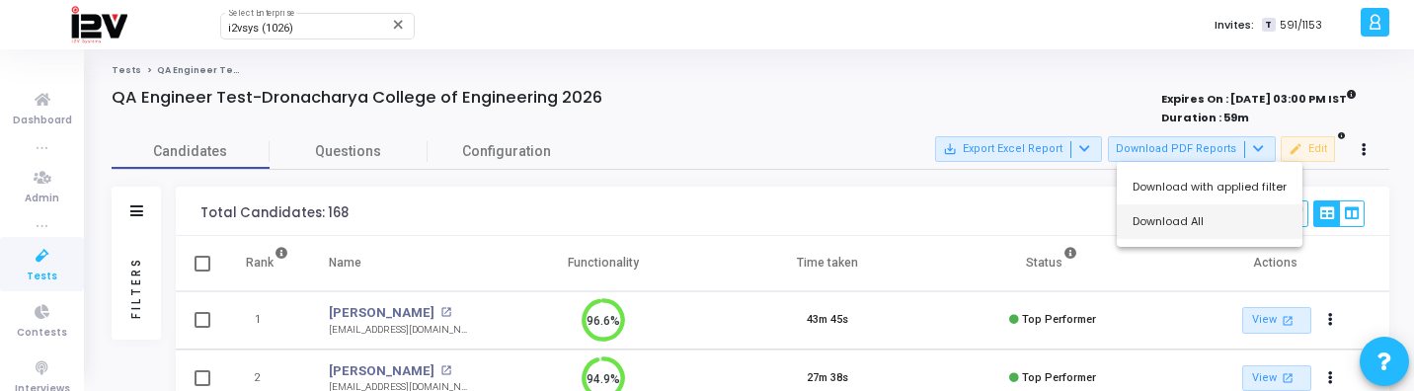
click at [1193, 215] on button "Download All" at bounding box center [1210, 221] width 186 height 35
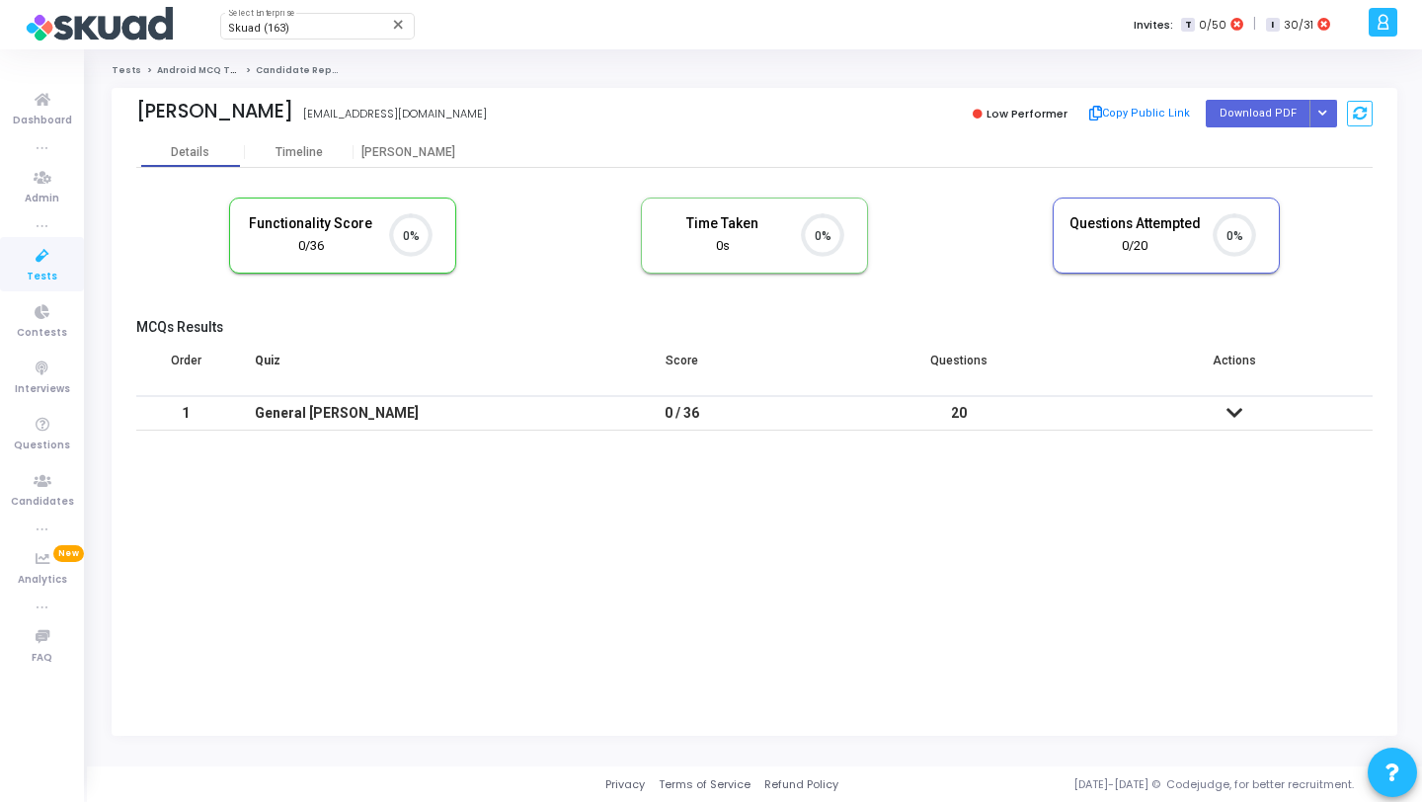
click at [55, 251] on icon at bounding box center [42, 256] width 41 height 25
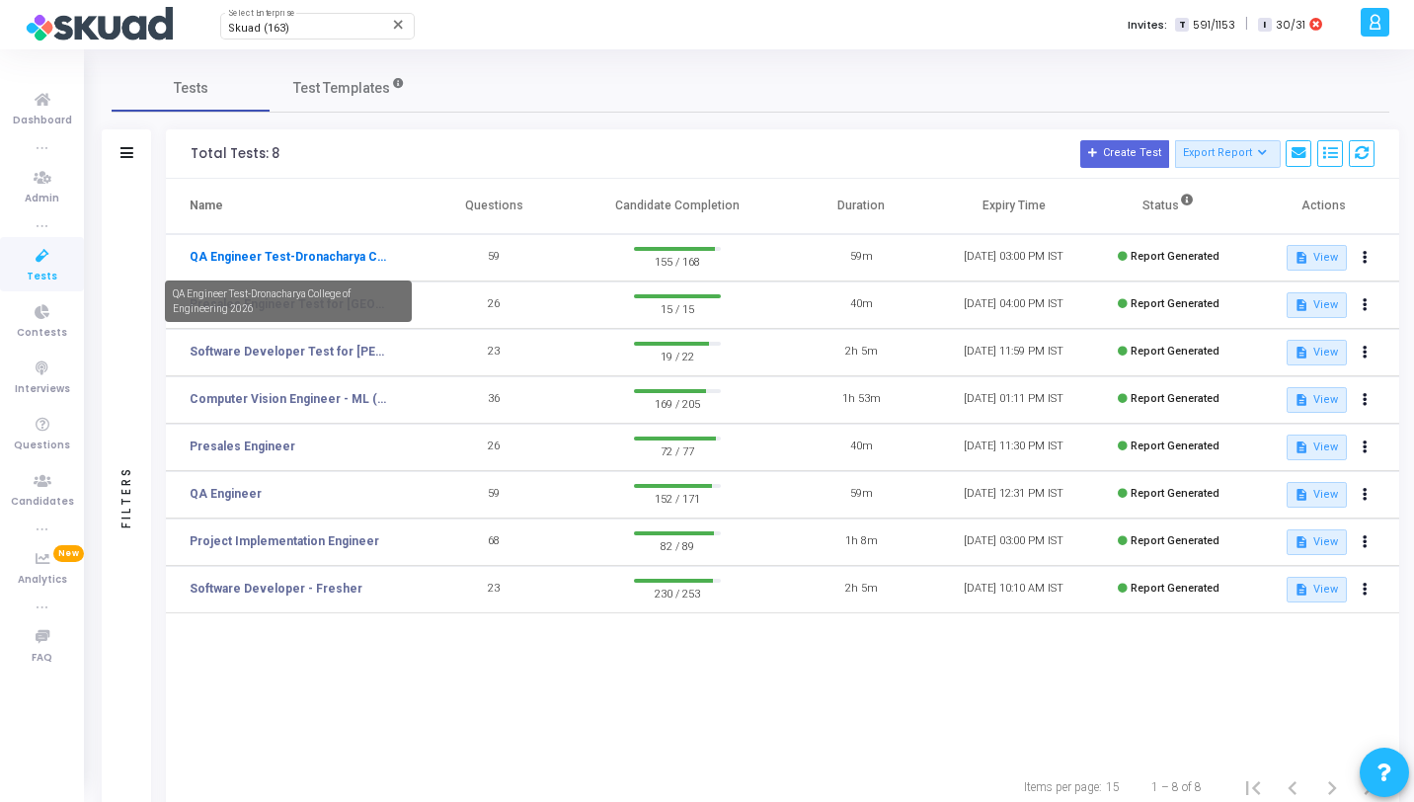
click at [344, 259] on link "QA Engineer Test-Dronacharya College of Engineering 2026" at bounding box center [289, 257] width 198 height 18
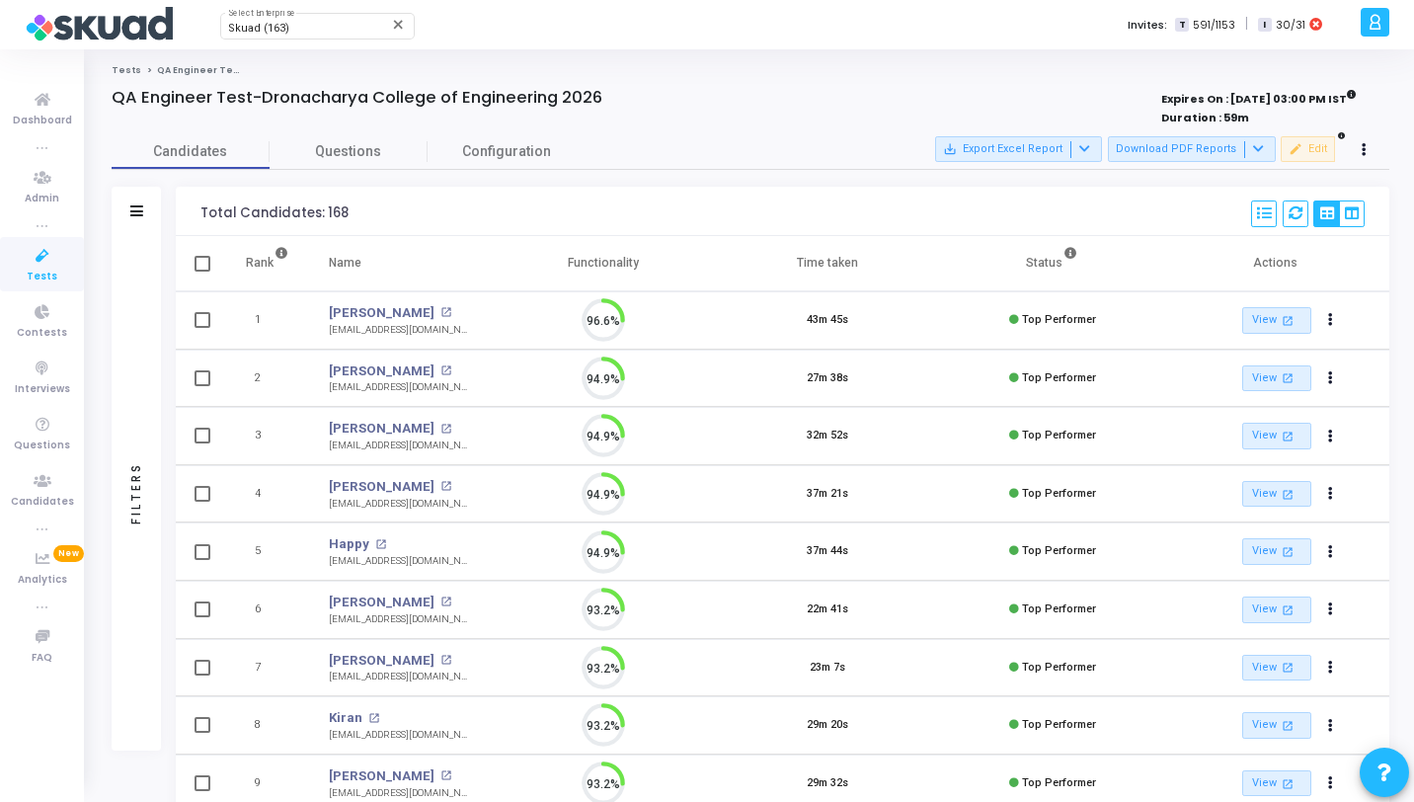
click at [148, 379] on div "Filters" at bounding box center [136, 493] width 49 height 514
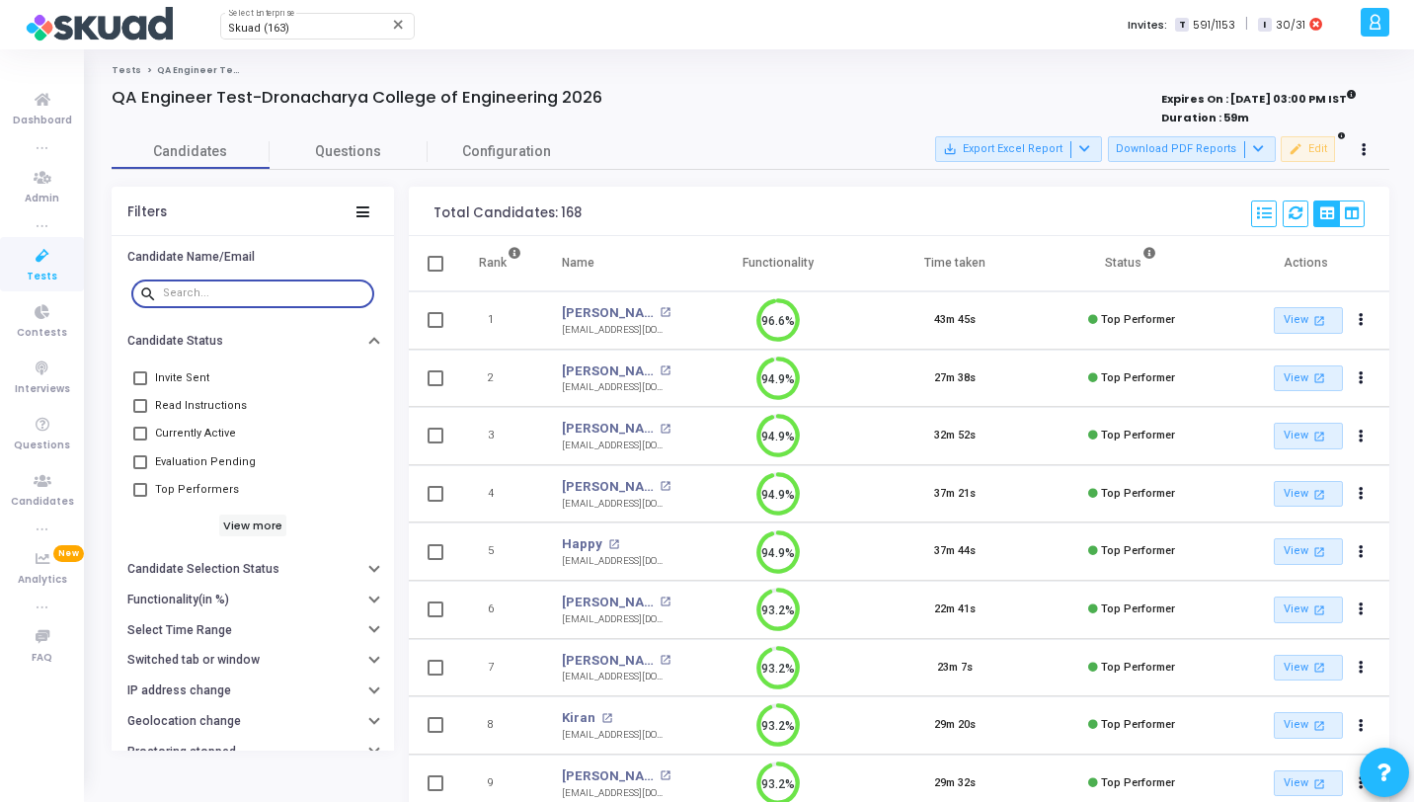
click at [268, 290] on input "text" at bounding box center [264, 293] width 203 height 12
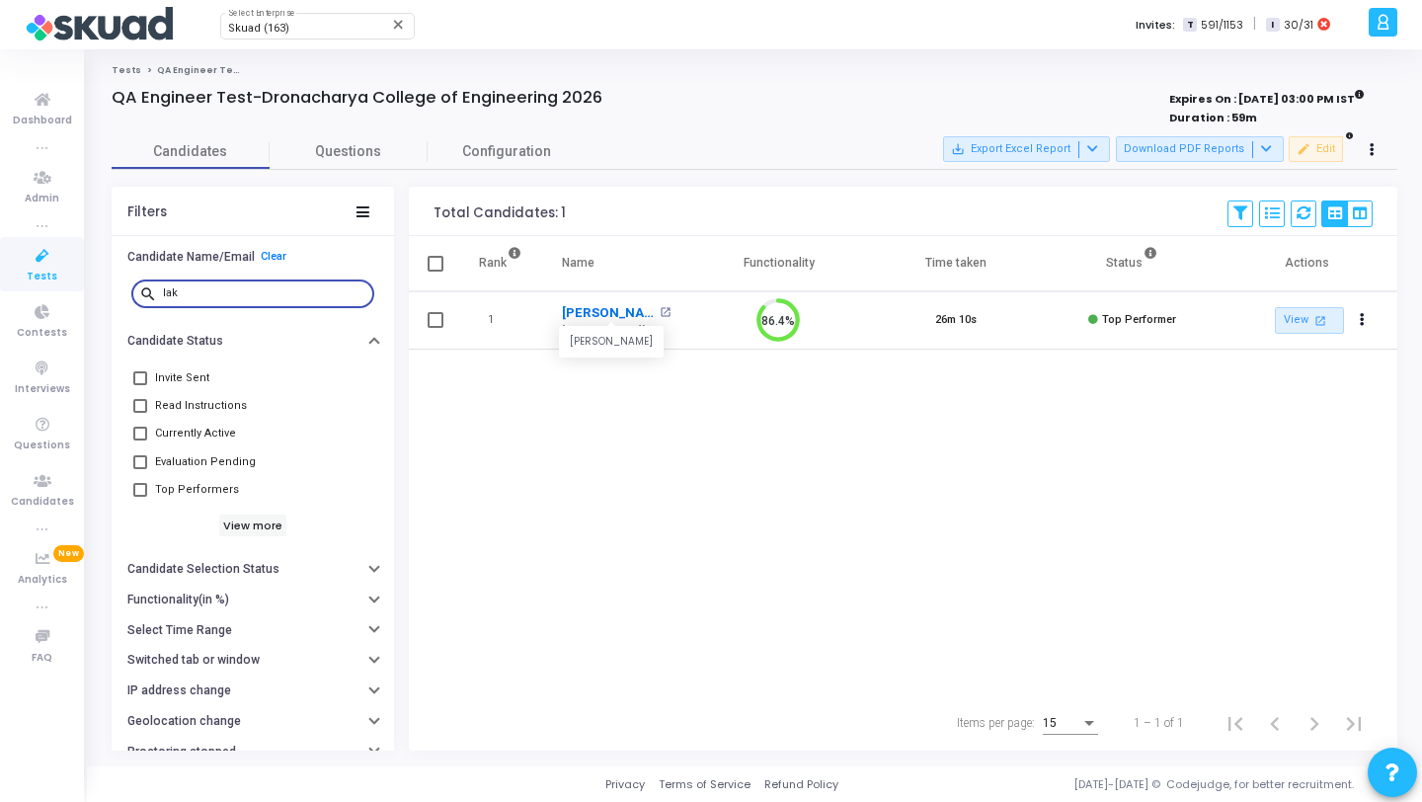
type input "lak"
click at [598, 314] on link "[PERSON_NAME]" at bounding box center [608, 313] width 93 height 20
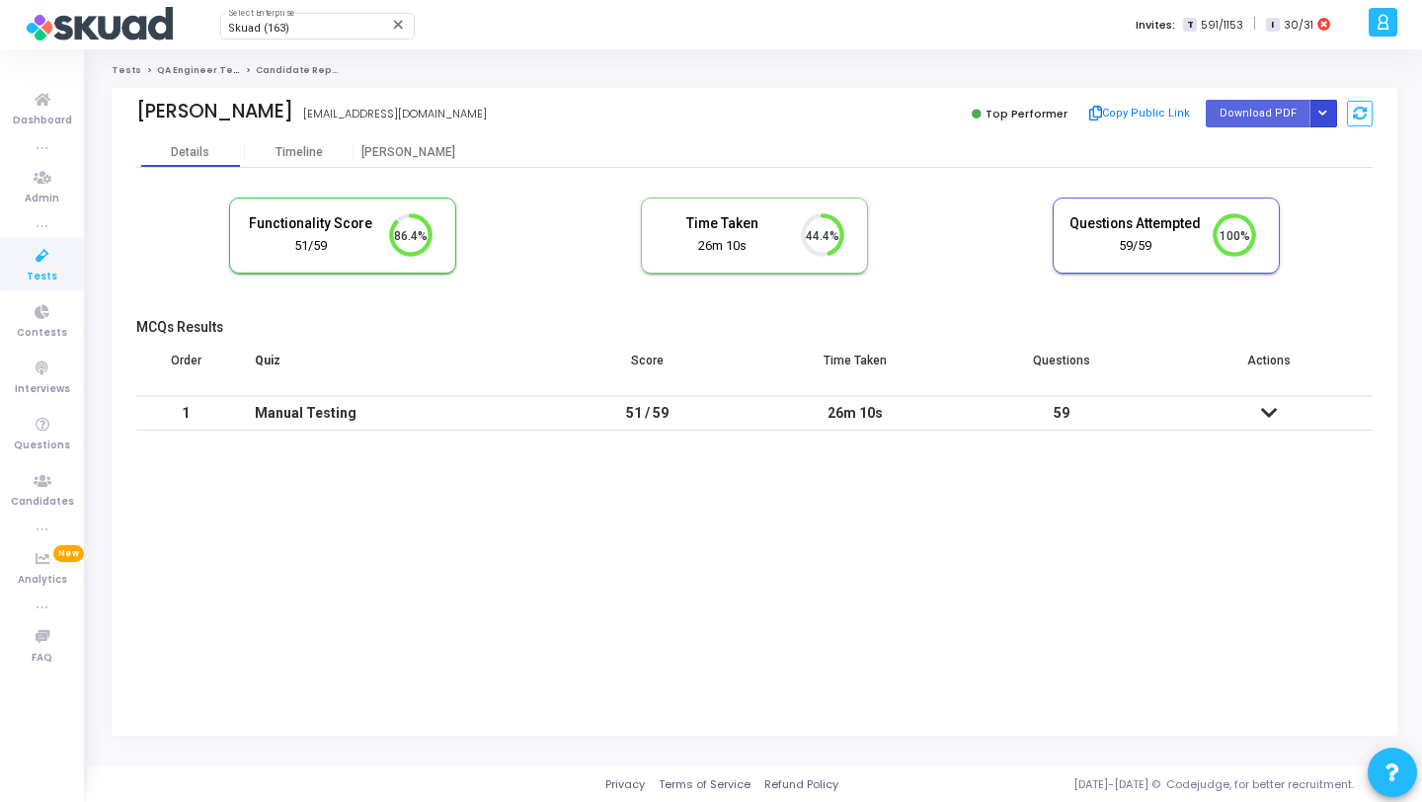
click at [1325, 113] on icon "Button group with nested dropdown" at bounding box center [1322, 114] width 9 height 10
click at [1293, 159] on button "Regenerate PDF" at bounding box center [1260, 153] width 152 height 32
